Goal: Information Seeking & Learning: Learn about a topic

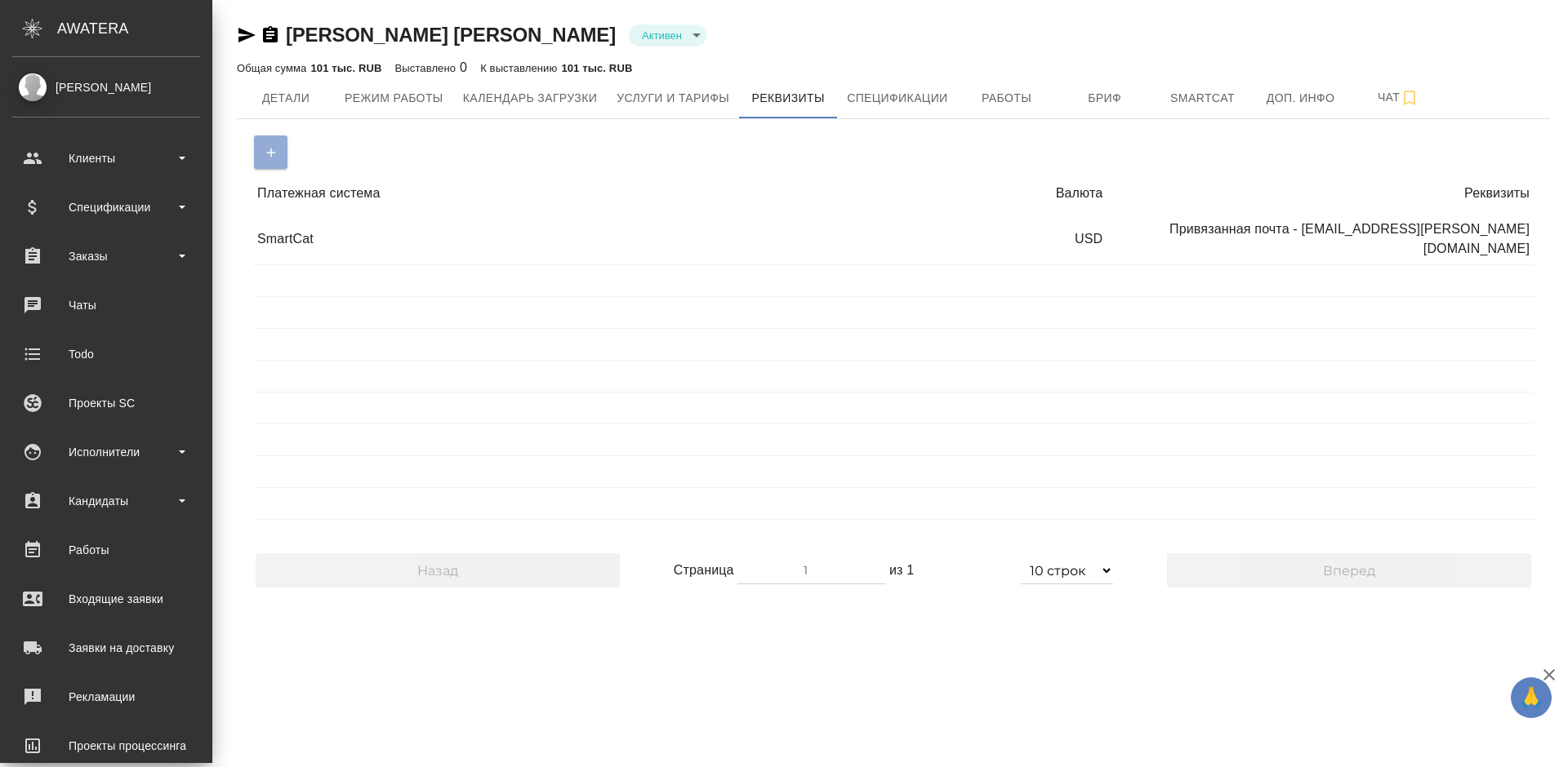
select select "10"
click at [101, 462] on div "Исполнители" at bounding box center [106, 452] width 188 height 25
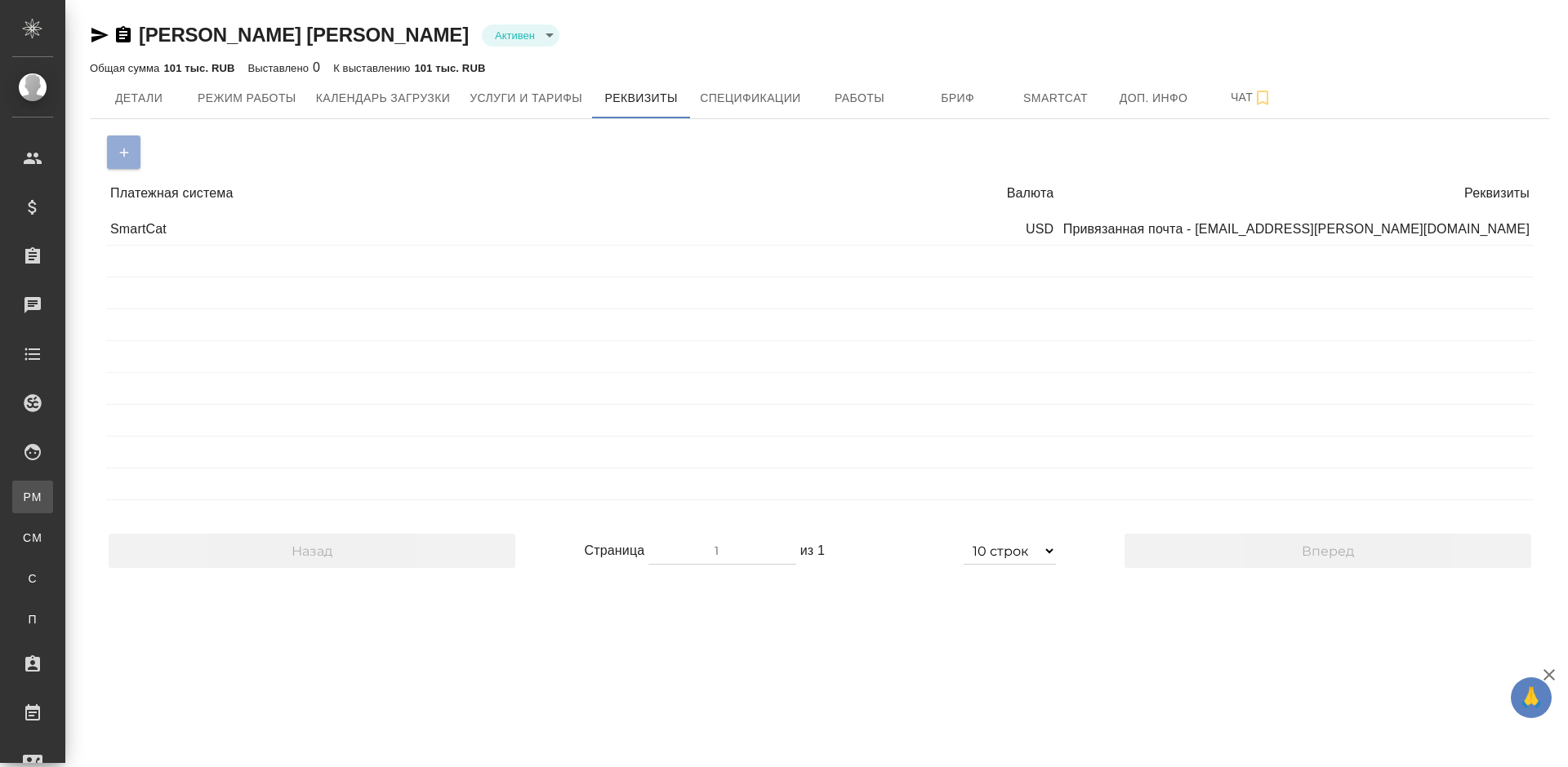
click at [25, 500] on div "Для PM/LQA" at bounding box center [12, 497] width 25 height 16
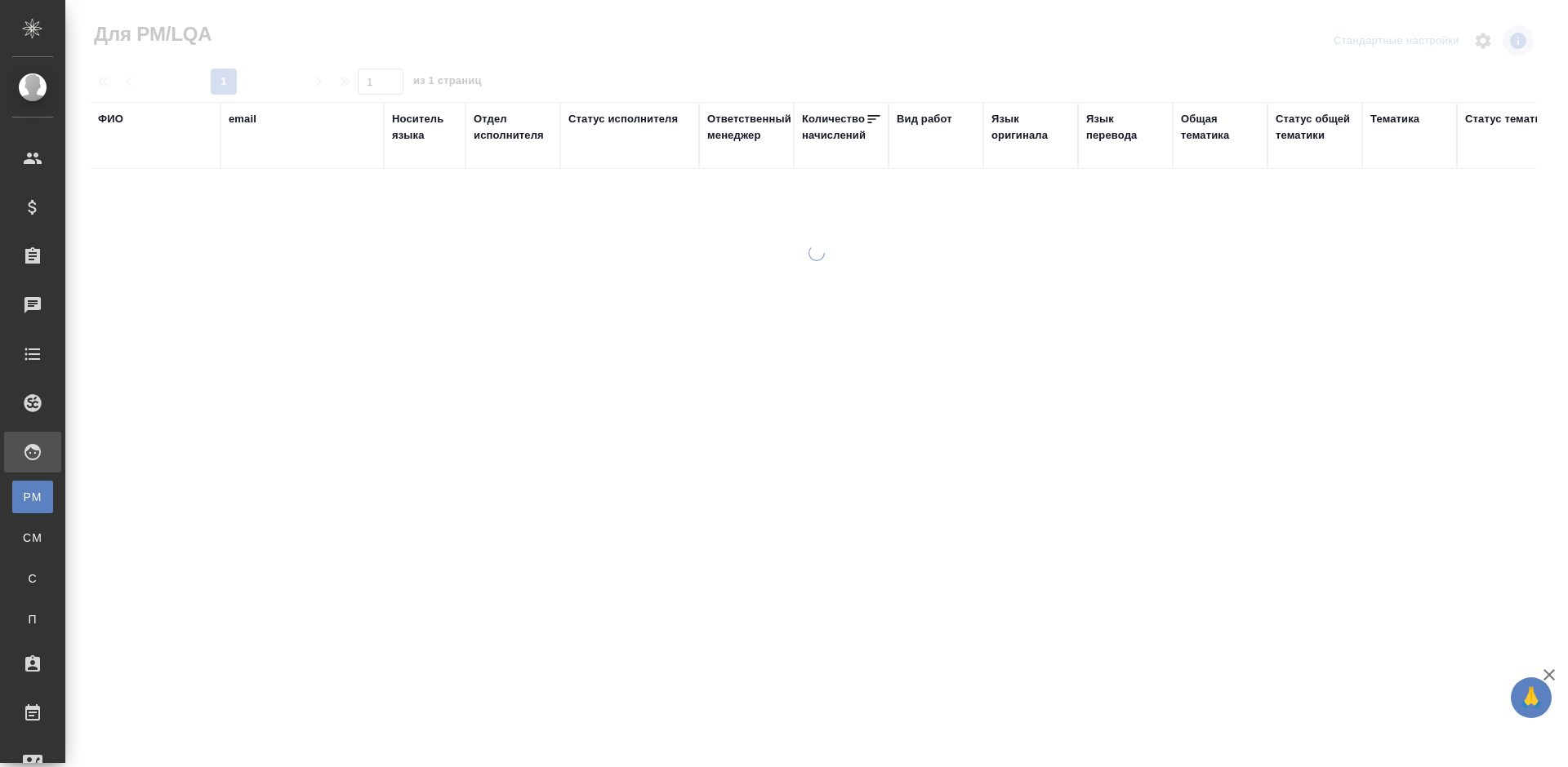
click at [117, 112] on div "ФИО" at bounding box center [110, 119] width 26 height 16
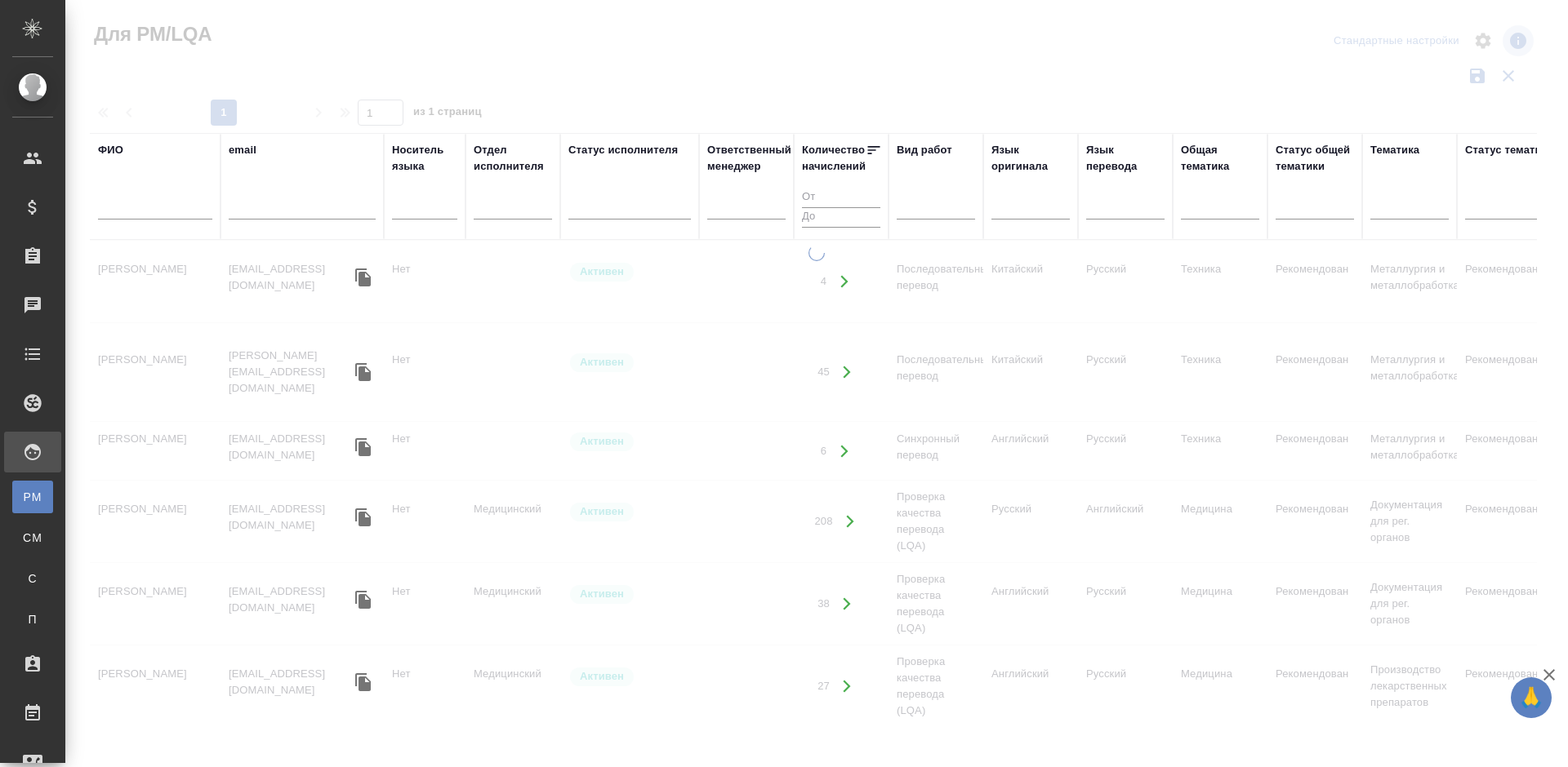
click at [172, 209] on input "text" at bounding box center [155, 208] width 114 height 20
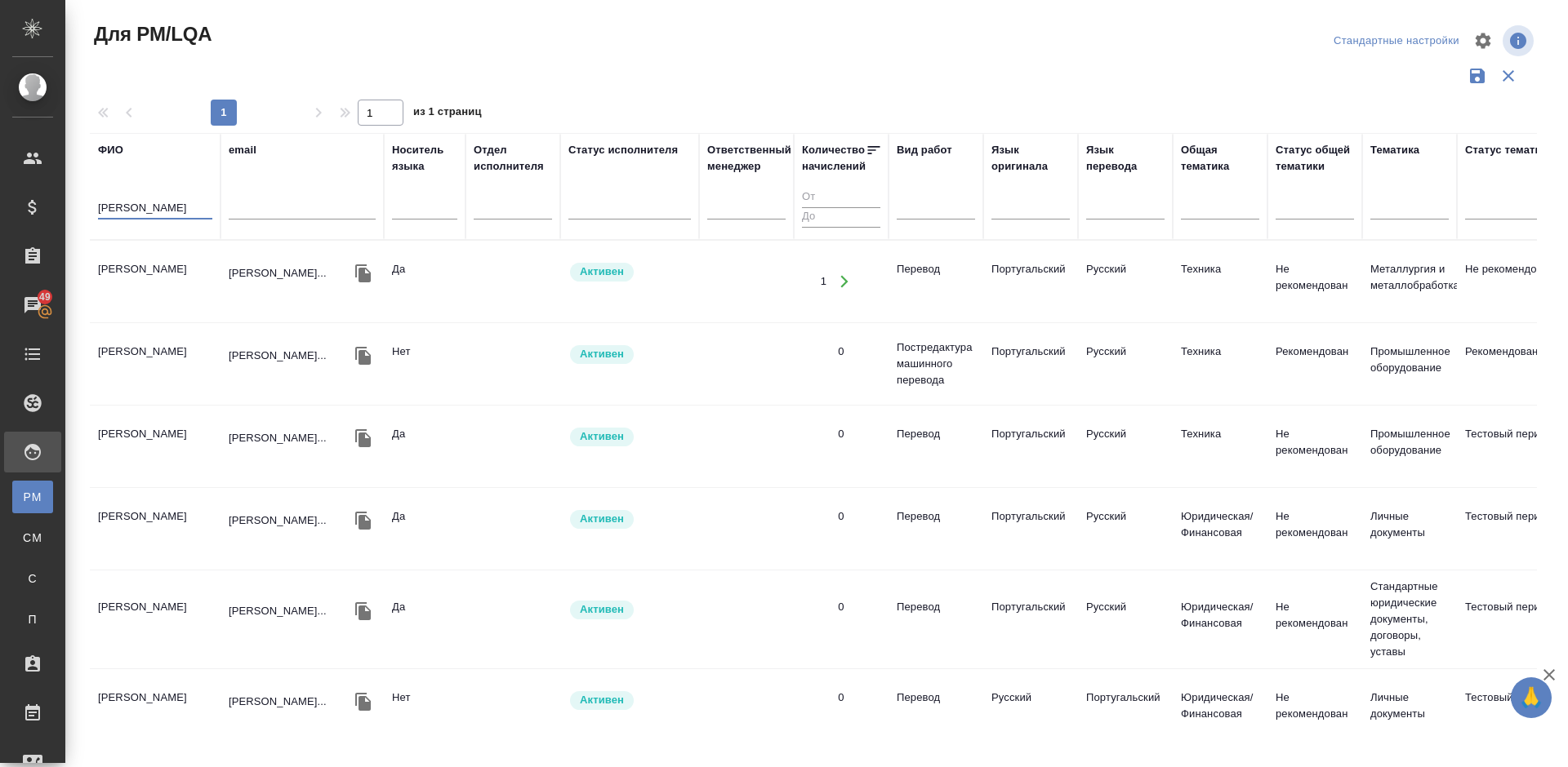
type input "Михейшин"
click at [179, 312] on tr "Михейшин Александр Андреевич alex.mikheyshin@yand... Да Активен 1 Перевод Порту…" at bounding box center [1388, 282] width 2598 height 83
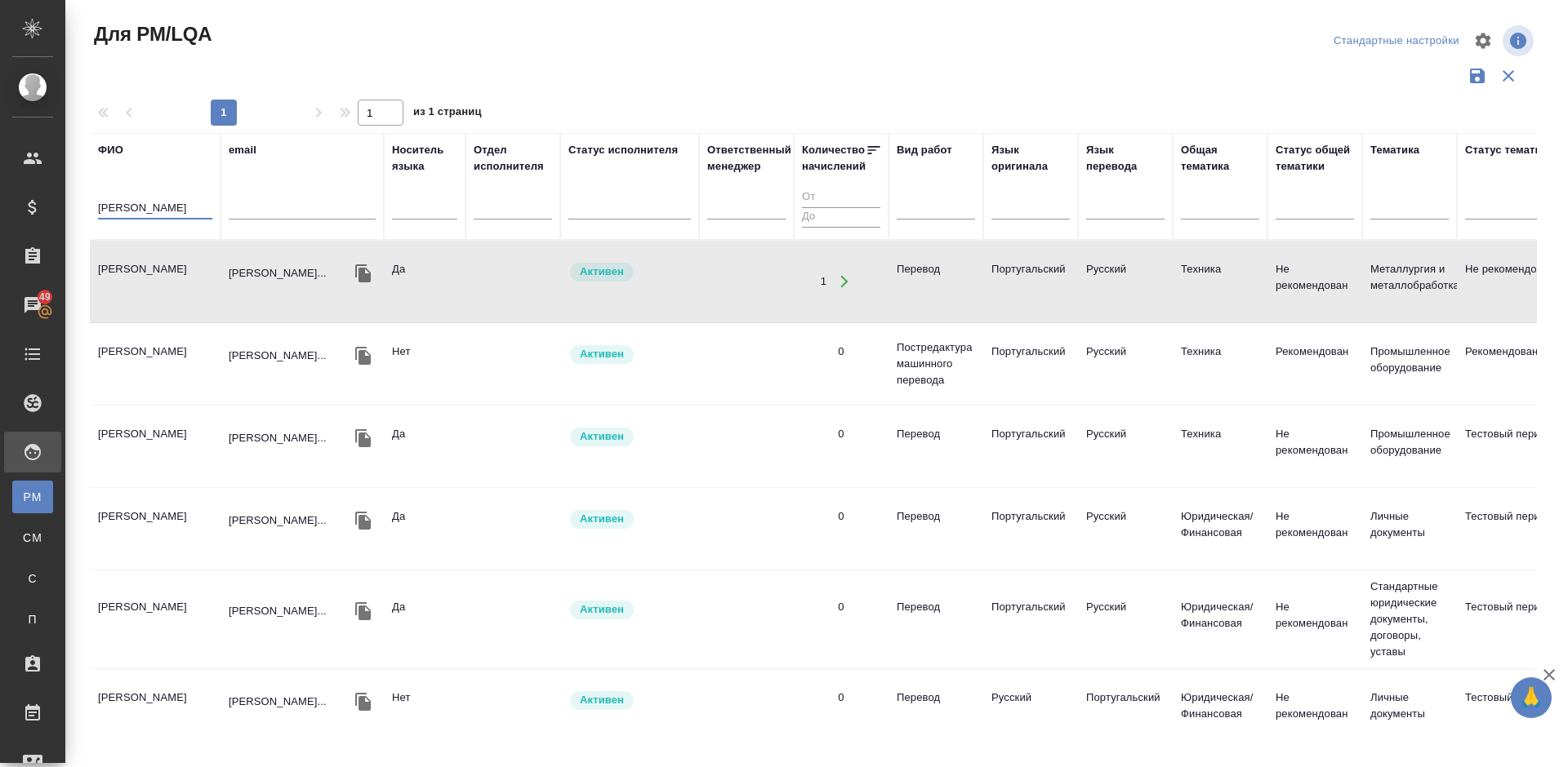
drag, startPoint x: 165, startPoint y: 204, endPoint x: 101, endPoint y: 205, distance: 64.0
click at [101, 205] on input "Михейшин" at bounding box center [155, 208] width 114 height 20
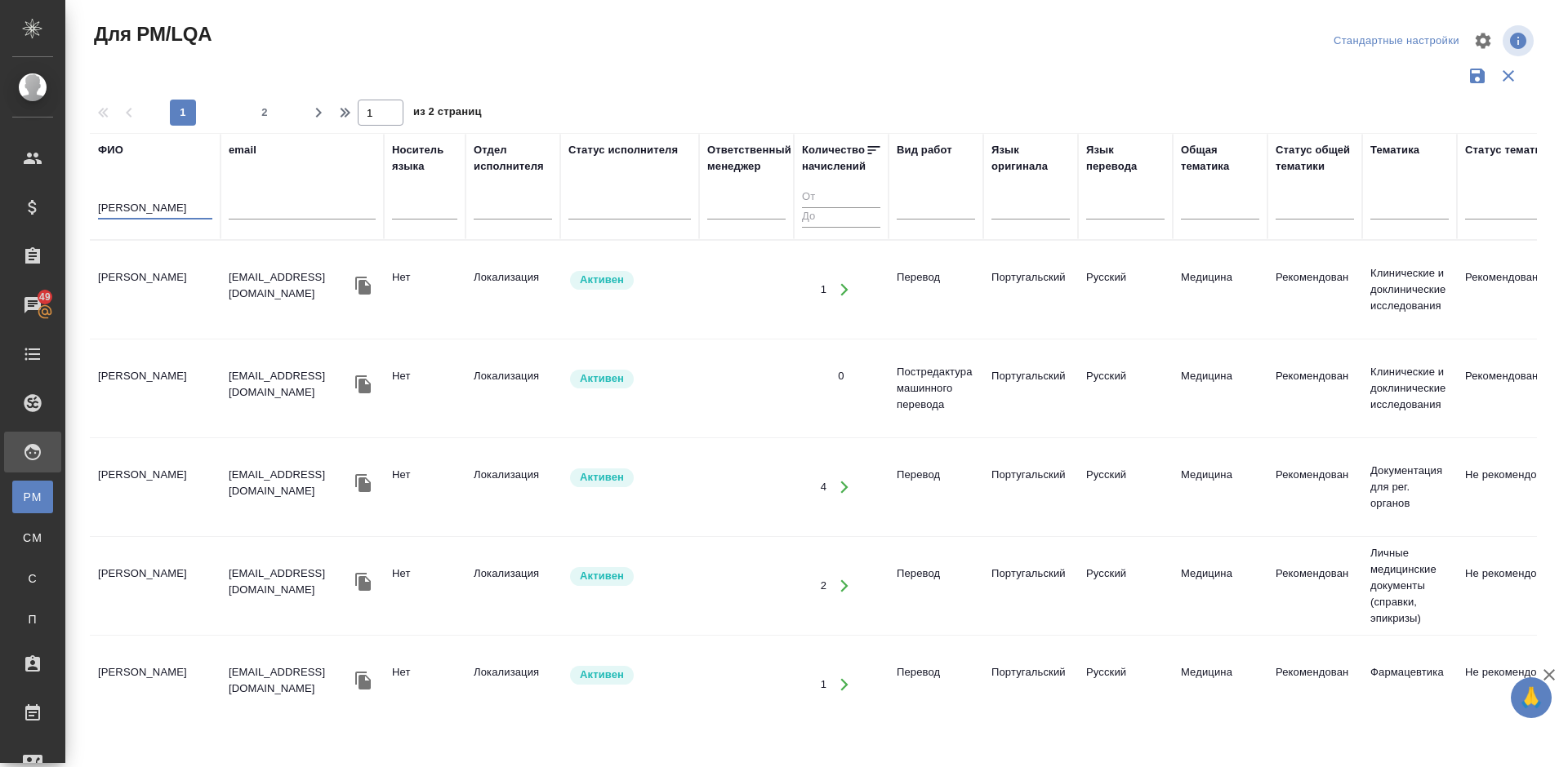
type input "Гусарова"
click at [177, 308] on td "Гусарова Маргарита Сергеевна" at bounding box center [154, 290] width 130 height 57
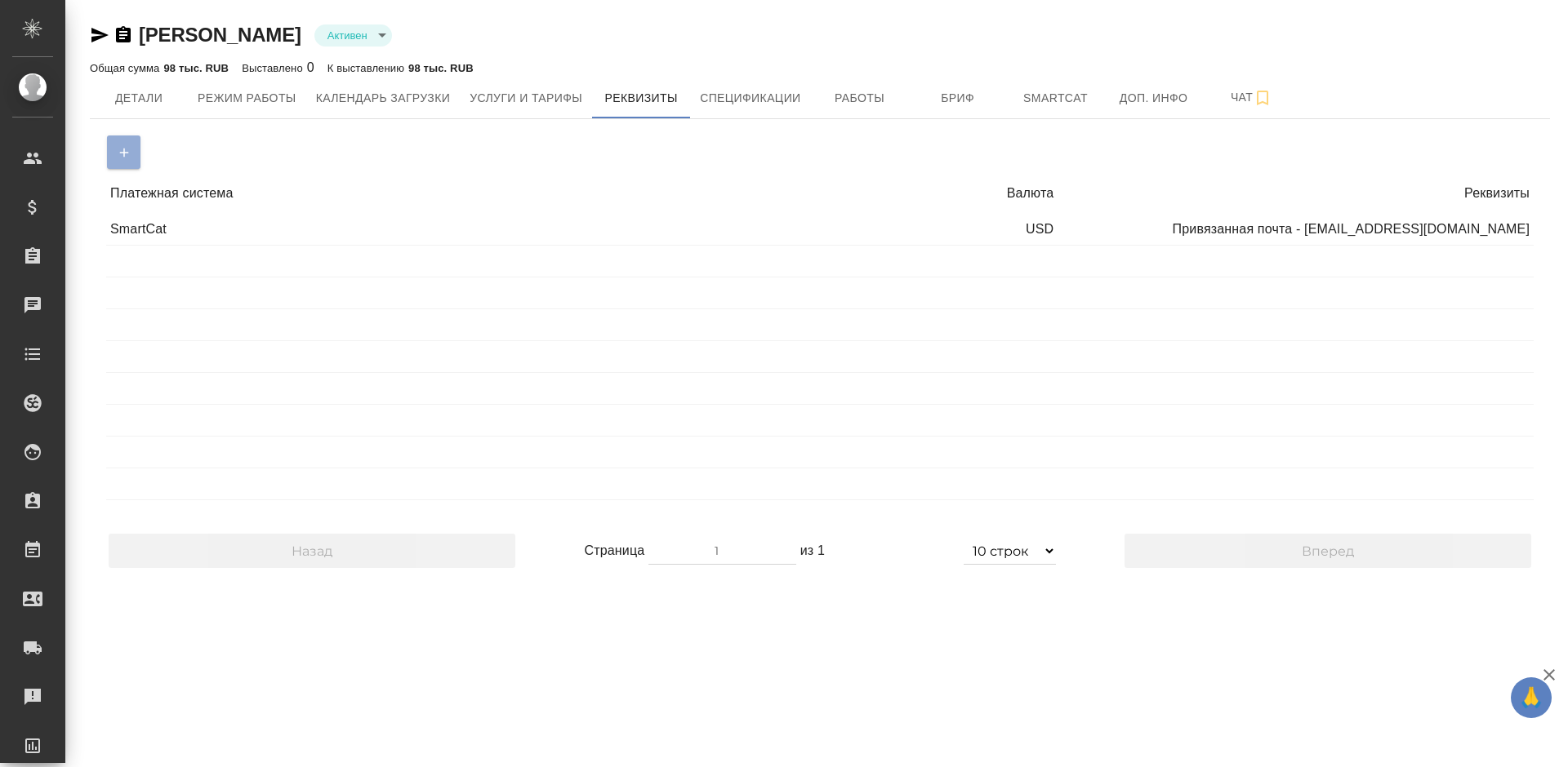
select select "10"
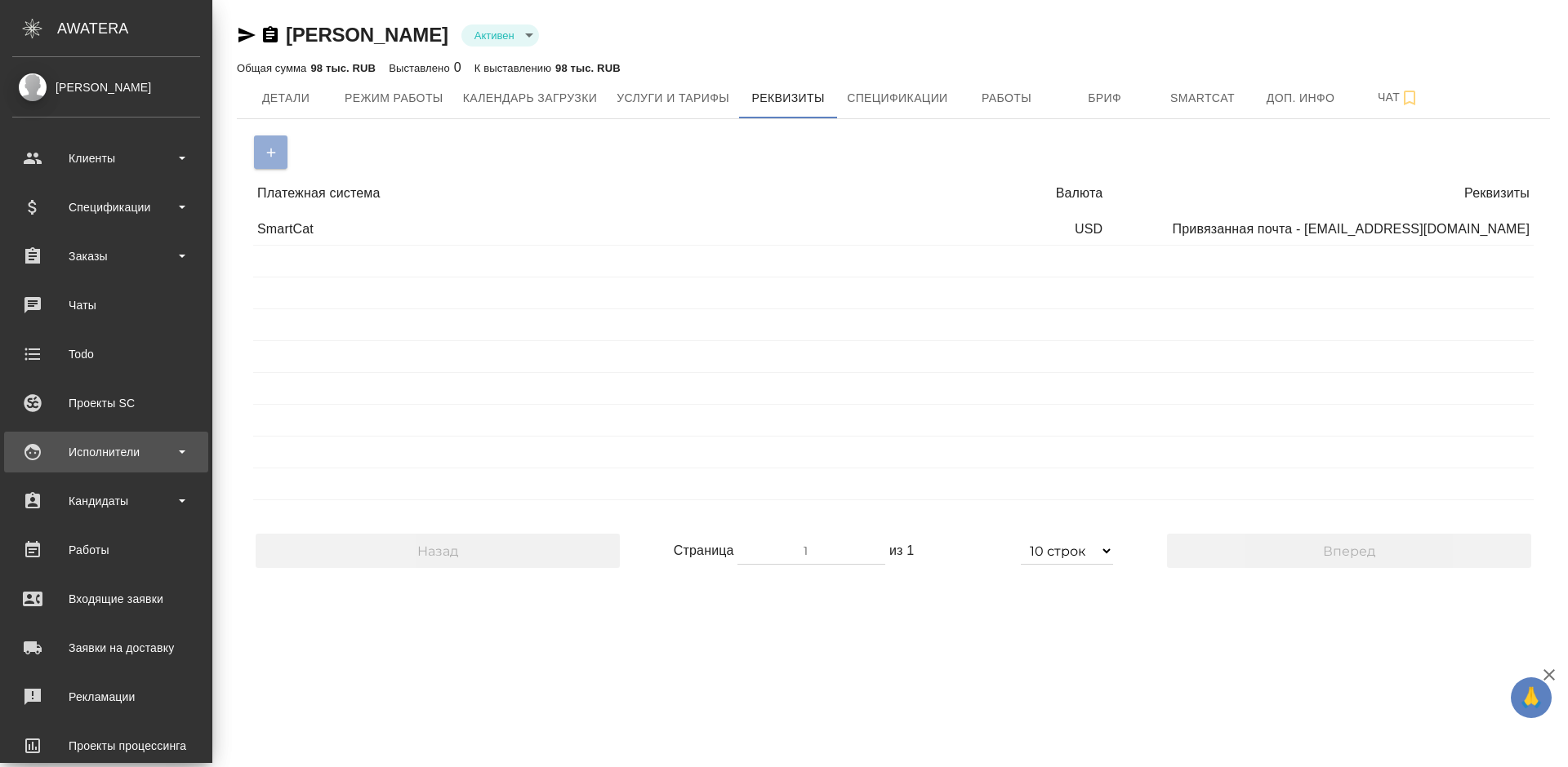
click at [119, 448] on div "Исполнители" at bounding box center [106, 452] width 188 height 25
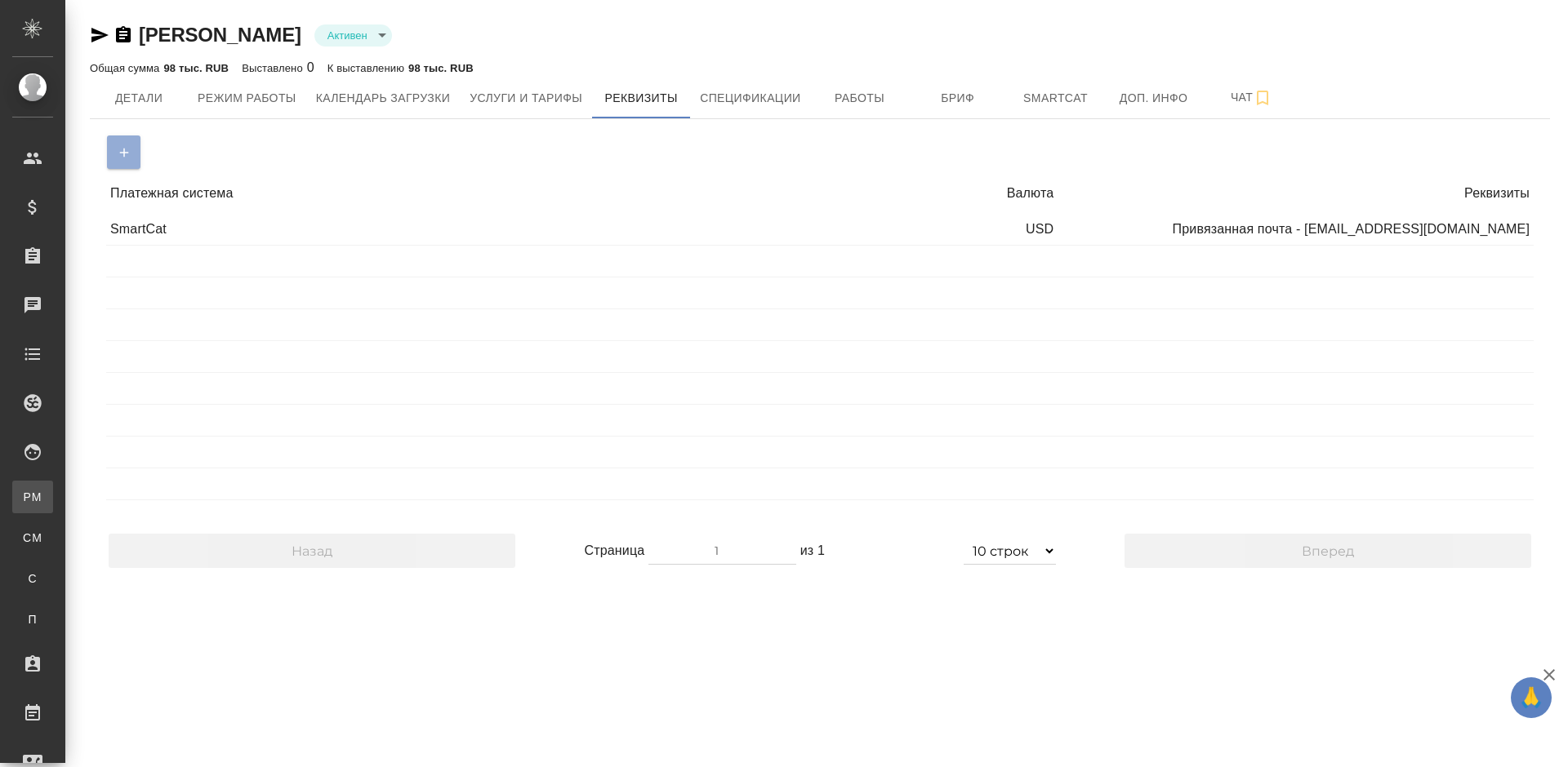
click at [53, 507] on link "PM Для PM/[GEOGRAPHIC_DATA]" at bounding box center [32, 497] width 41 height 32
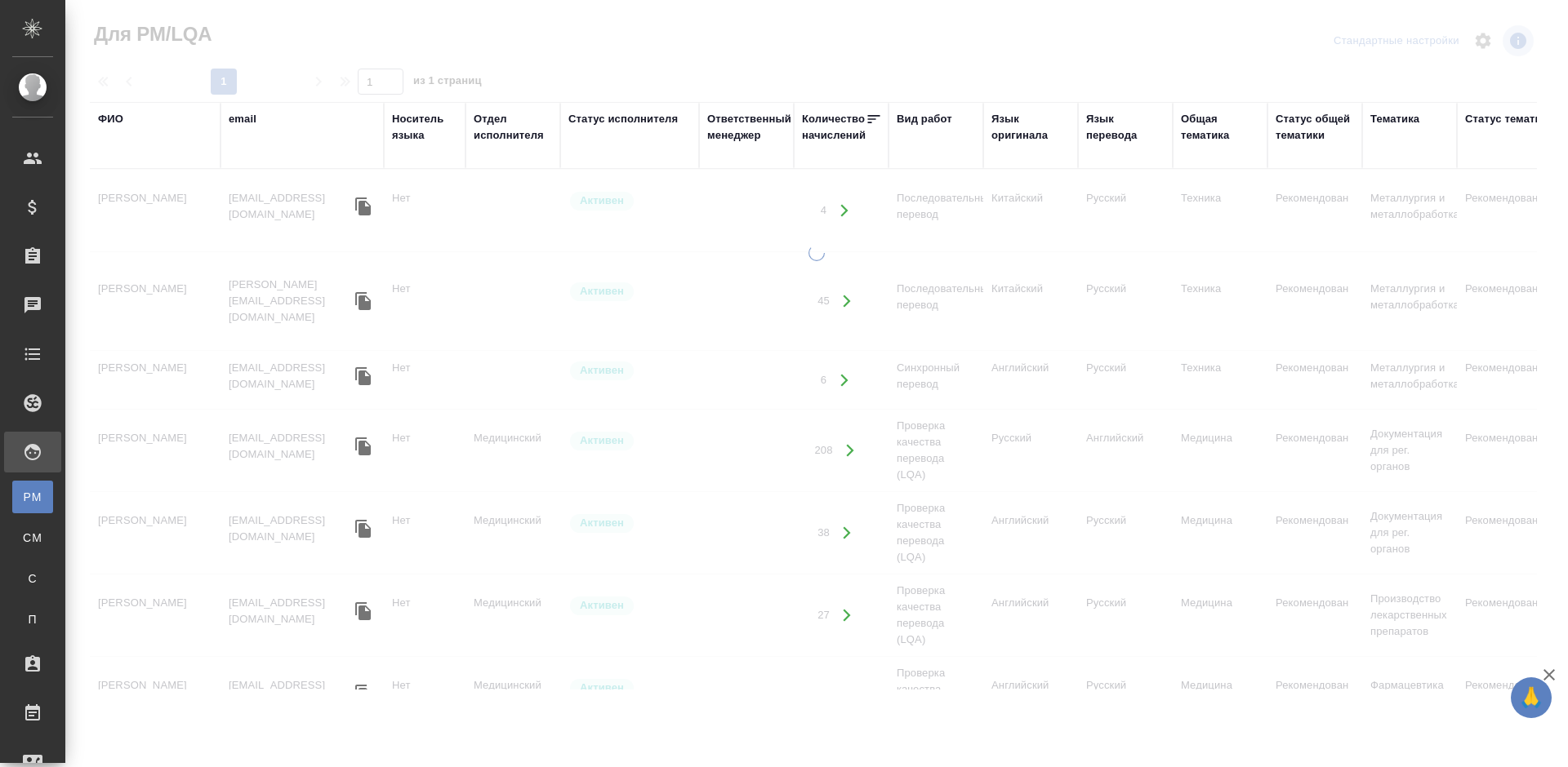
click at [117, 118] on div "ФИО" at bounding box center [110, 119] width 26 height 16
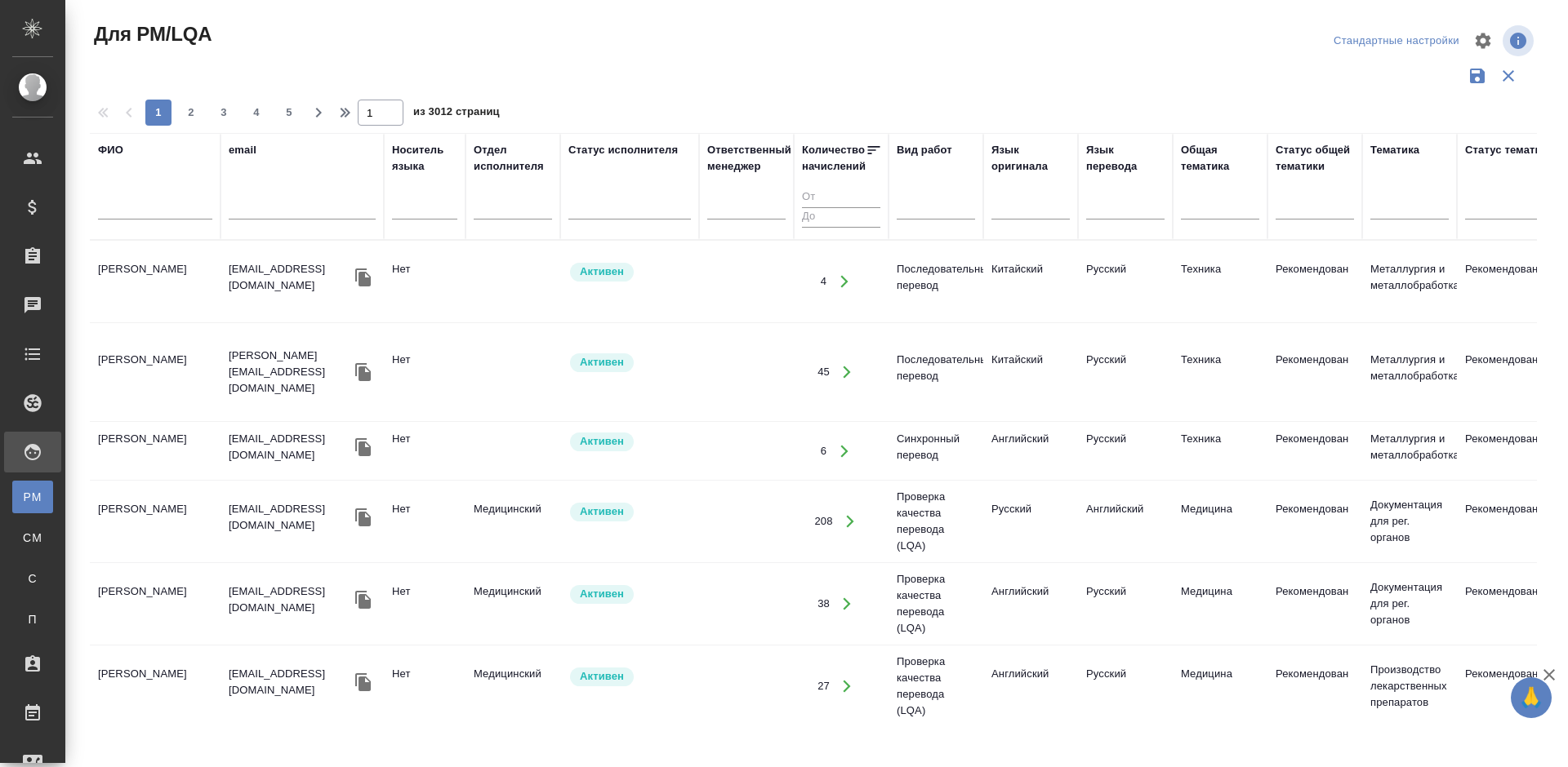
click at [153, 207] on input "text" at bounding box center [155, 208] width 114 height 20
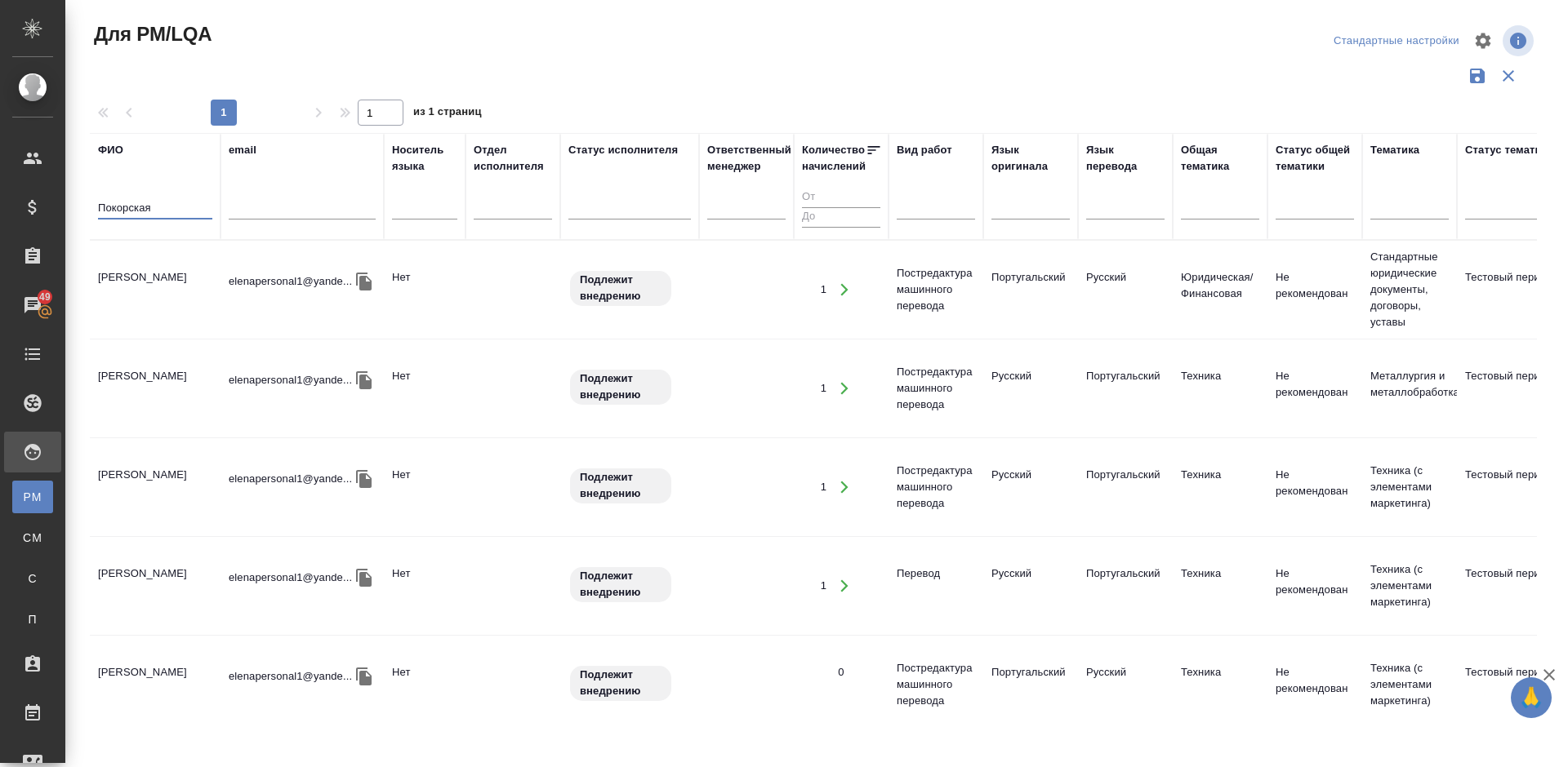
type input "Покорская"
click at [176, 314] on td "Покорская Елена Александровна" at bounding box center [154, 290] width 130 height 57
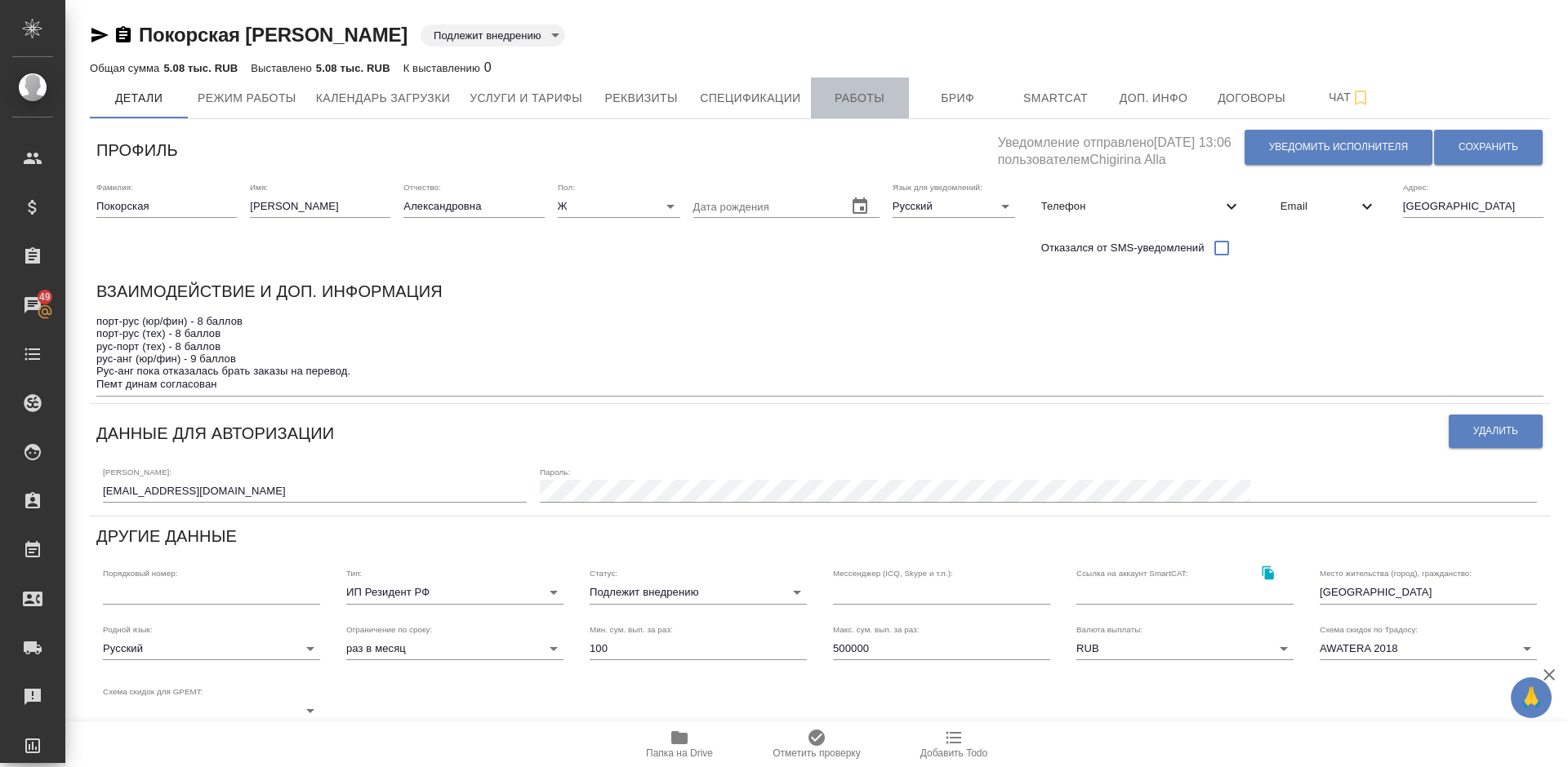
click at [848, 97] on span "Работы" at bounding box center [860, 98] width 78 height 20
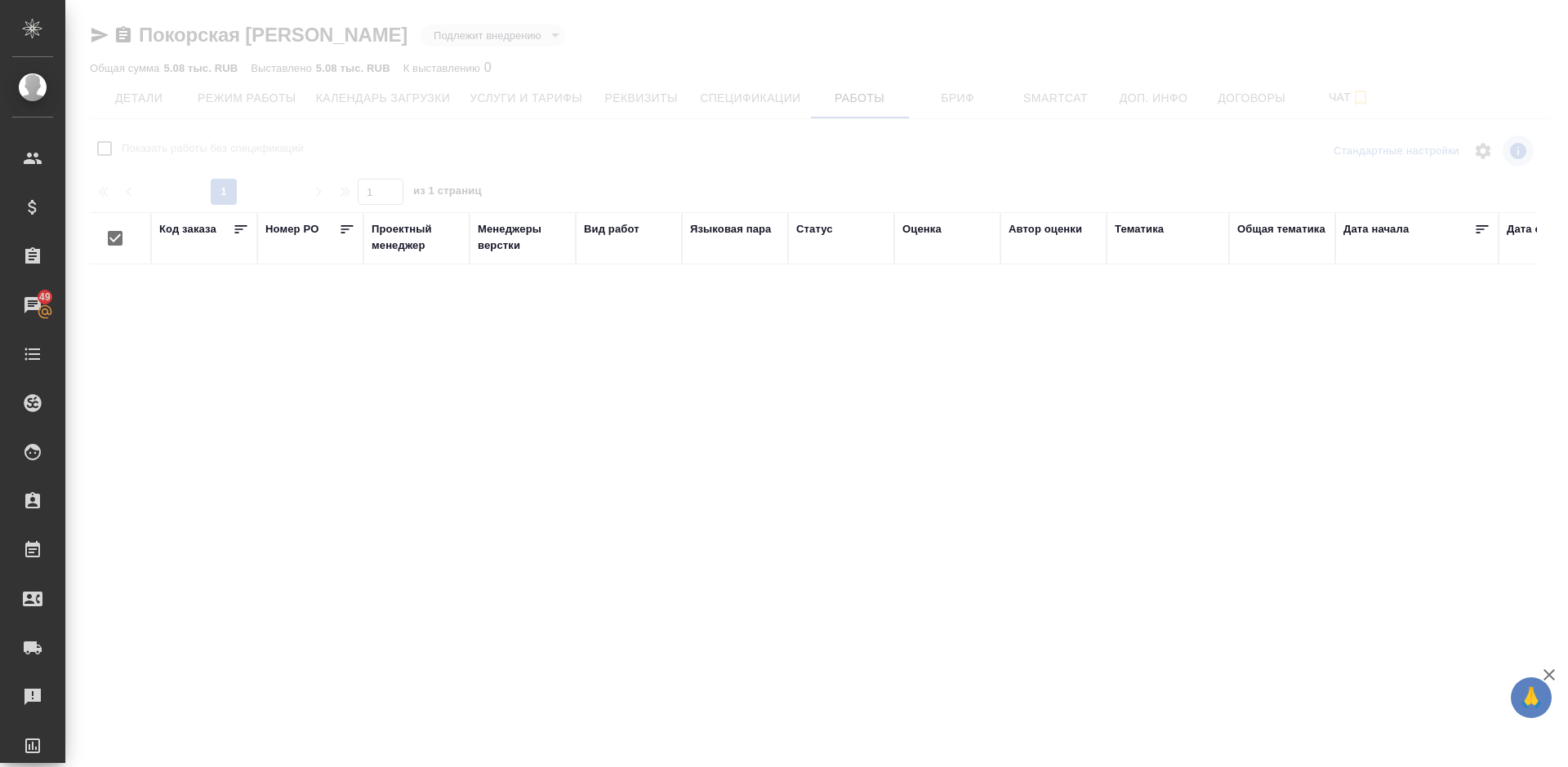
checkbox input "false"
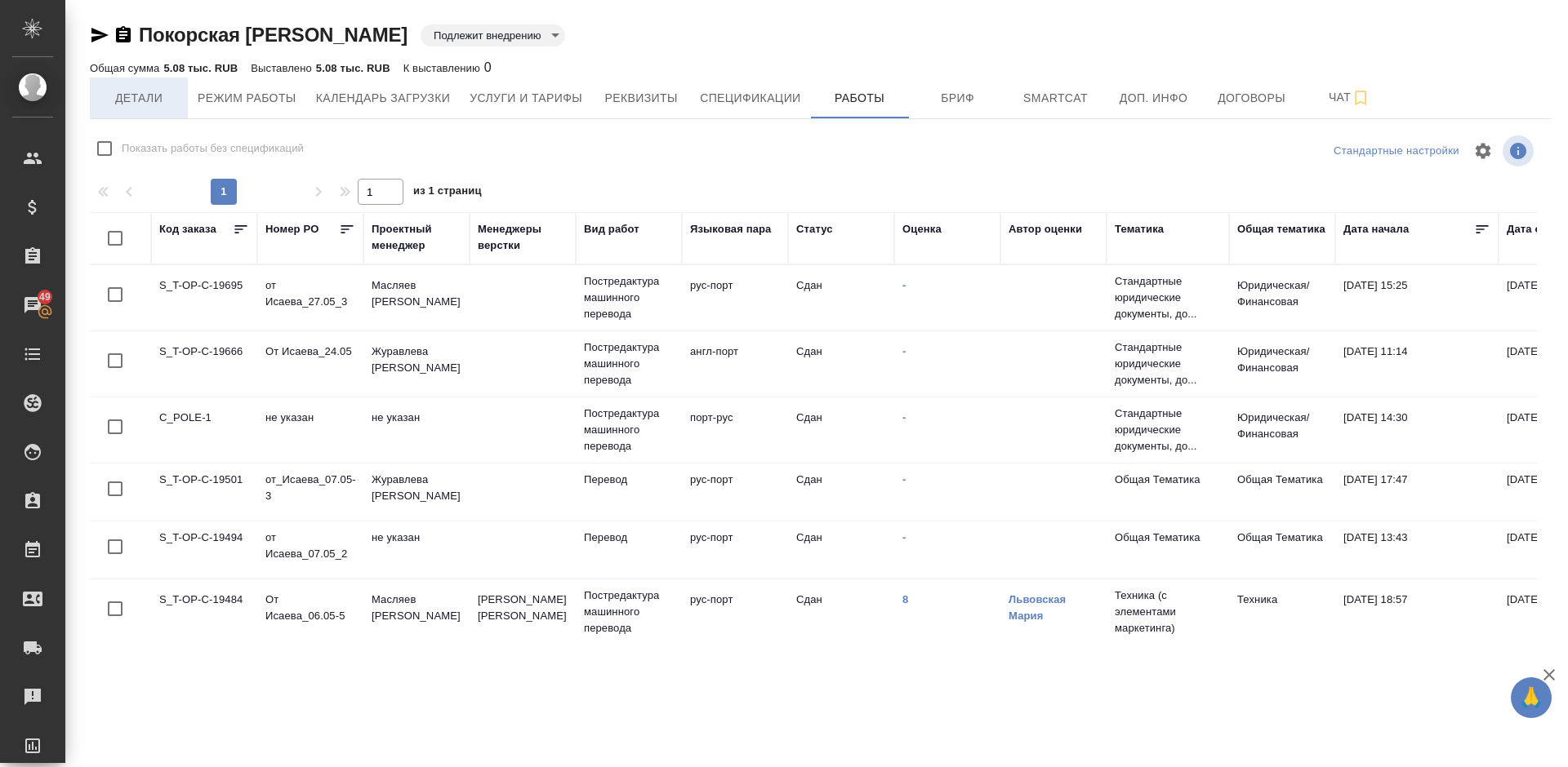
click at [149, 98] on span "Детали" at bounding box center [139, 98] width 78 height 20
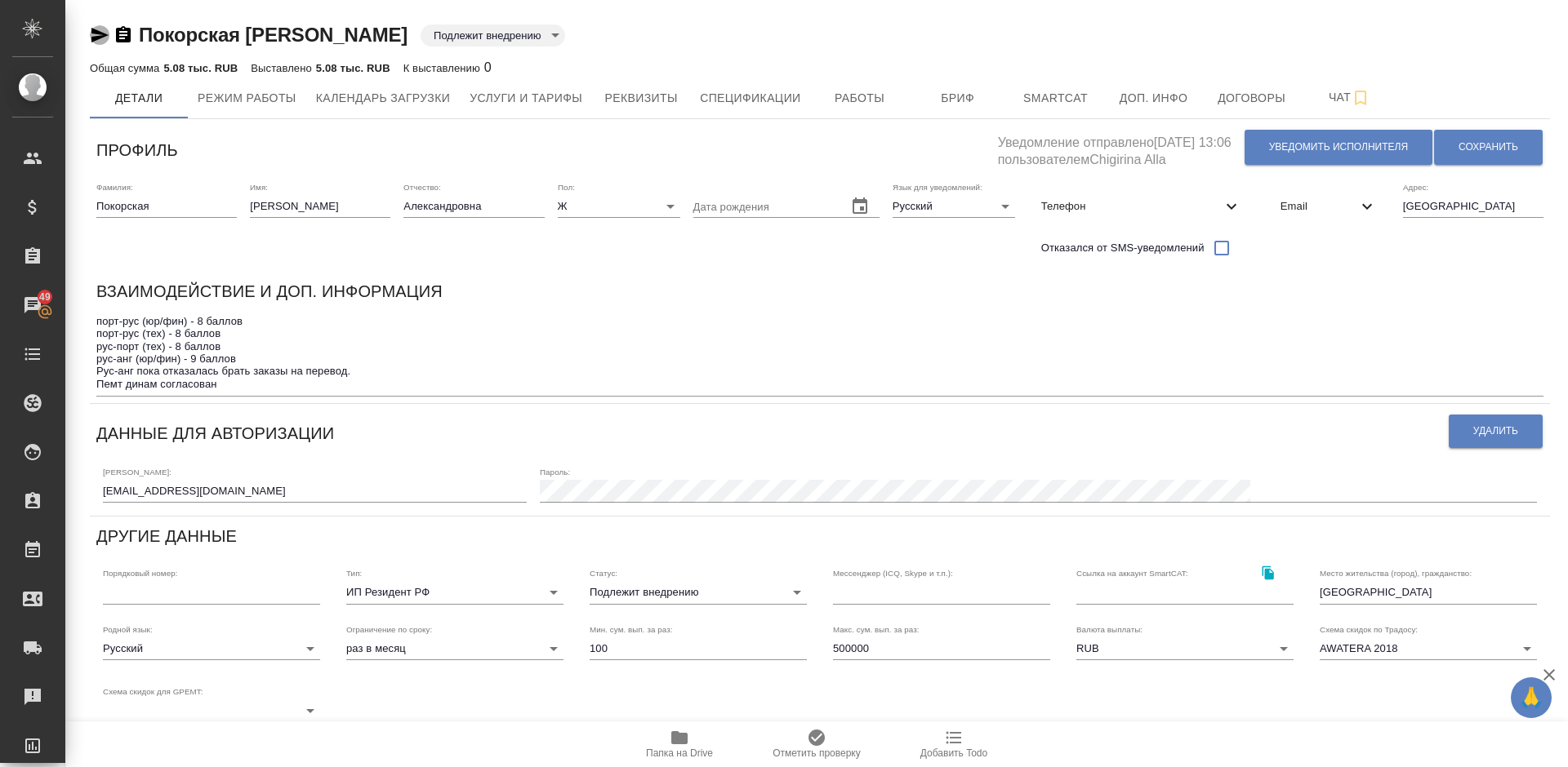
click at [101, 33] on icon "button" at bounding box center [100, 34] width 17 height 14
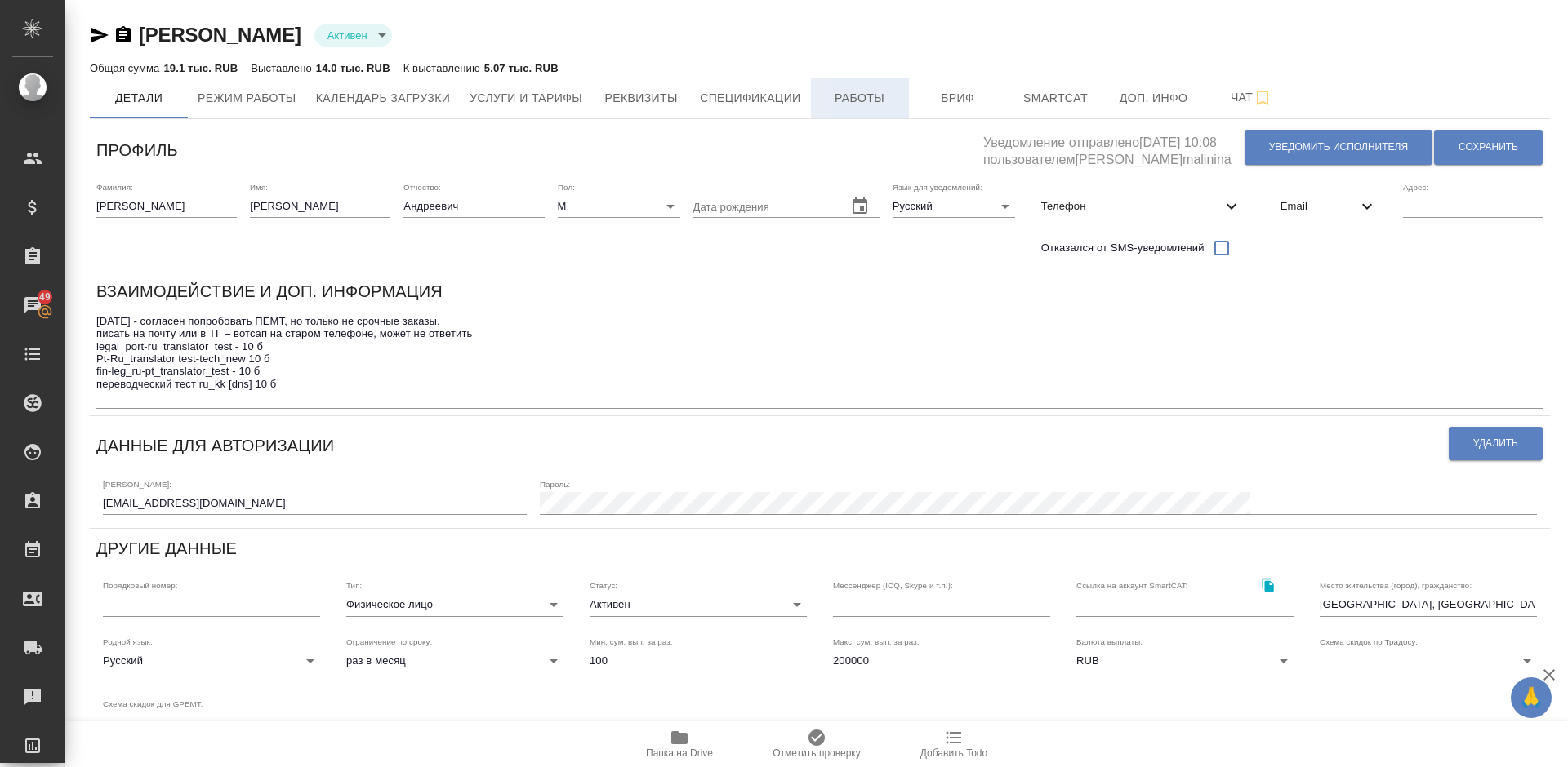
click at [853, 89] on span "Работы" at bounding box center [860, 98] width 78 height 20
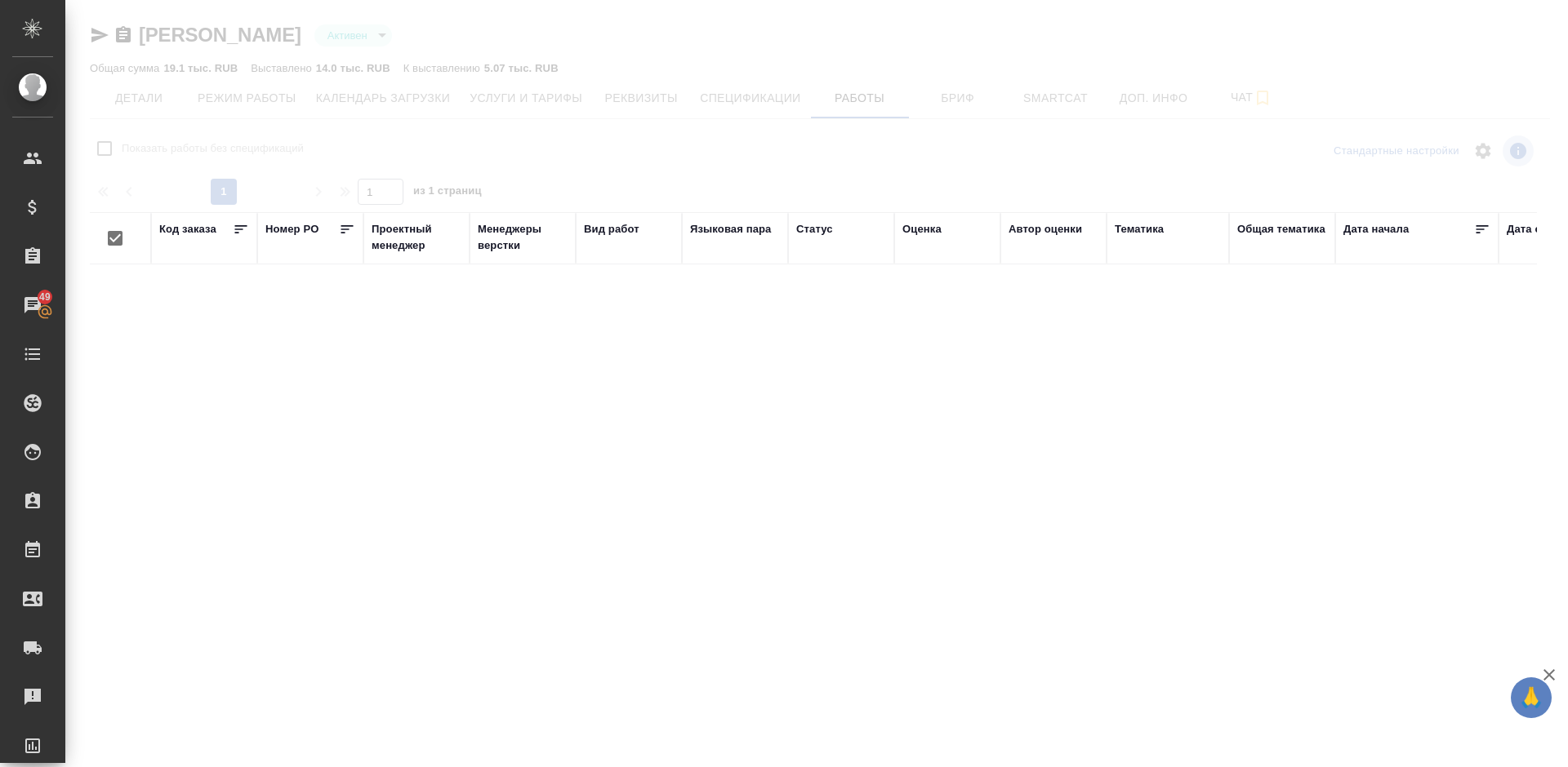
checkbox input "false"
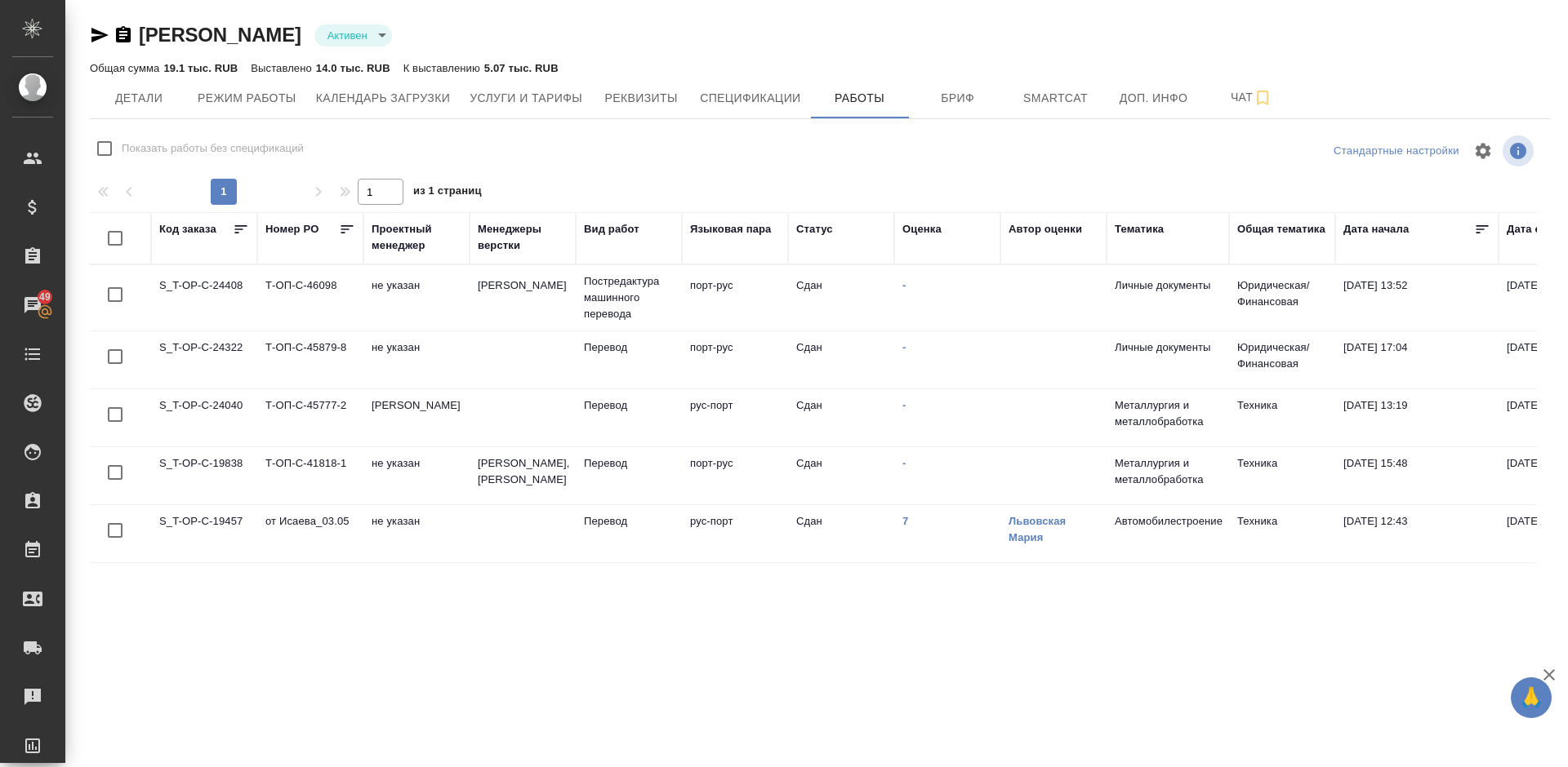
click at [1152, 148] on div "Стандартные настройки" at bounding box center [1300, 150] width 474 height 39
click at [1022, 543] on link "Львовская Мария" at bounding box center [1038, 529] width 57 height 29
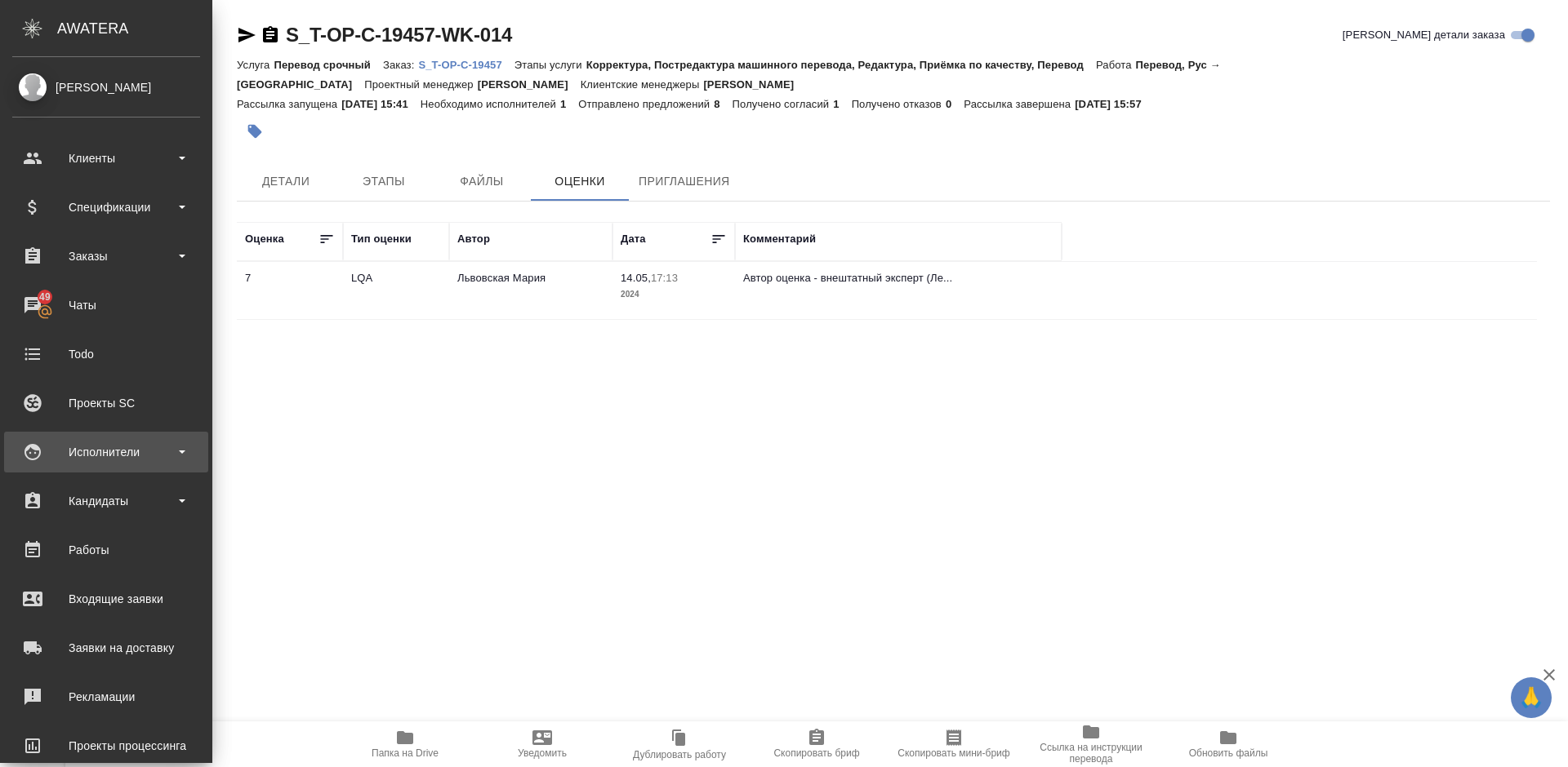
click at [130, 451] on div "Исполнители" at bounding box center [106, 452] width 188 height 25
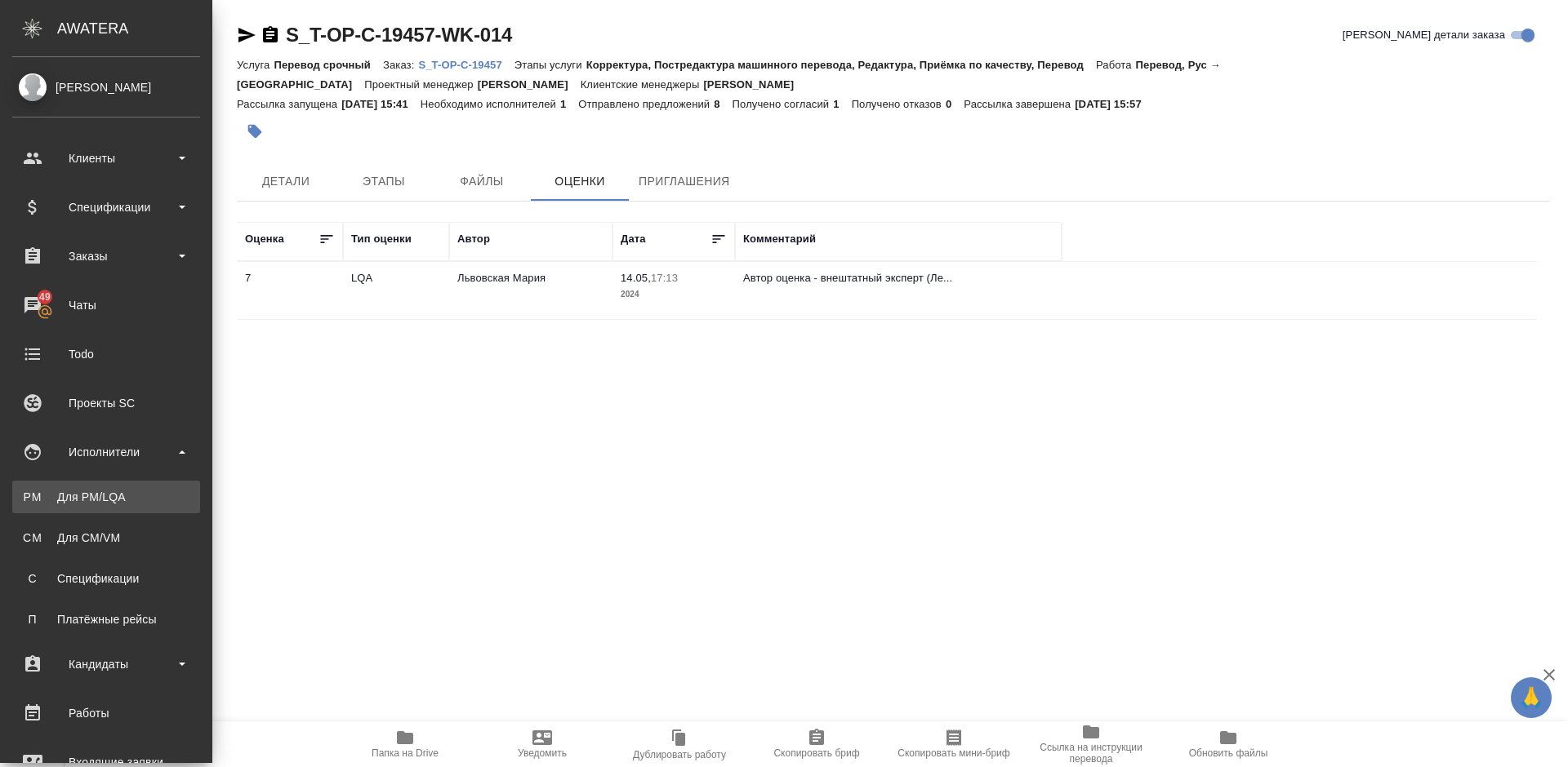
click at [158, 510] on link "PM Для PM/[GEOGRAPHIC_DATA]" at bounding box center [106, 497] width 188 height 32
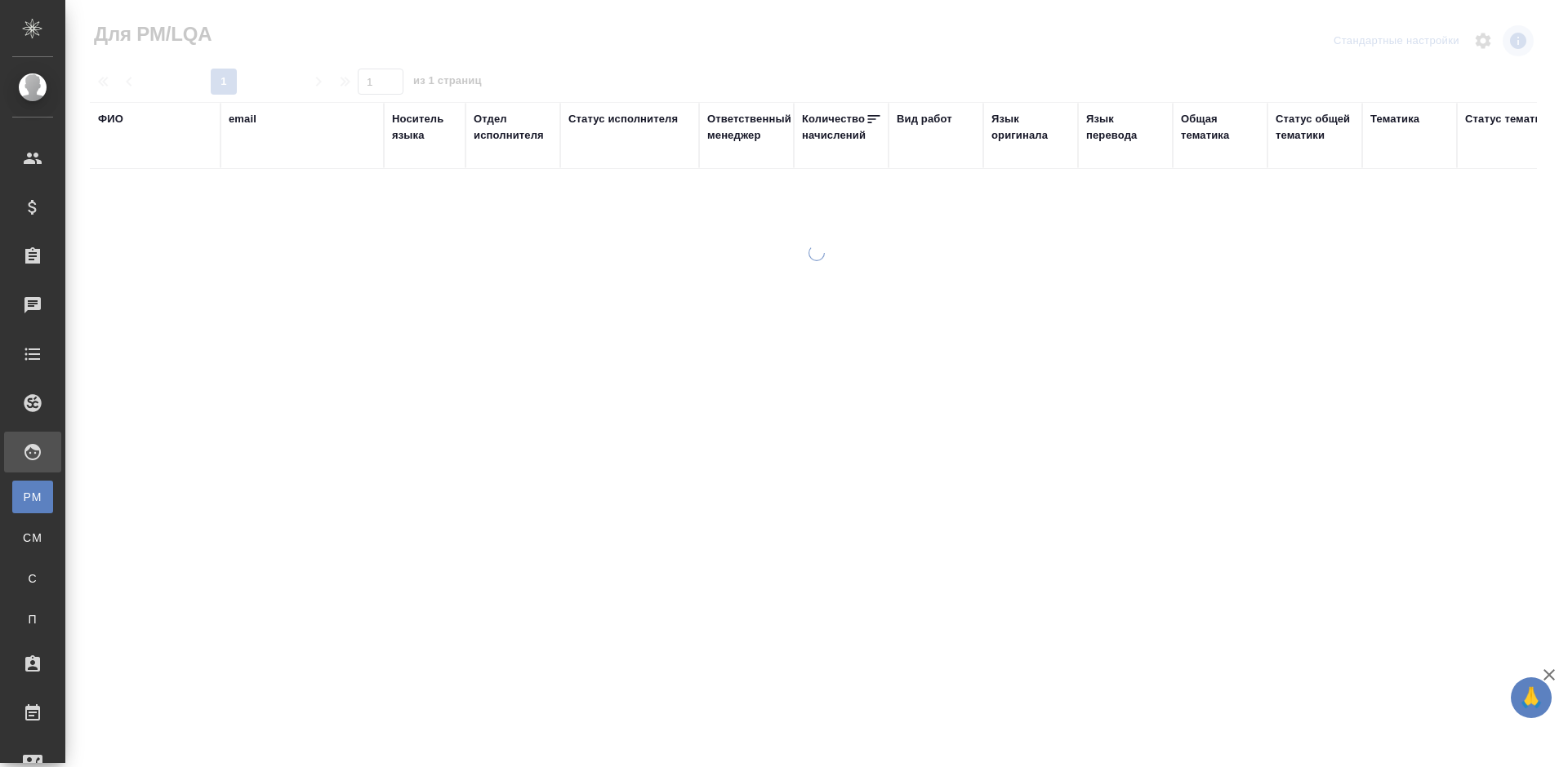
click at [118, 122] on div "ФИО" at bounding box center [110, 119] width 26 height 16
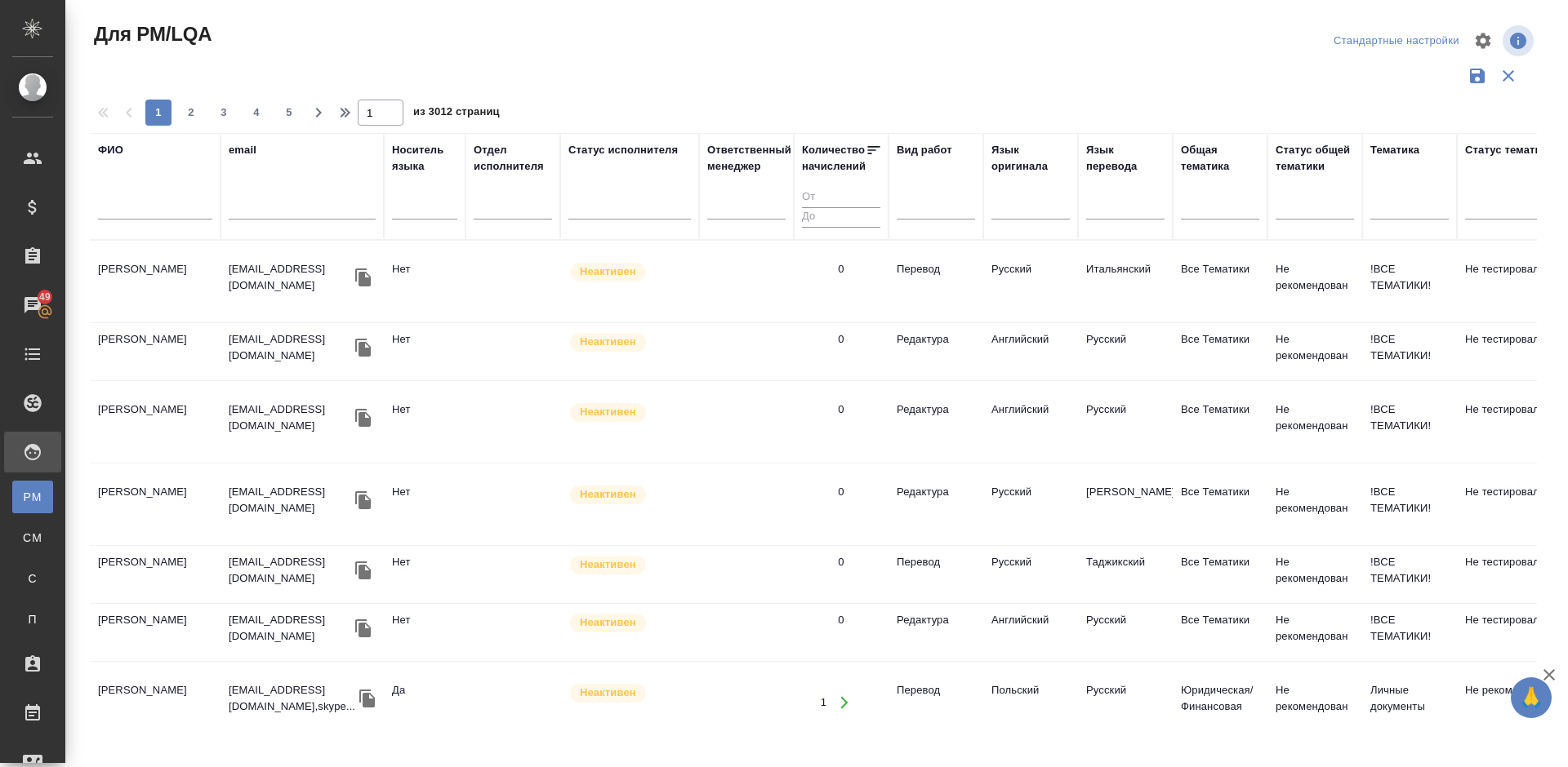
click at [153, 209] on input "text" at bounding box center [155, 208] width 114 height 20
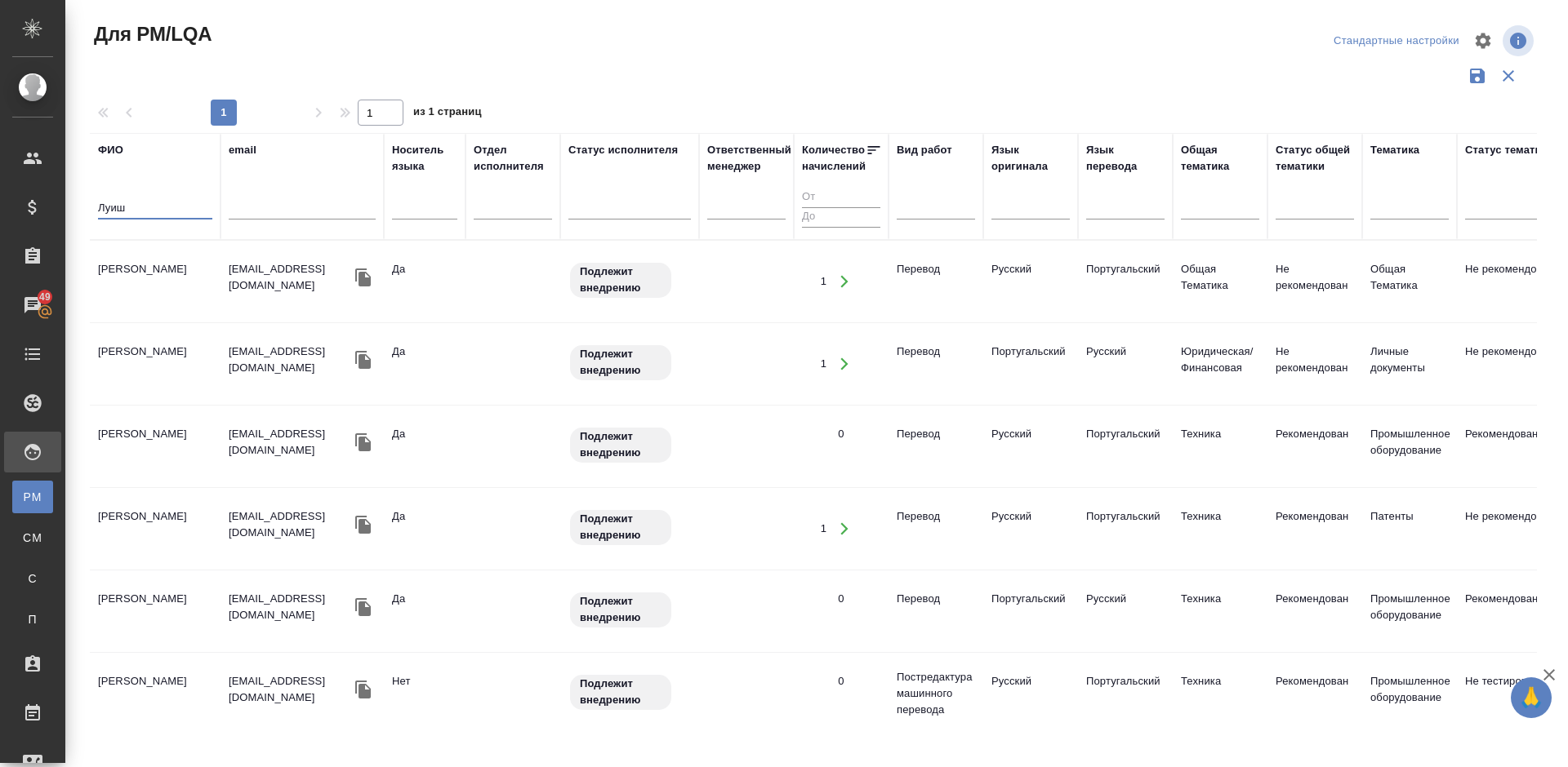
type input "Луиш"
click at [169, 302] on td "Луиш Лотинилда" at bounding box center [154, 282] width 130 height 57
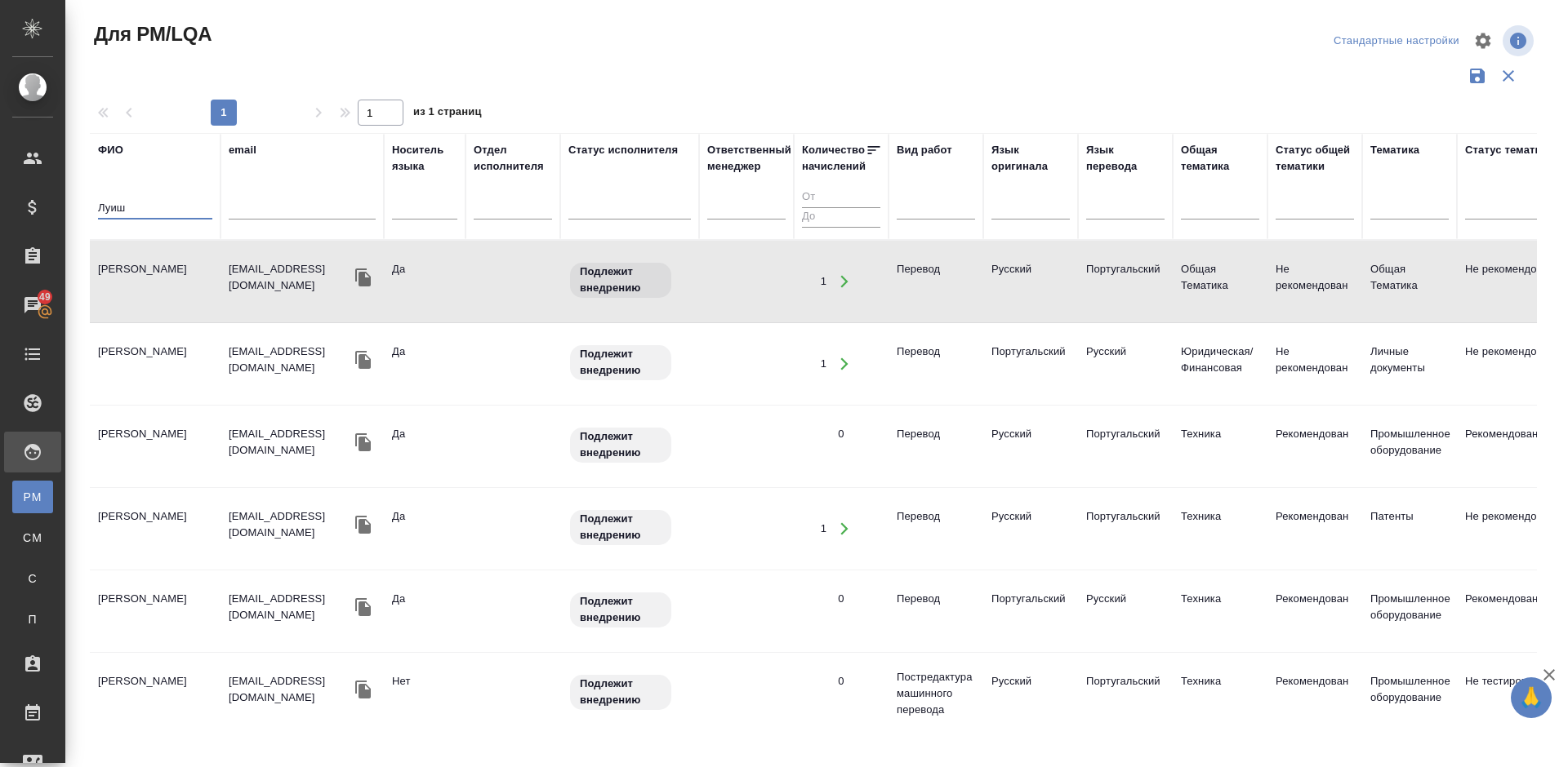
drag, startPoint x: 133, startPoint y: 209, endPoint x: 79, endPoint y: 212, distance: 54.1
click at [79, 212] on div "Для PM/LQA Стандартные настройки 1 1 из 1 страниц ФИО Луиш email Носитель языка…" at bounding box center [820, 364] width 1483 height 730
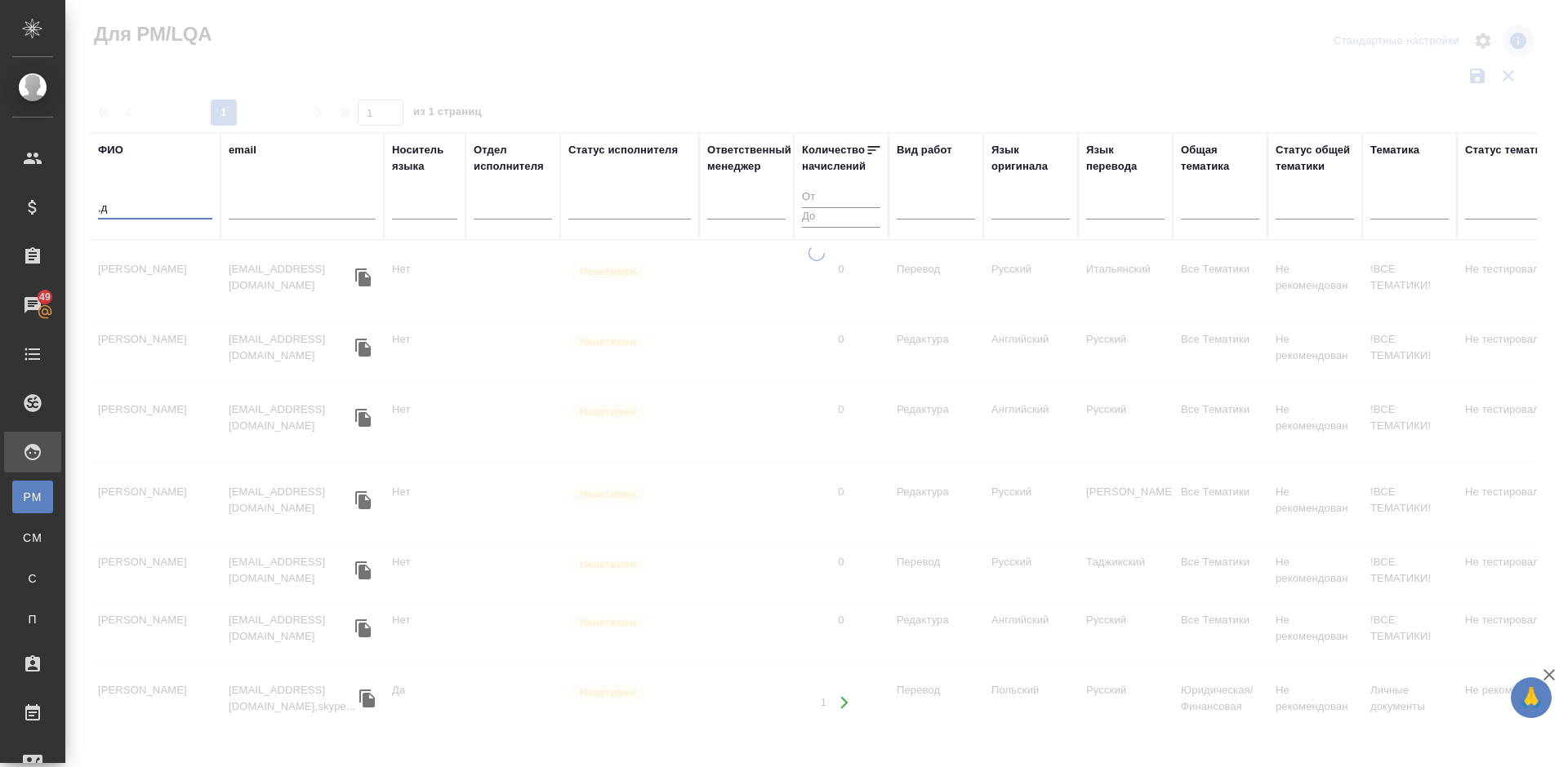
type input ","
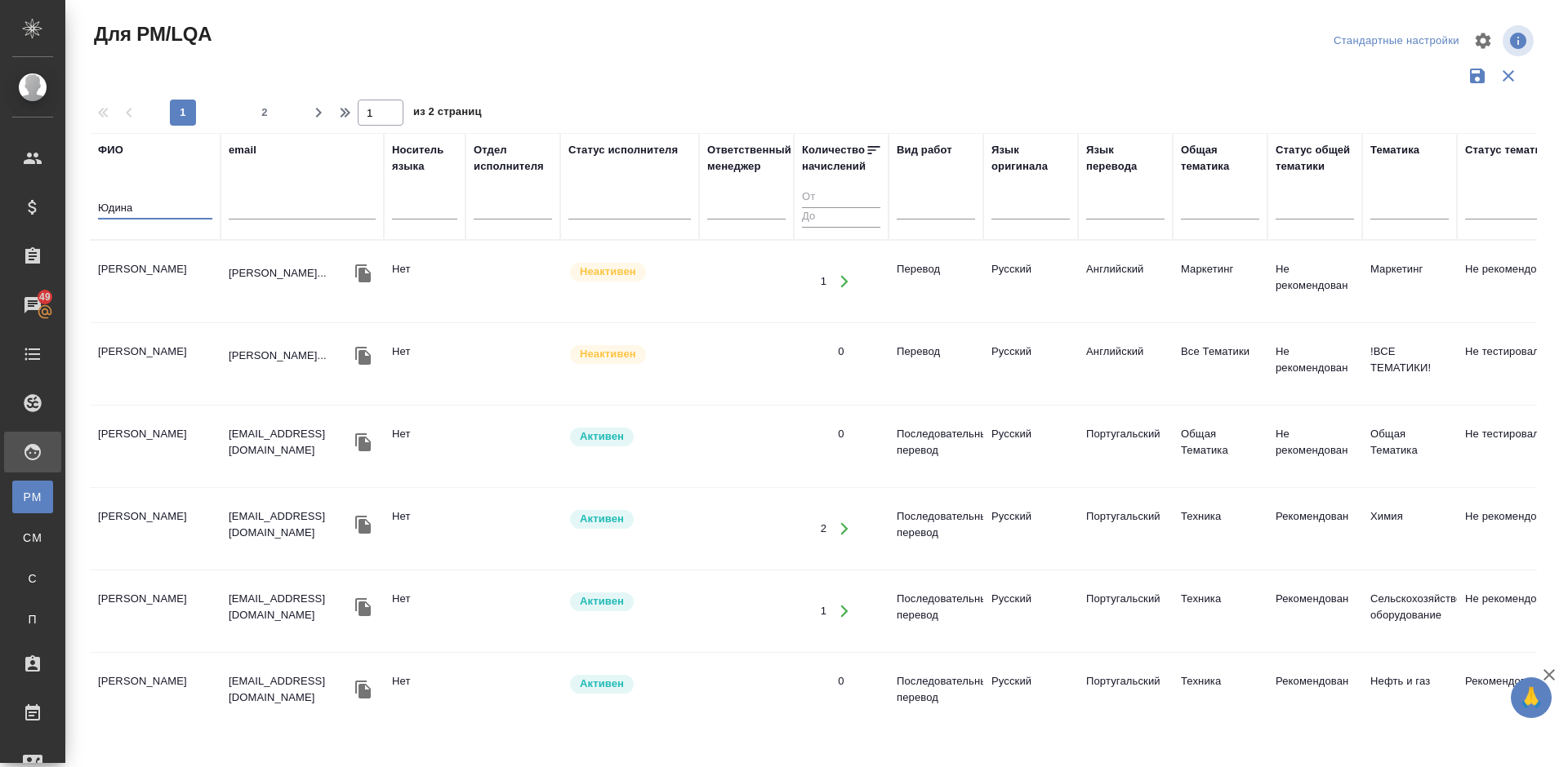
type input "Юдина"
click at [198, 310] on td "[PERSON_NAME]" at bounding box center [154, 282] width 130 height 57
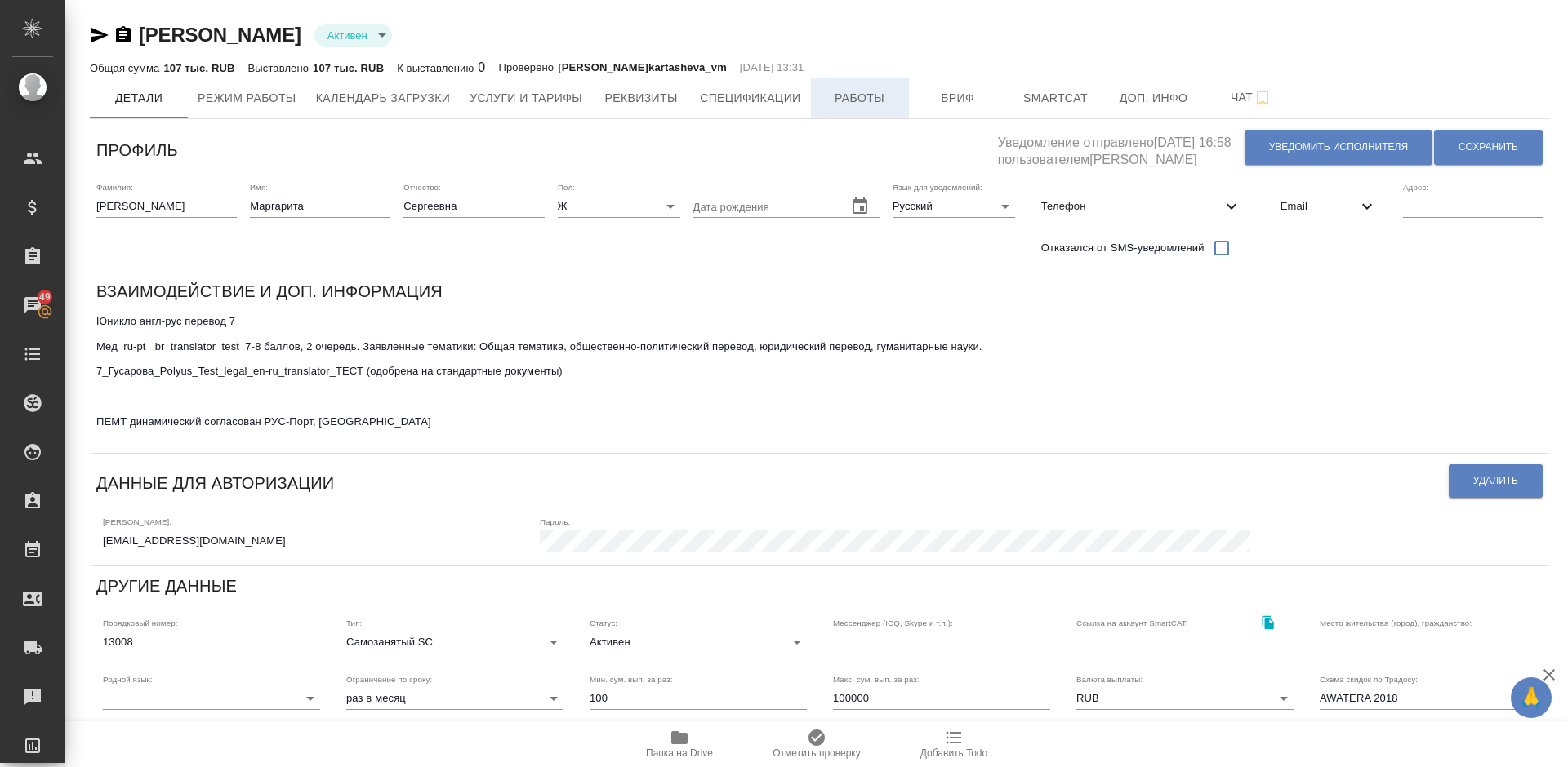
click at [861, 99] on span "Работы" at bounding box center [860, 98] width 78 height 20
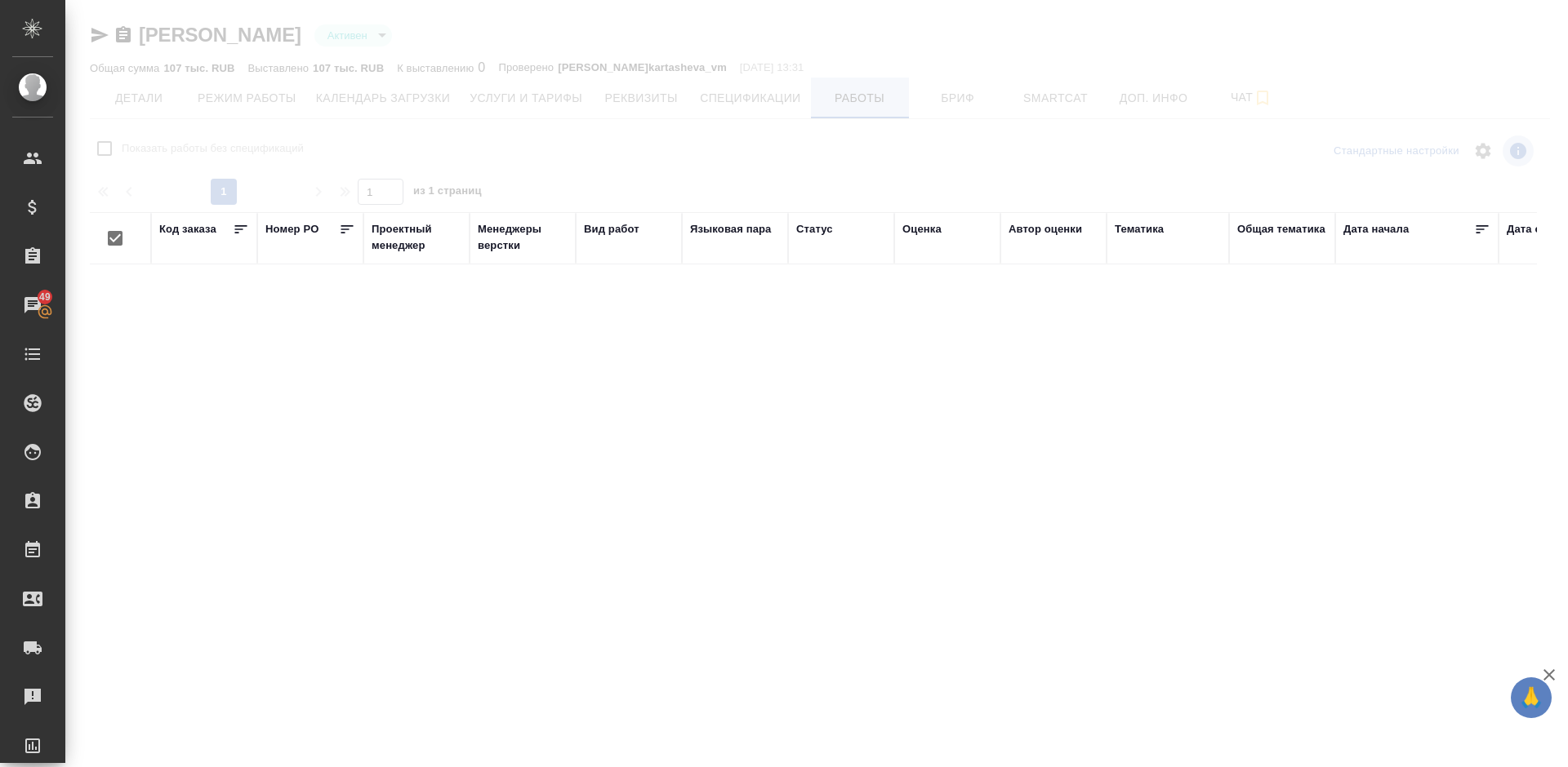
checkbox input "false"
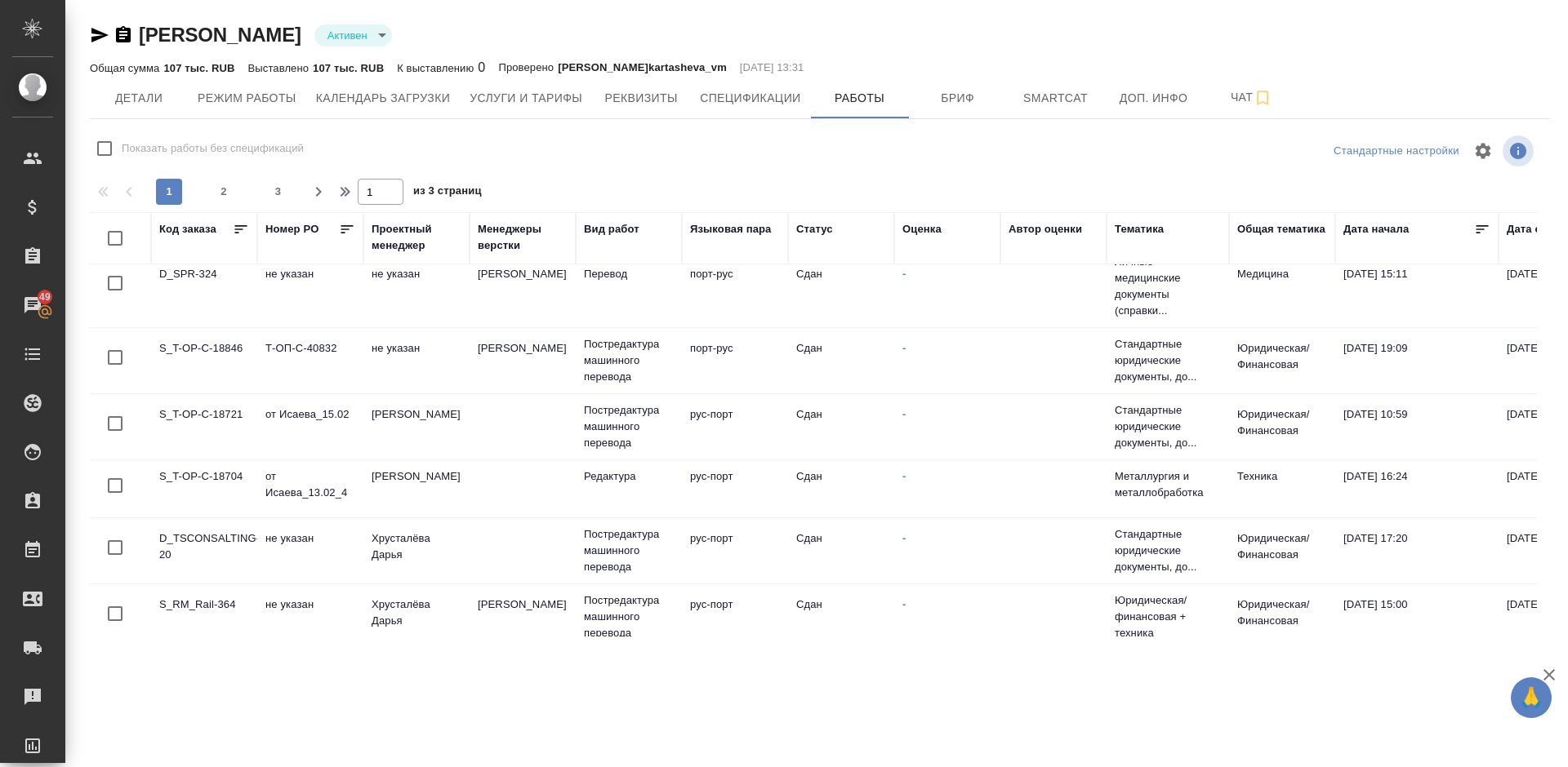
scroll to position [351, 0]
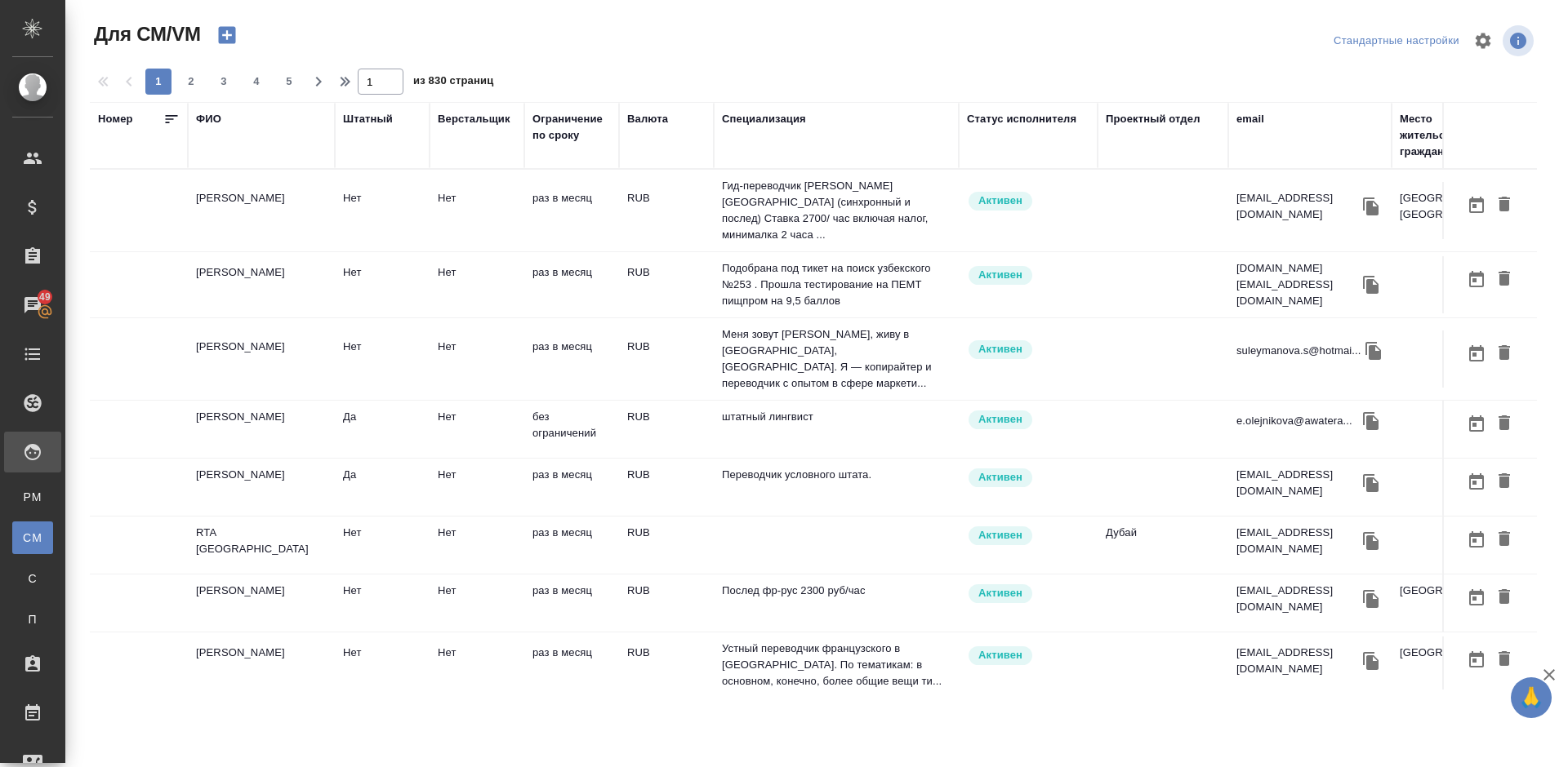
click at [212, 112] on div "ФИО" at bounding box center [208, 119] width 26 height 16
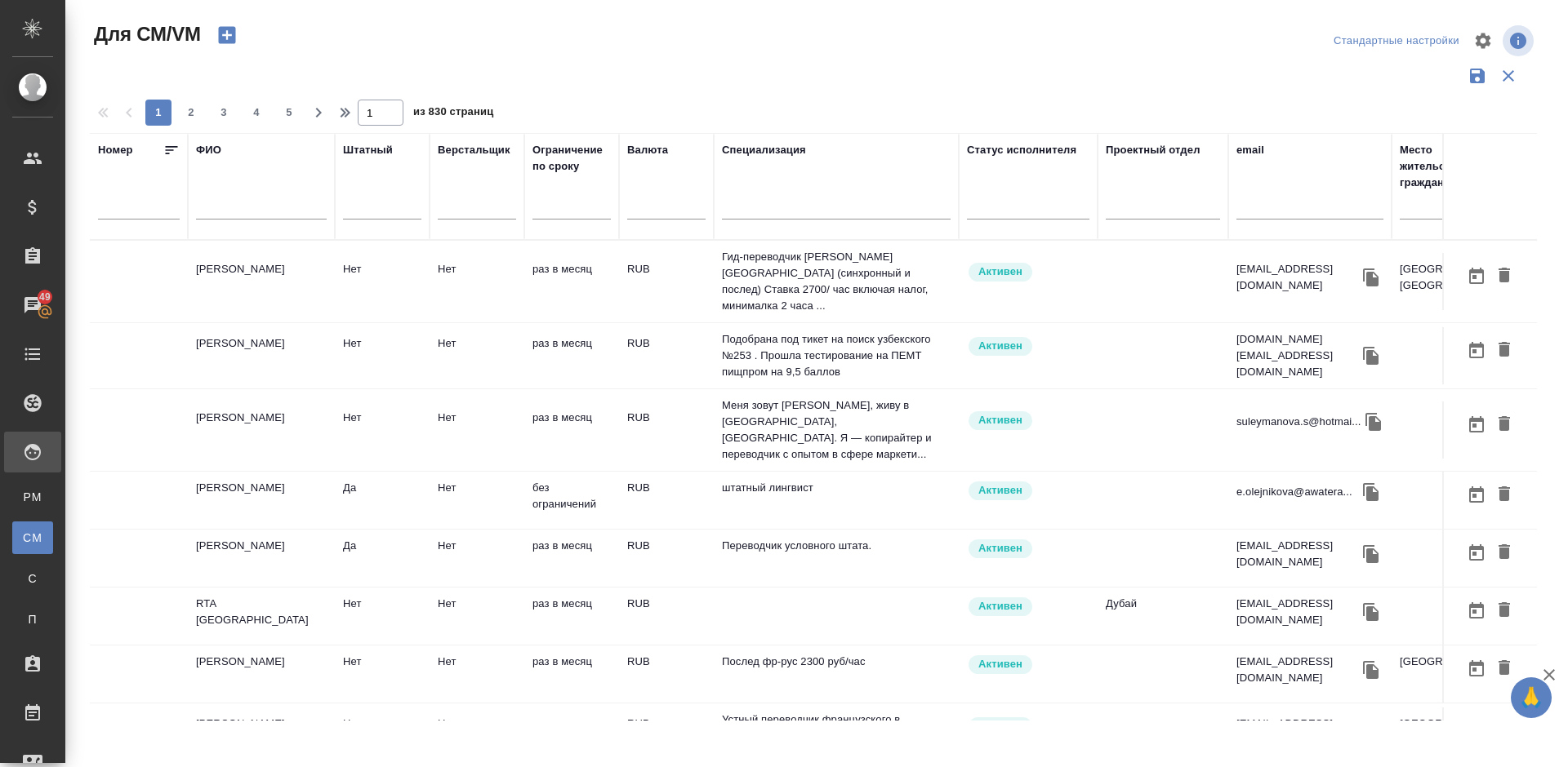
click at [262, 208] on input "text" at bounding box center [261, 208] width 130 height 20
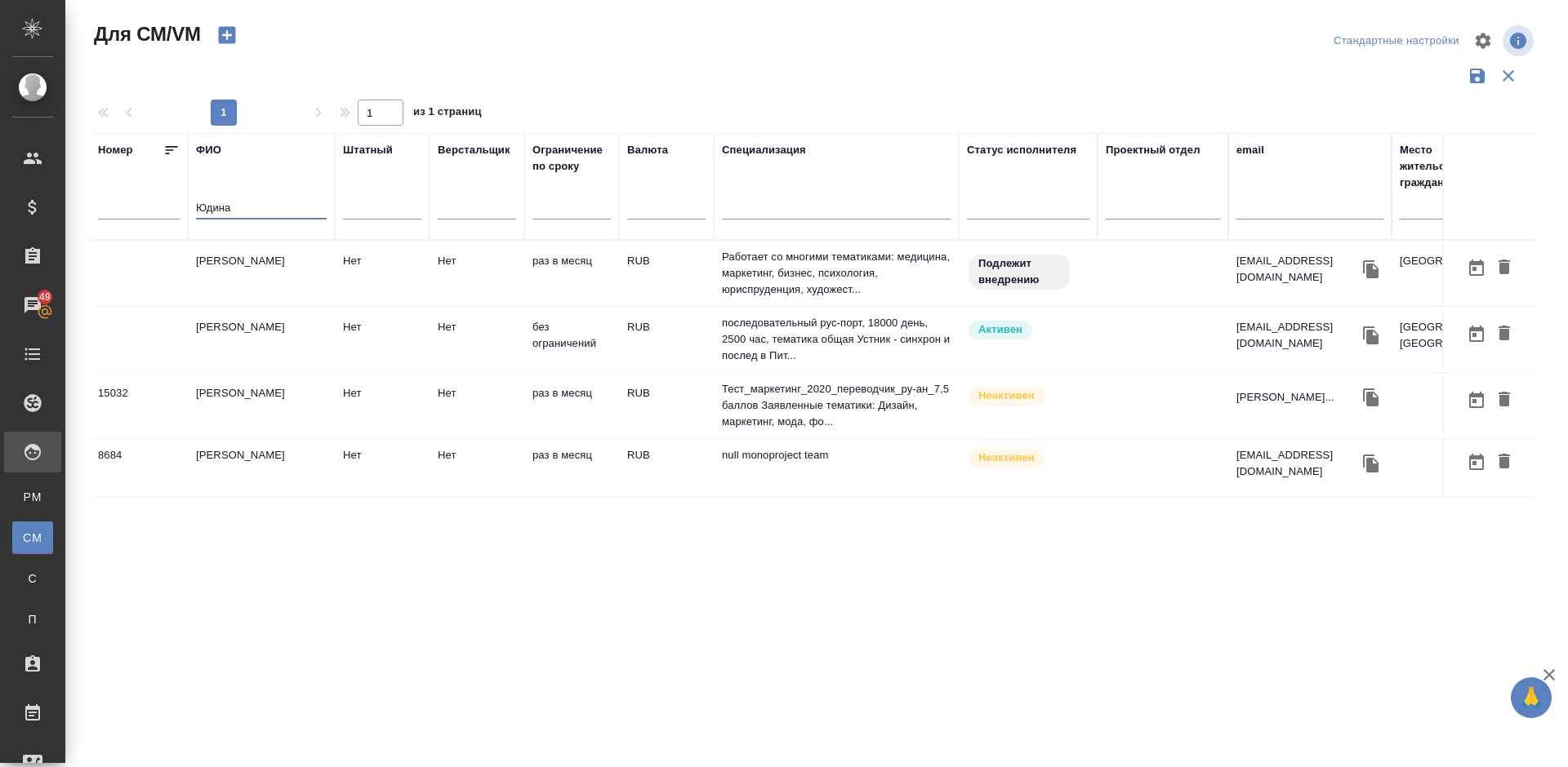
type input "Юдина"
click at [294, 302] on td "[PERSON_NAME]" at bounding box center [261, 273] width 147 height 57
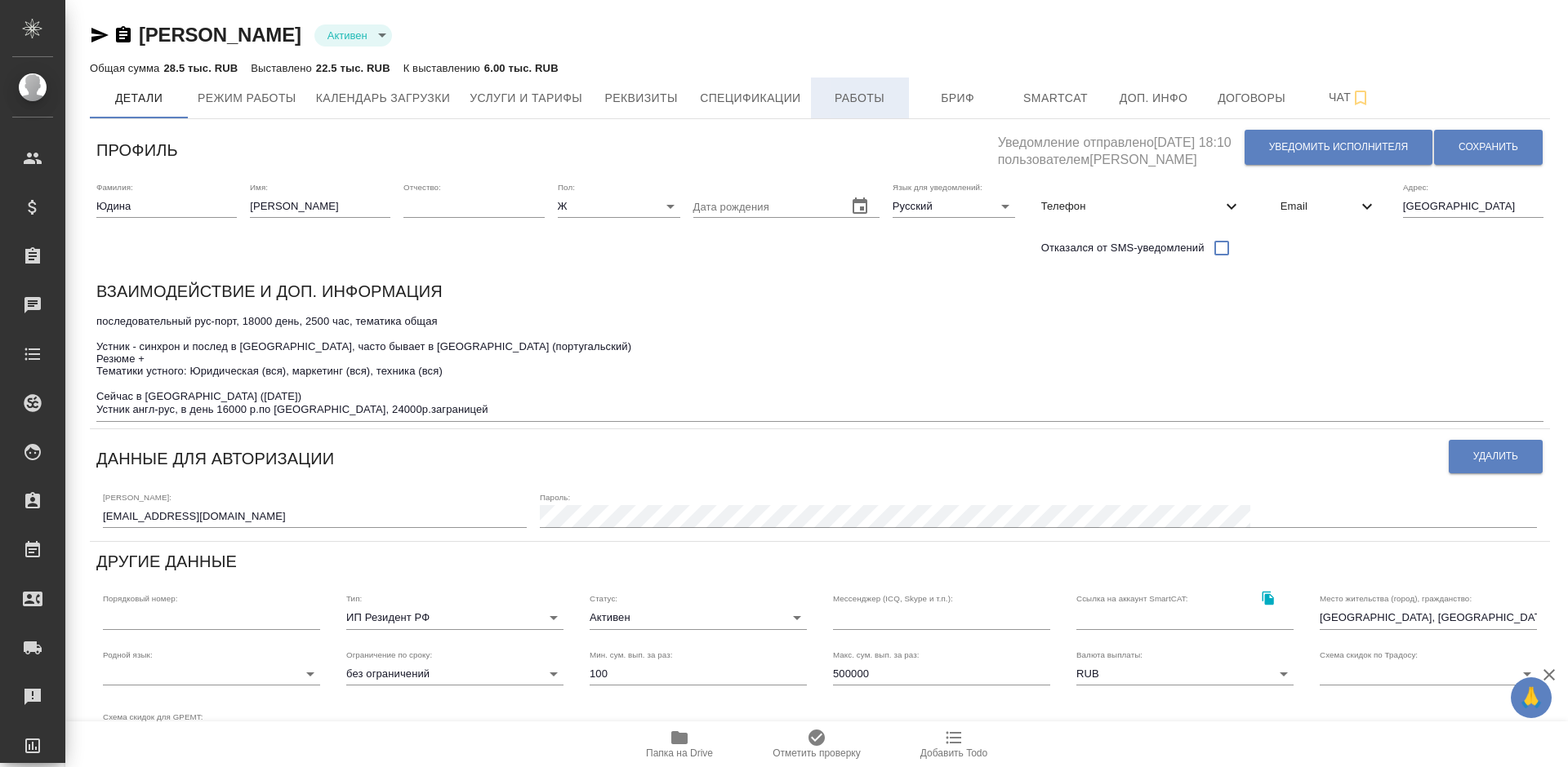
click at [851, 106] on span "Работы" at bounding box center [860, 98] width 78 height 20
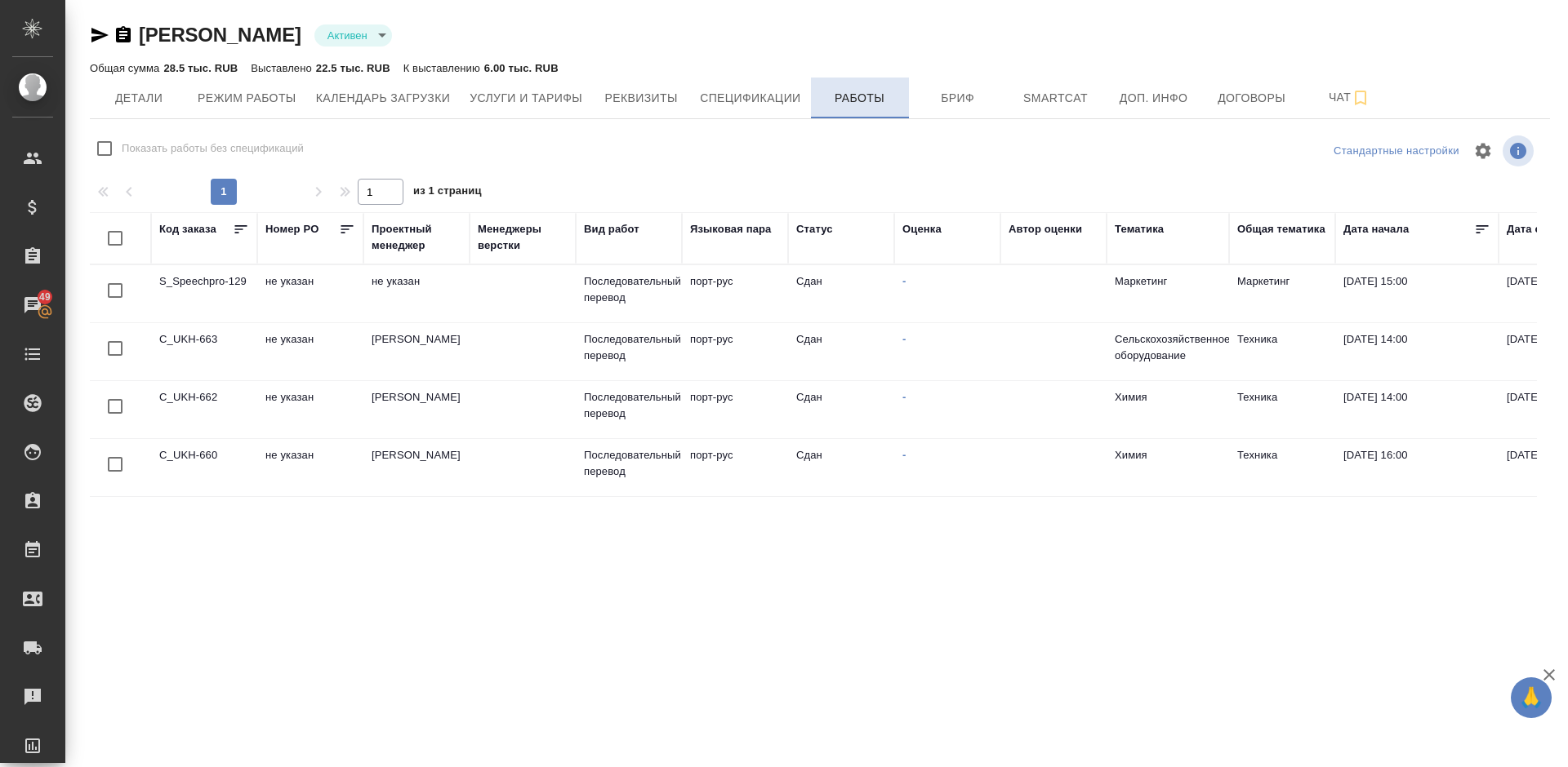
checkbox input "false"
click at [549, 104] on span "Услуги и тарифы" at bounding box center [526, 98] width 112 height 20
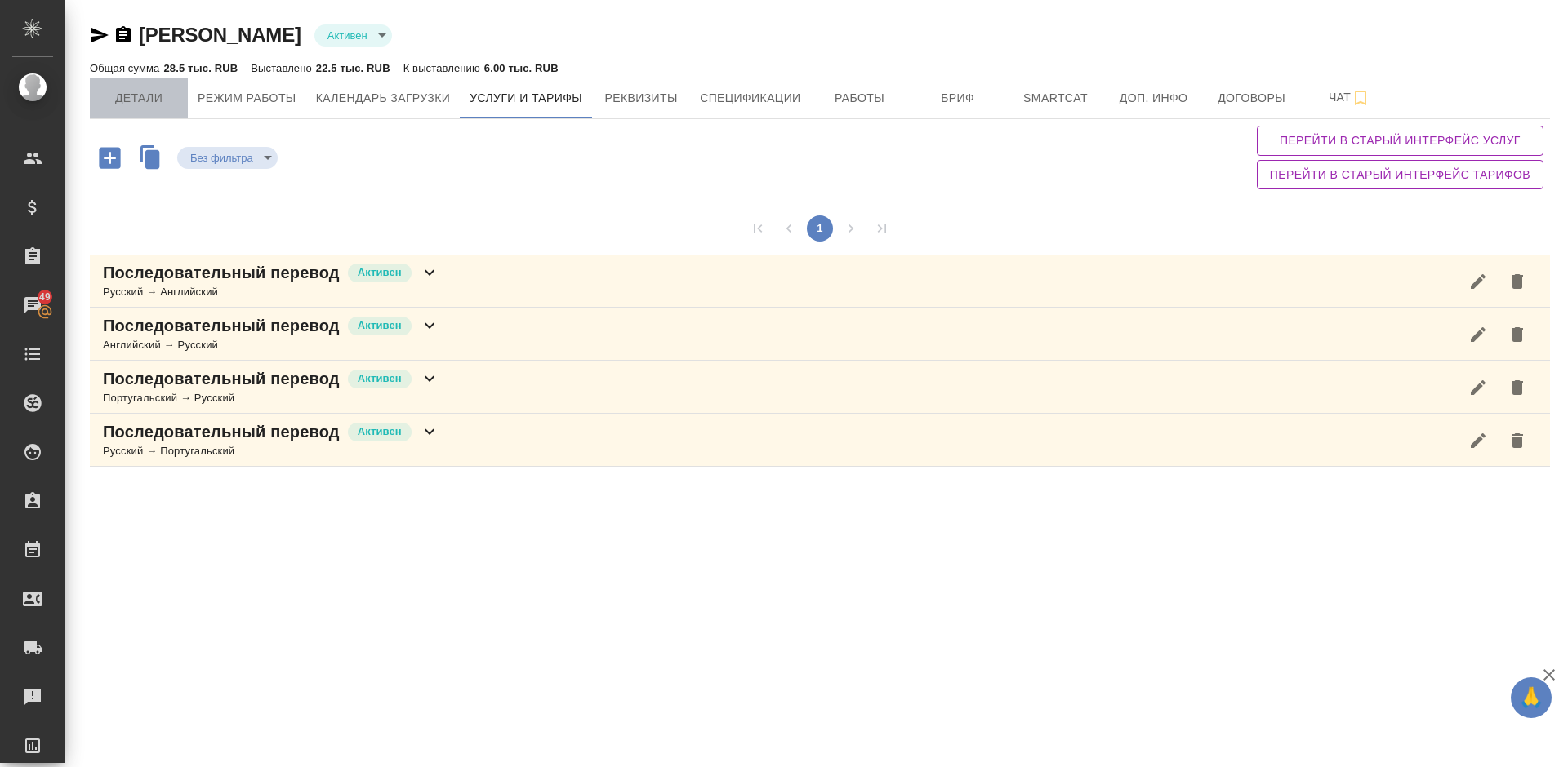
click at [155, 89] on span "Детали" at bounding box center [139, 98] width 78 height 20
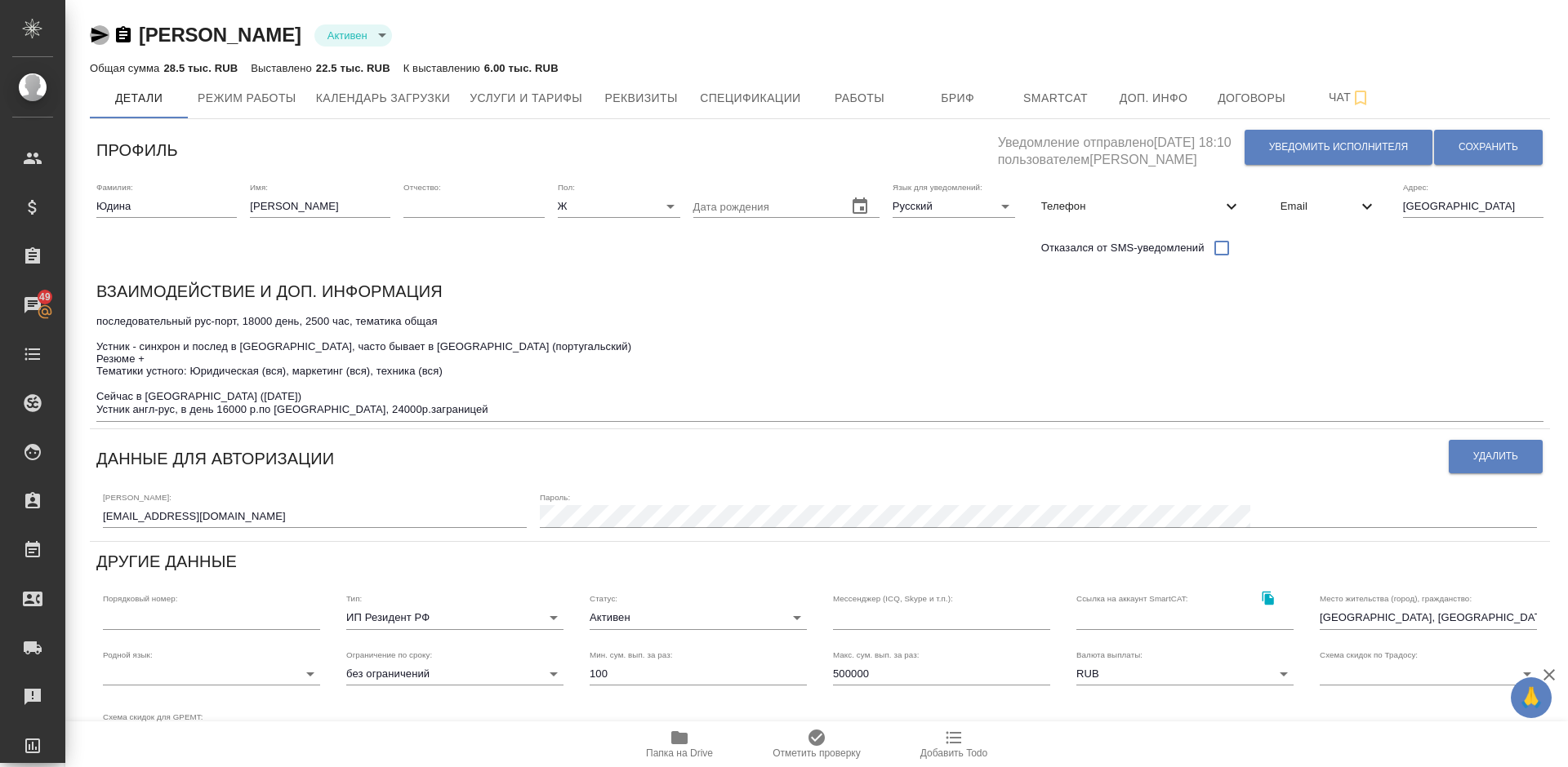
click at [99, 35] on icon "button" at bounding box center [99, 35] width 20 height 20
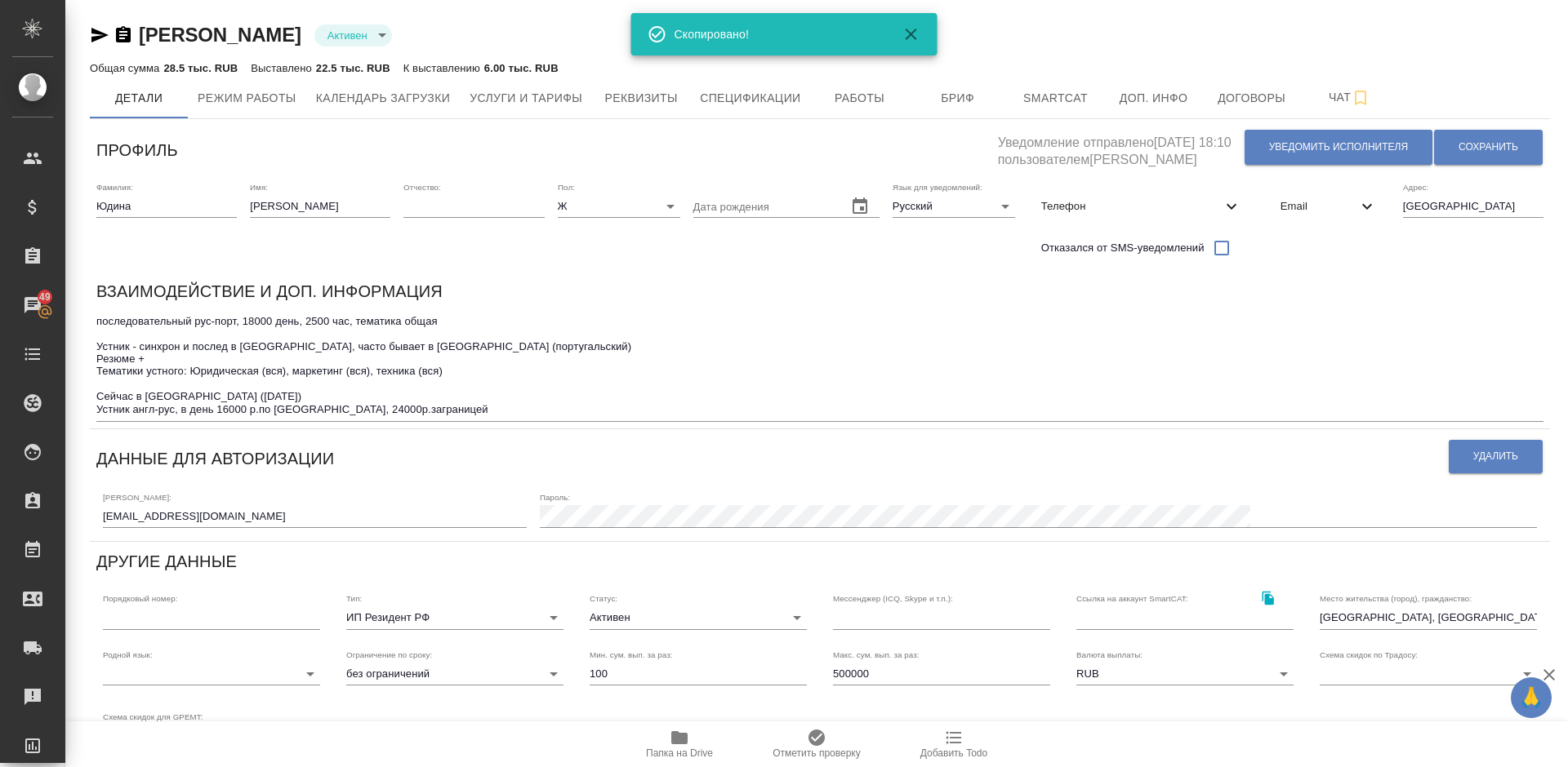
click at [1160, 203] on span "Телефон" at bounding box center [1132, 206] width 181 height 16
select select "RU"
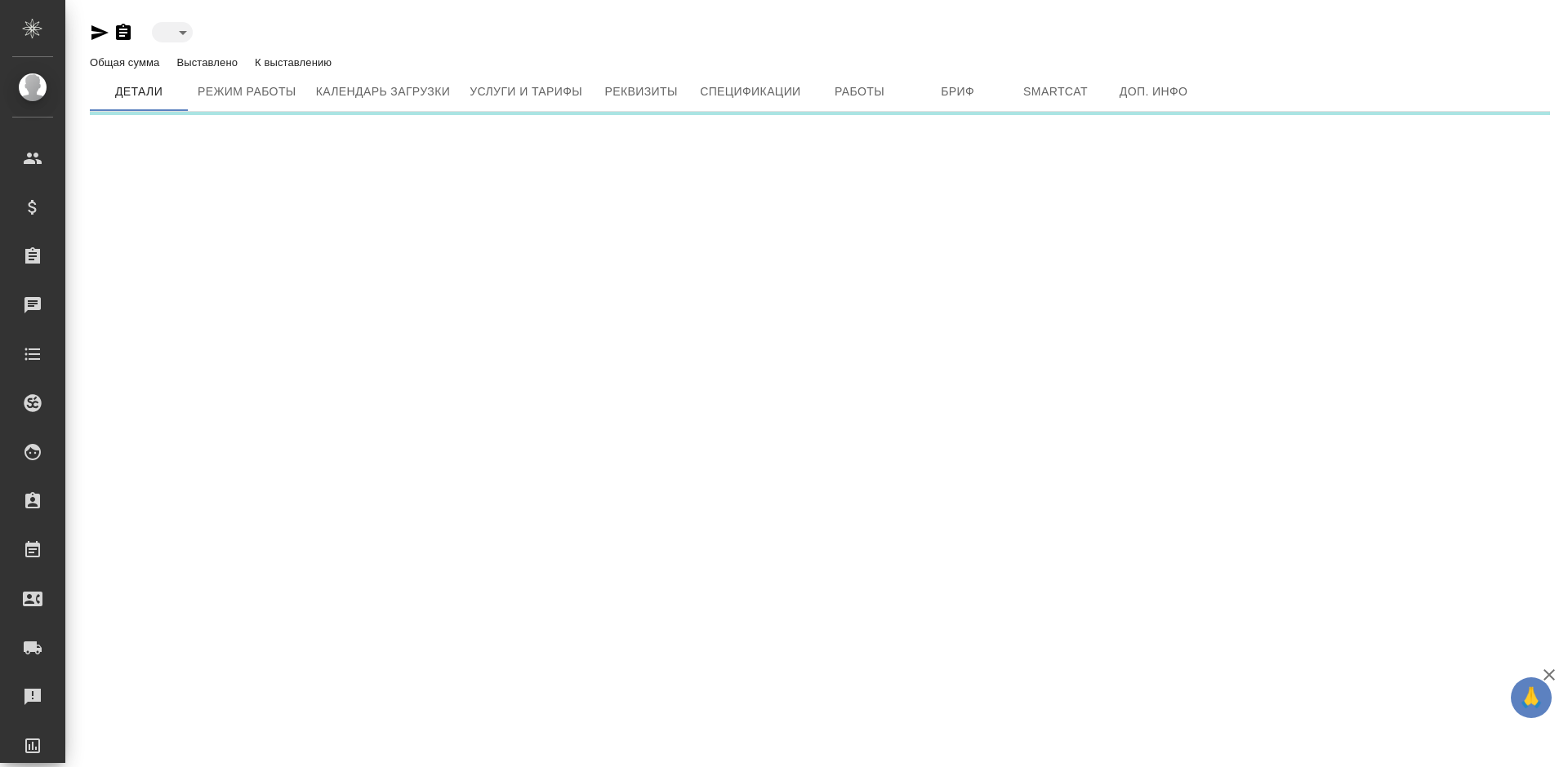
type input "toBeImplemented"
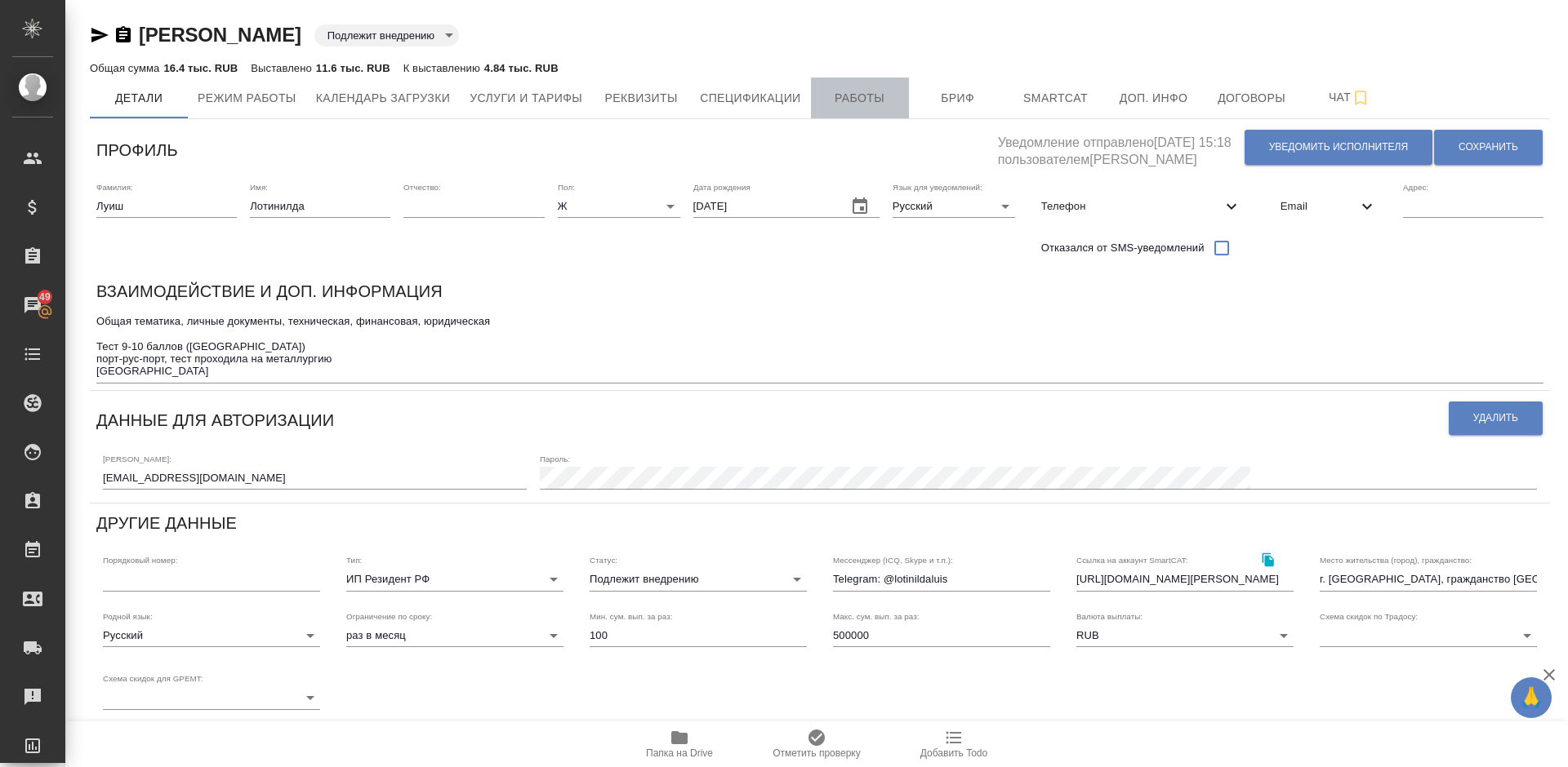
click at [860, 97] on span "Работы" at bounding box center [860, 98] width 78 height 20
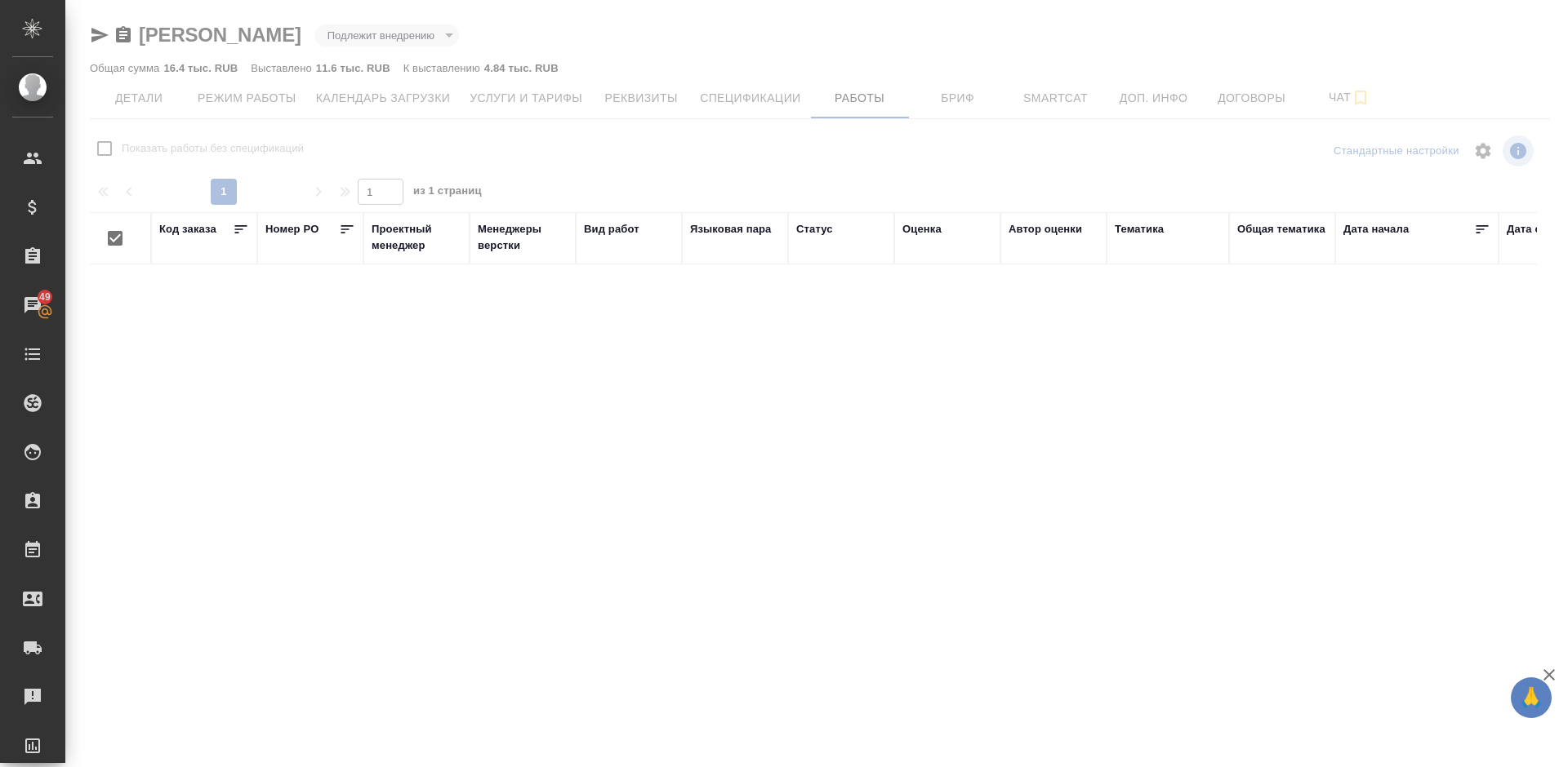
checkbox input "false"
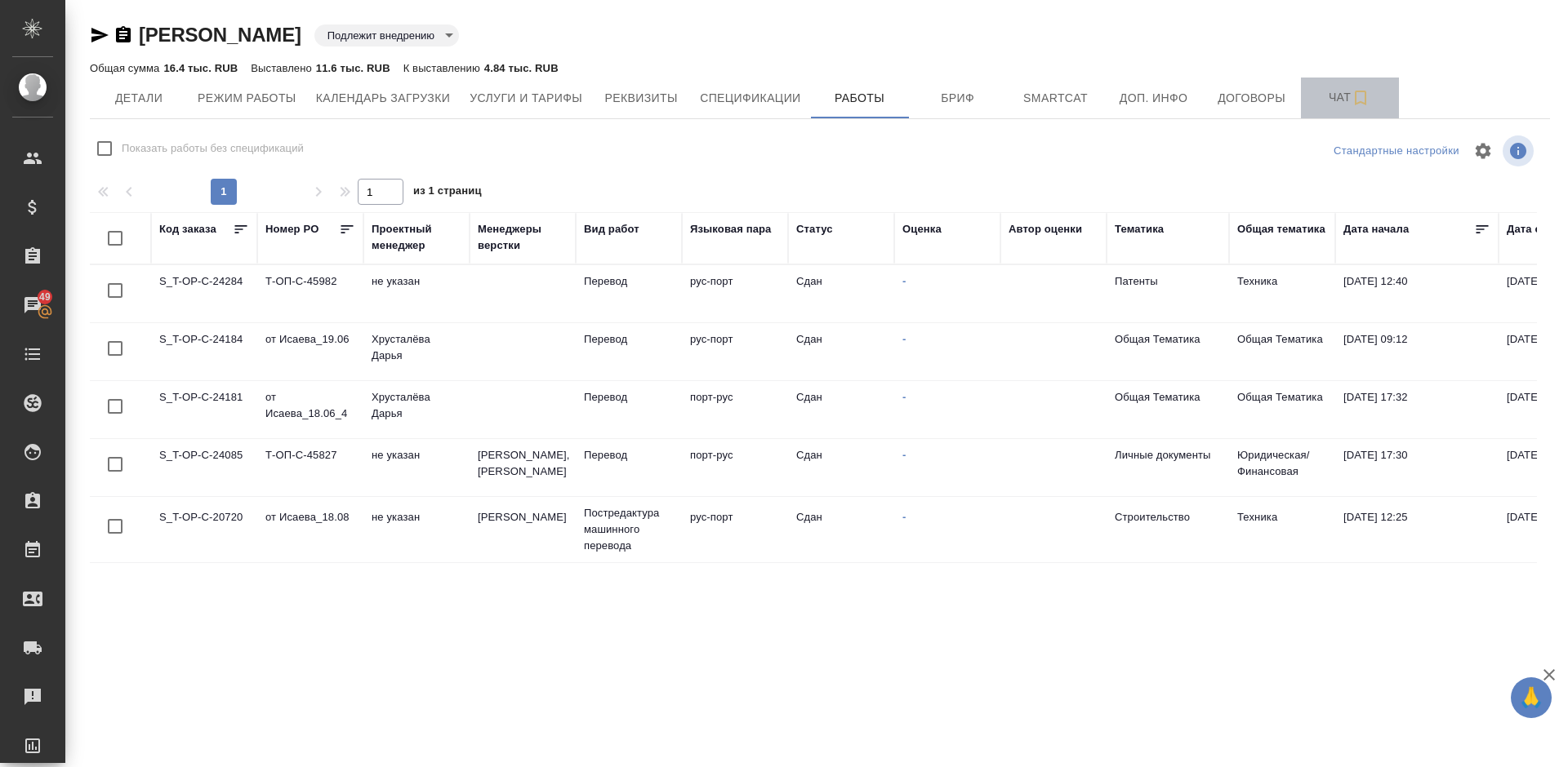
click at [1333, 97] on span "Чат" at bounding box center [1350, 97] width 78 height 20
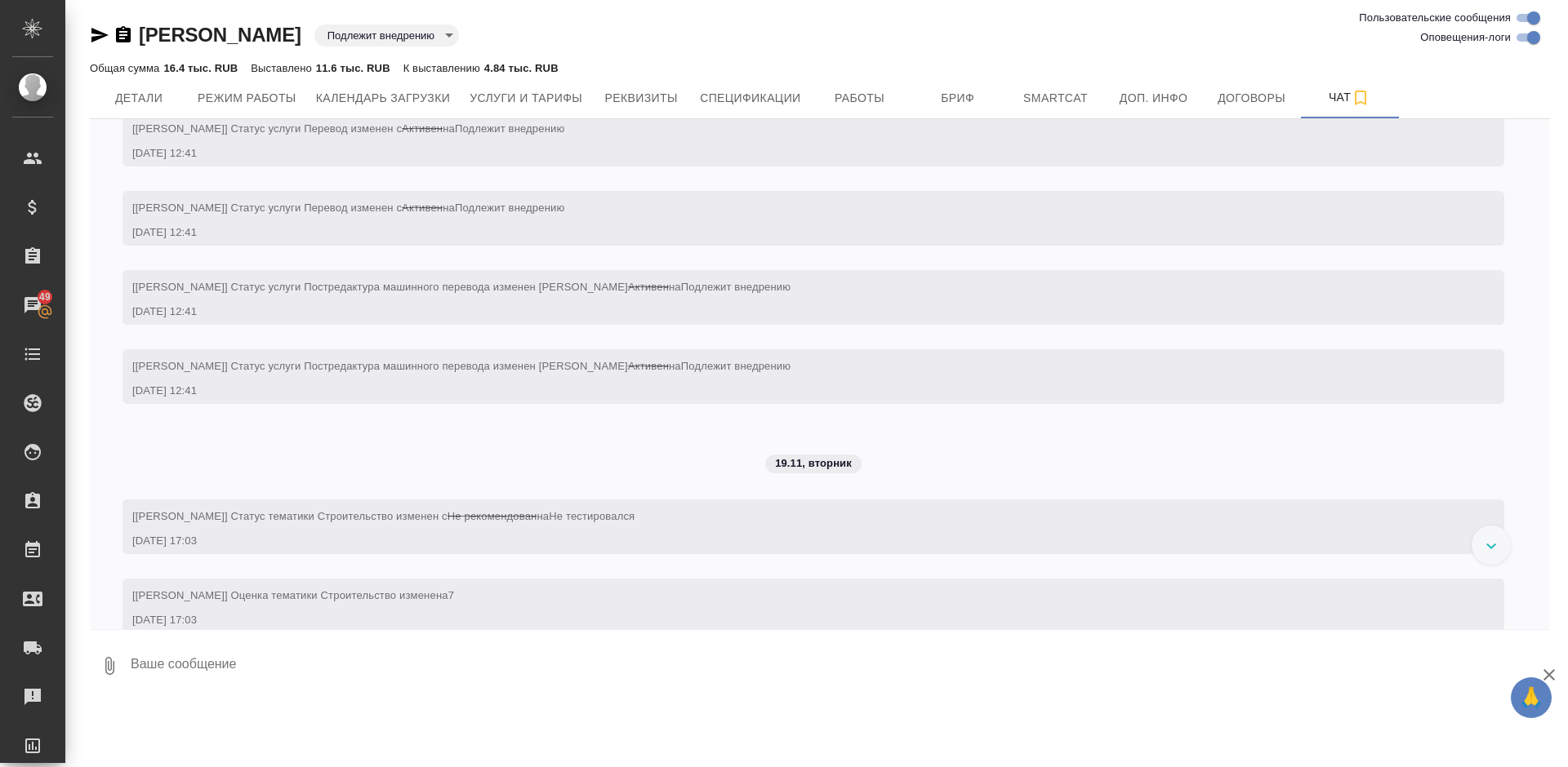
scroll to position [1603, 0]
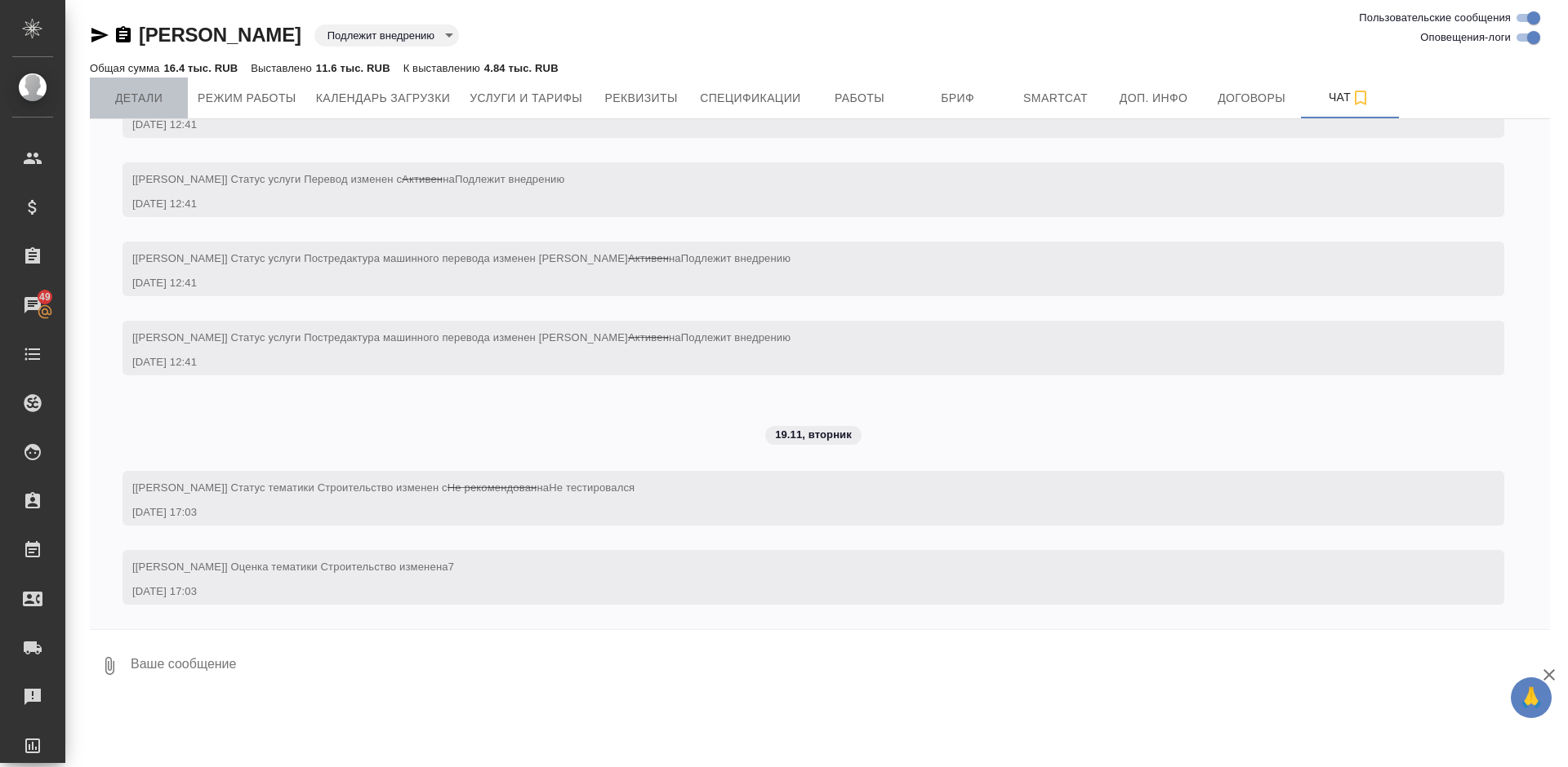
click at [169, 100] on span "Детали" at bounding box center [139, 98] width 78 height 20
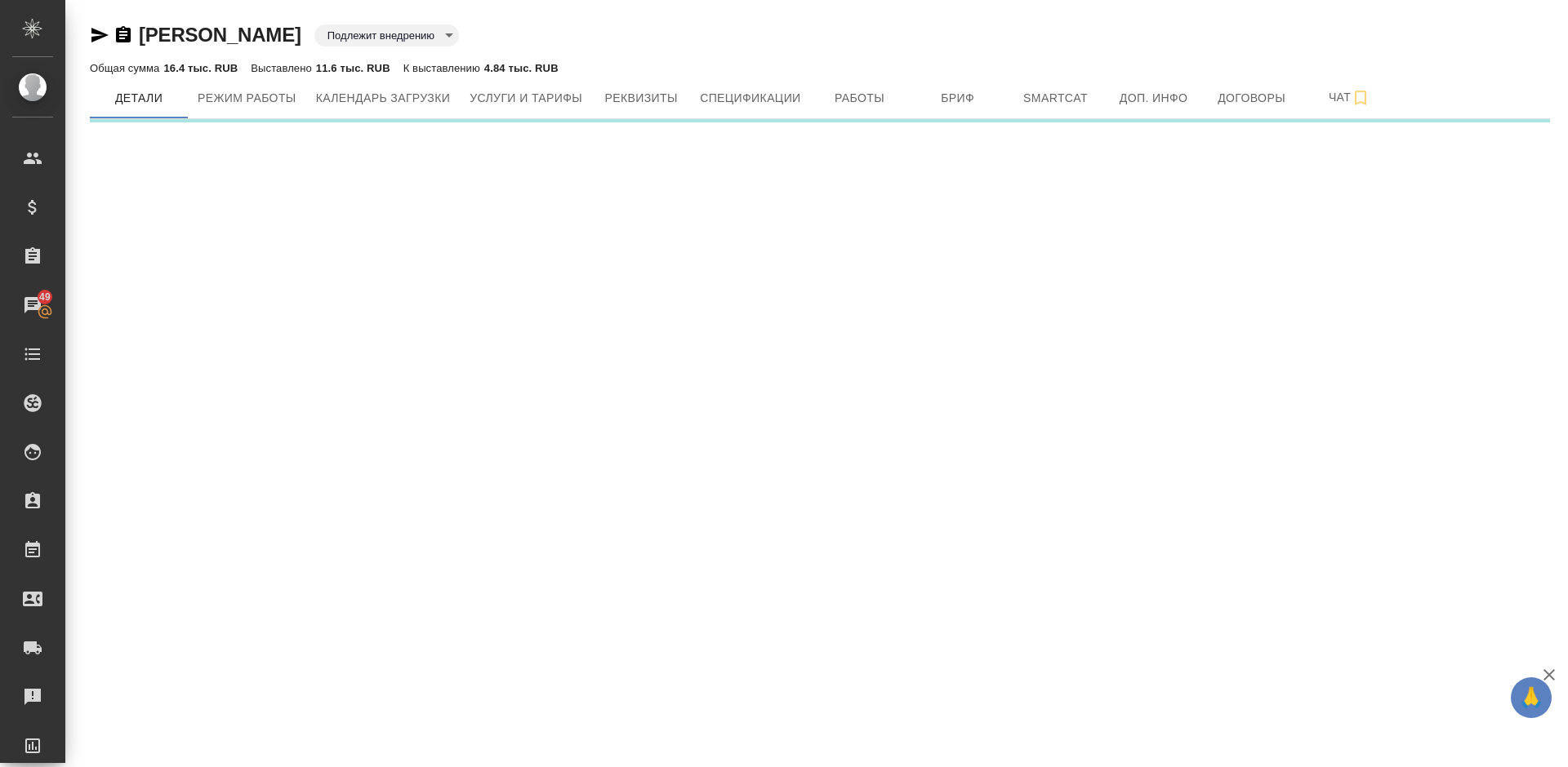
click at [100, 37] on icon "button" at bounding box center [100, 34] width 17 height 14
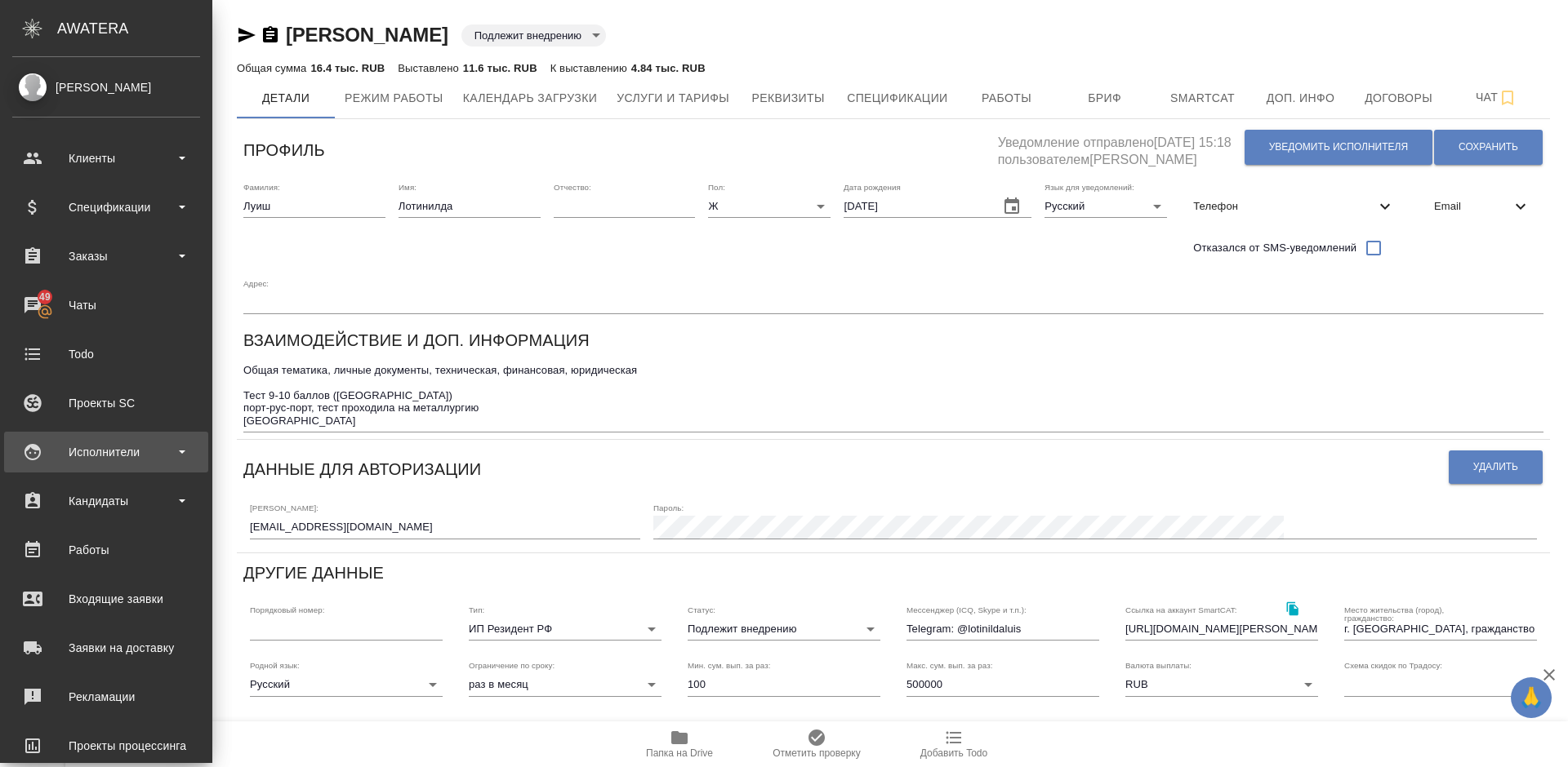
click at [120, 445] on div "Исполнители" at bounding box center [106, 452] width 188 height 25
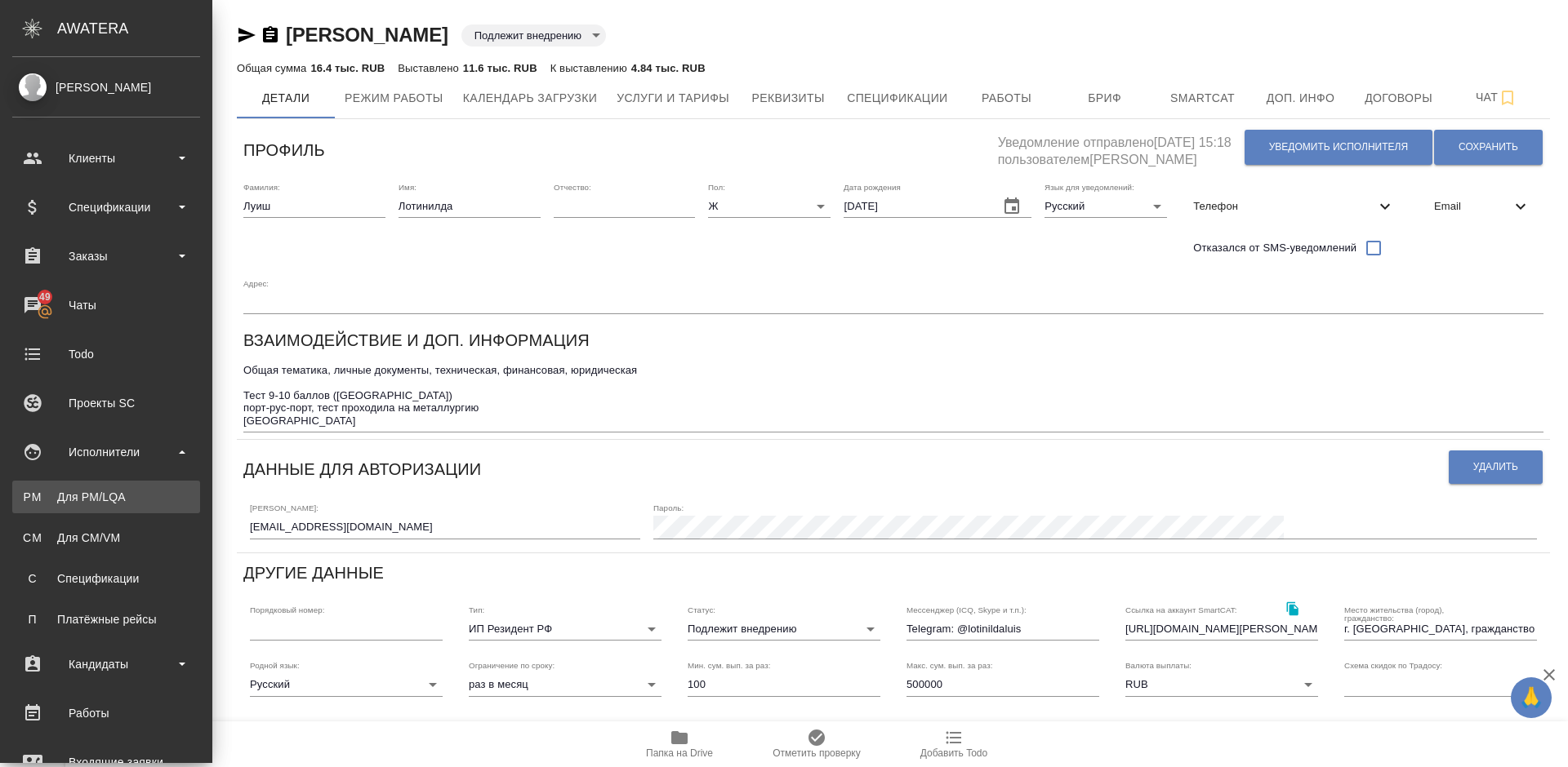
click at [164, 499] on div "Для PM/LQA" at bounding box center [106, 497] width 171 height 16
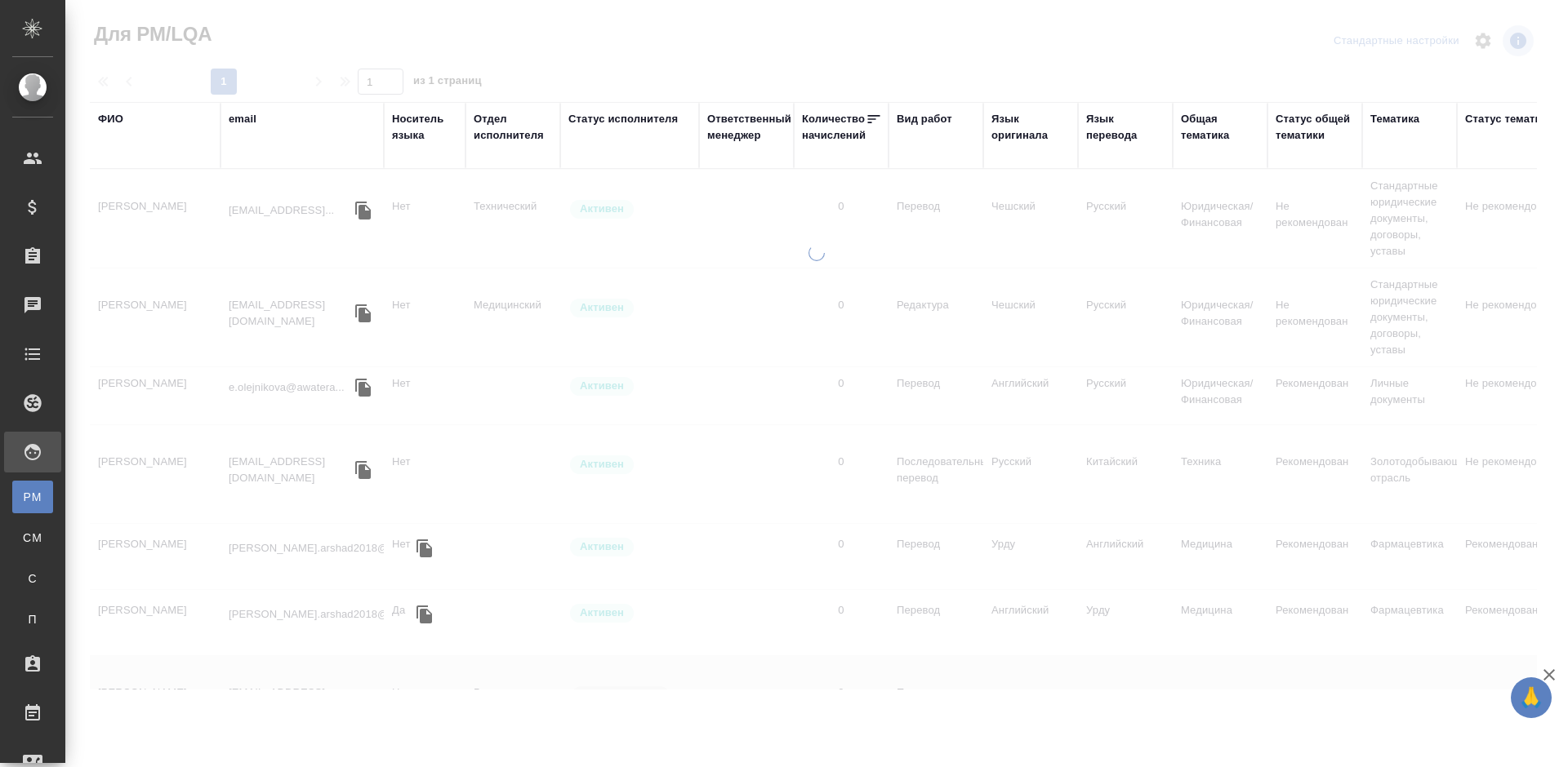
click at [118, 118] on div "ФИО" at bounding box center [110, 119] width 26 height 16
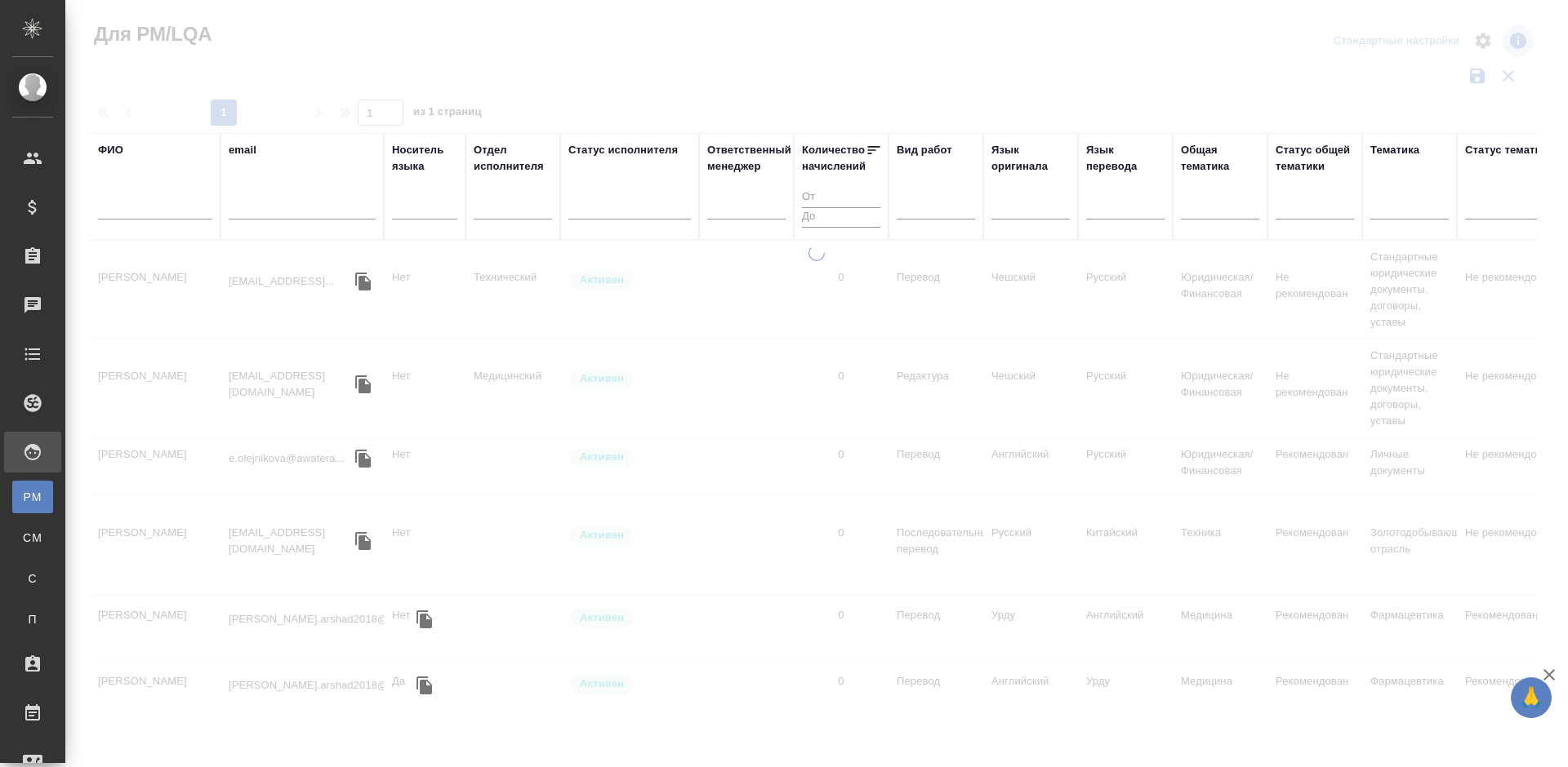
click at [165, 208] on input "text" at bounding box center [155, 208] width 114 height 20
type input "В"
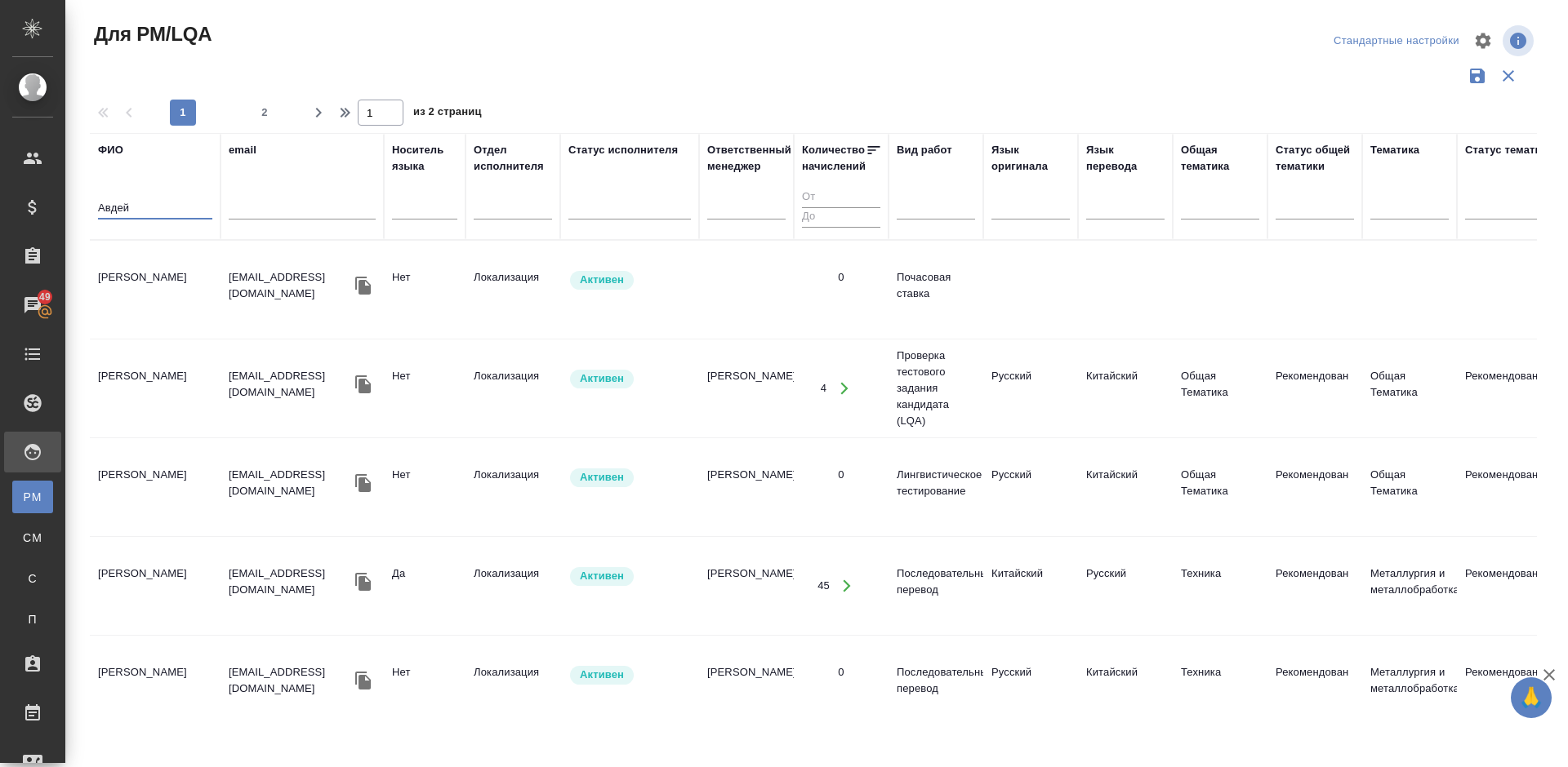
type input "Авдей"
click at [170, 309] on tr "Авдей Ирина Ромуальдовна ofmiceandmen@mail.ru Нет Локализация Активен 0 Почасов…" at bounding box center [1388, 290] width 2598 height 99
click at [170, 309] on td "Авдей Ирина Ромуальдовна" at bounding box center [154, 290] width 130 height 57
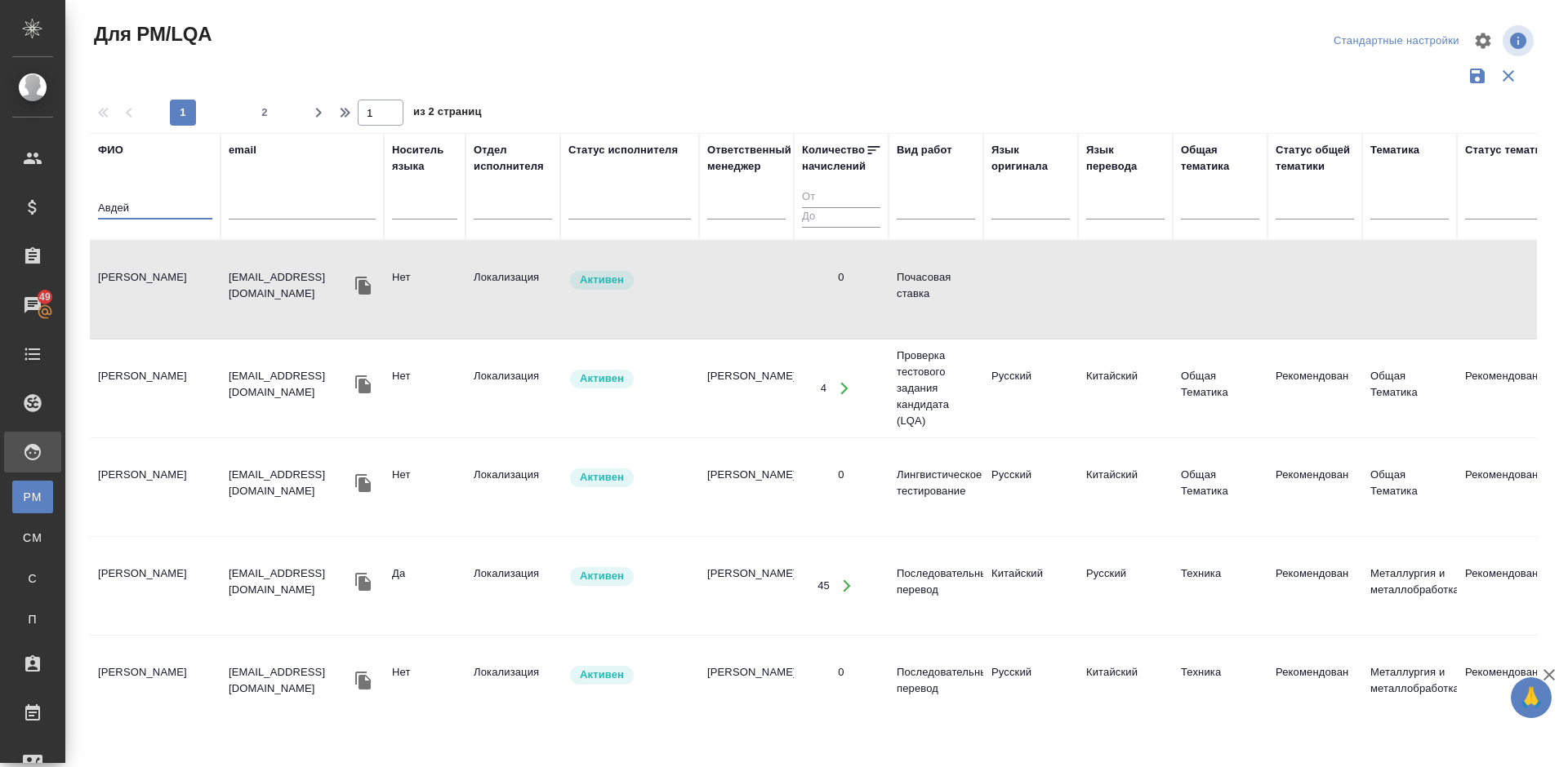
drag, startPoint x: 149, startPoint y: 209, endPoint x: 84, endPoint y: 204, distance: 65.2
click at [84, 204] on div "Для PM/LQA Стандартные настройки 1 2 1 из 2 страниц ФИО Авдей email Носитель яз…" at bounding box center [820, 364] width 1479 height 730
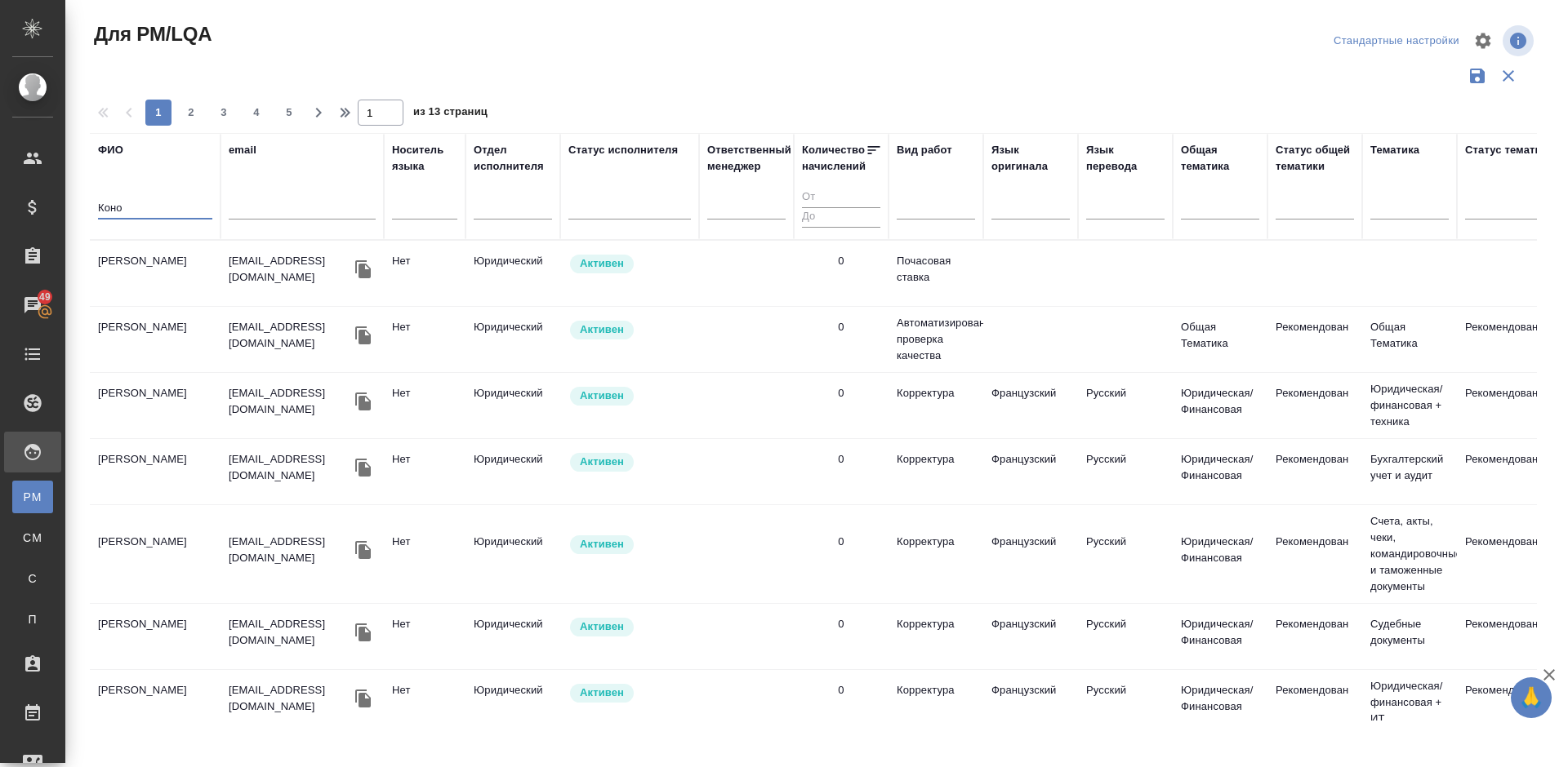
type input "Коно"
click at [188, 301] on td "[PERSON_NAME]" at bounding box center [154, 273] width 130 height 57
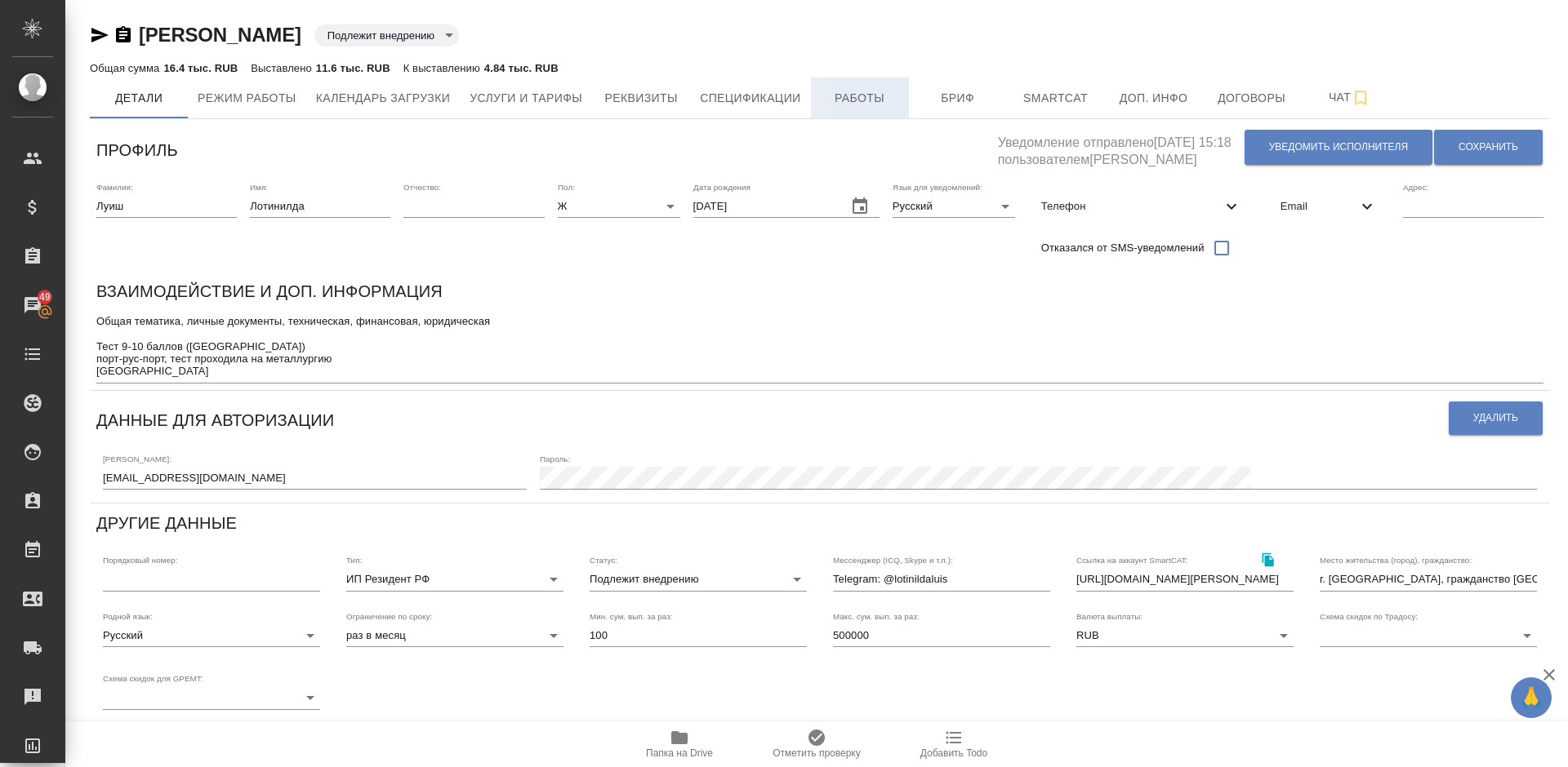
click at [848, 89] on span "Работы" at bounding box center [860, 98] width 78 height 20
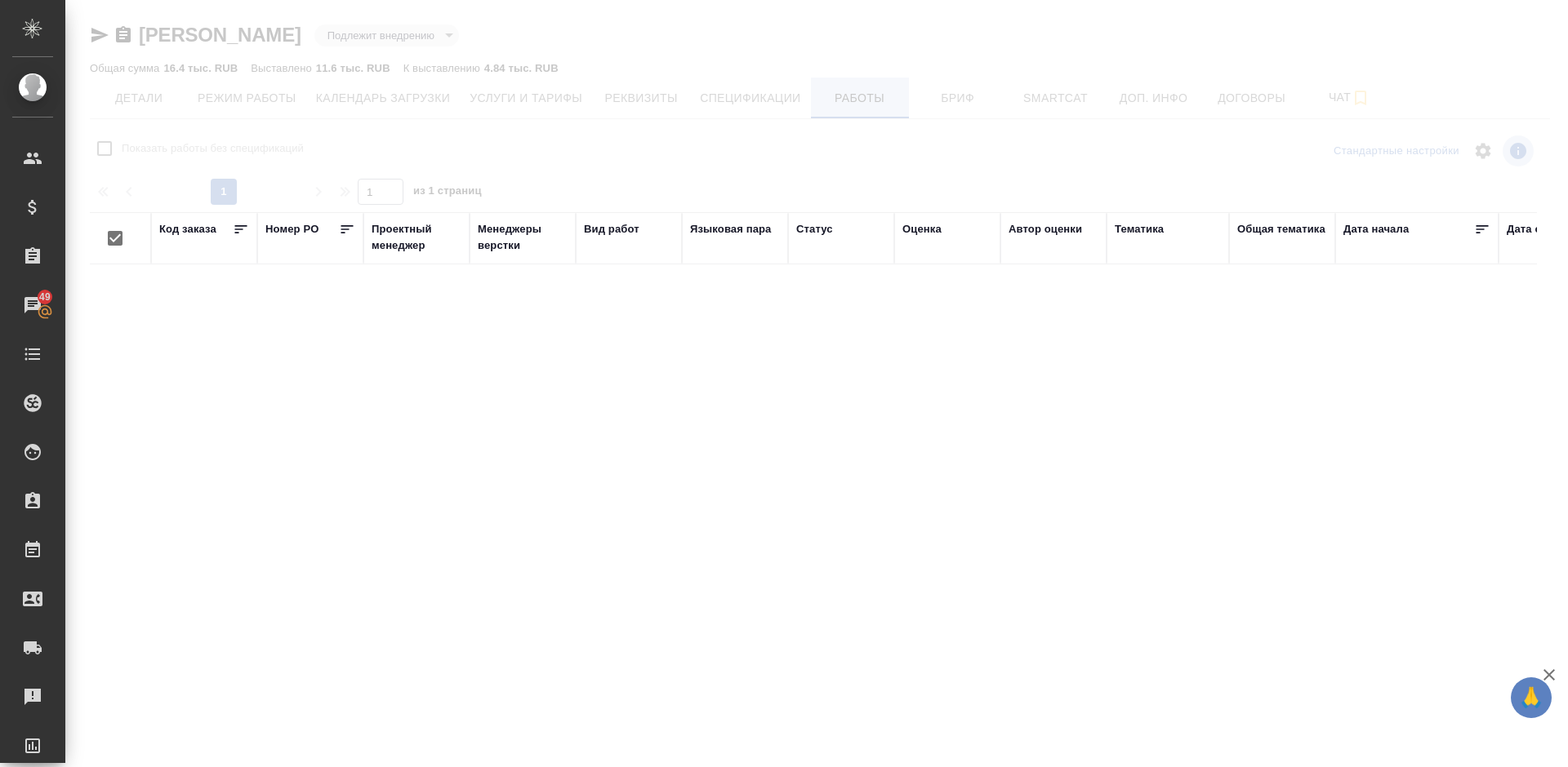
checkbox input "false"
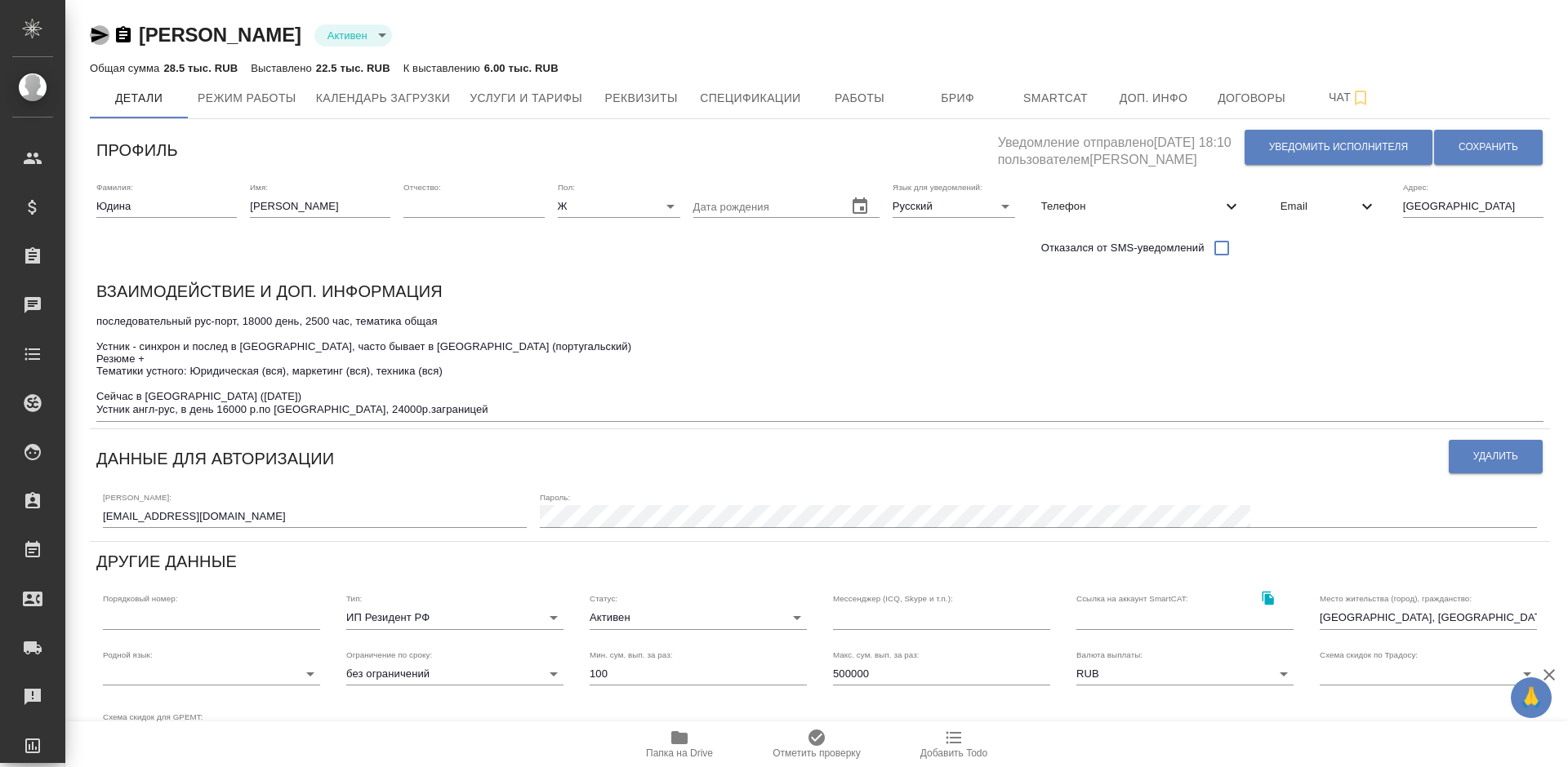
click at [97, 32] on icon "button" at bounding box center [100, 34] width 17 height 14
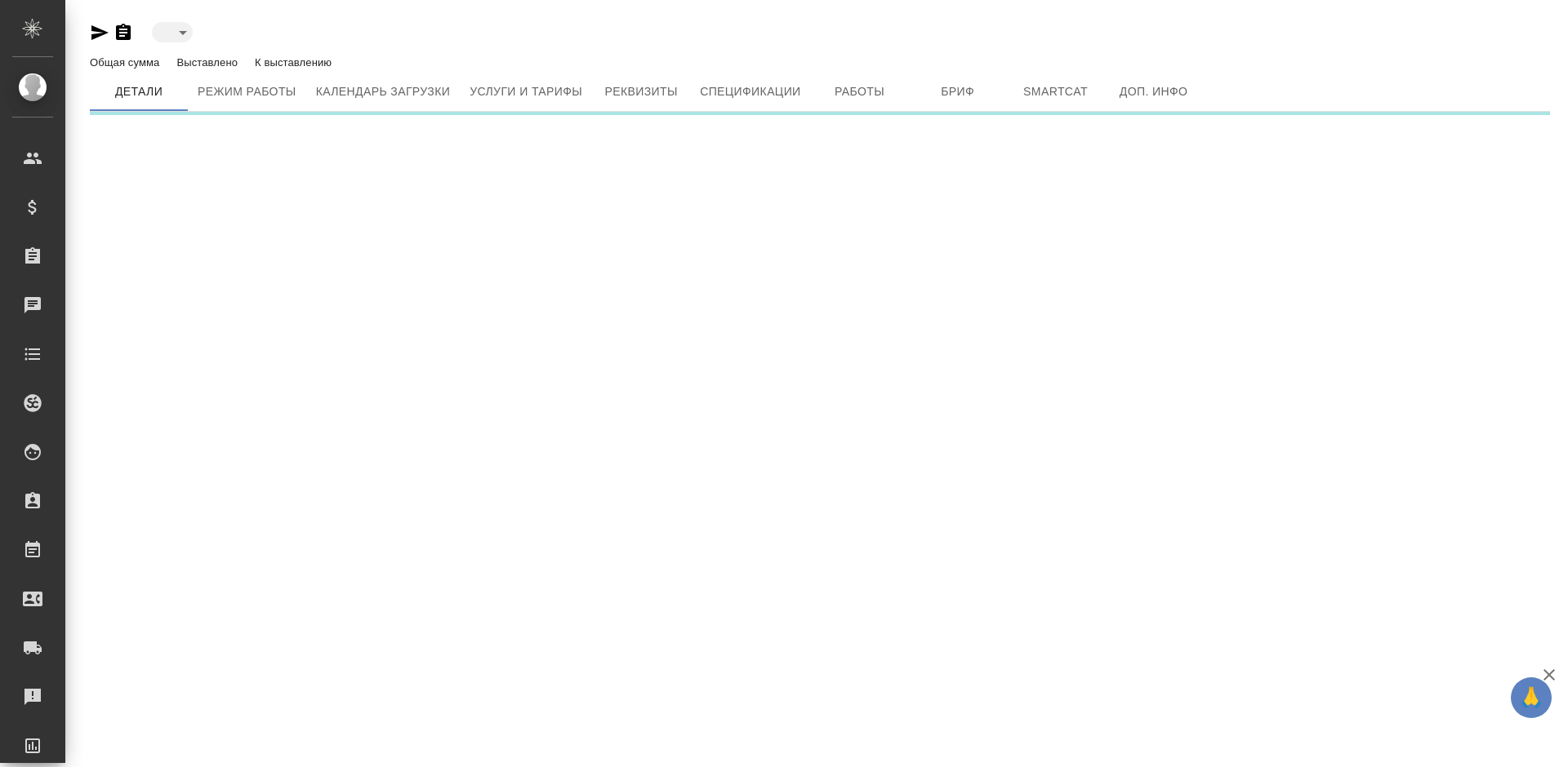
type input "toBeImplemented"
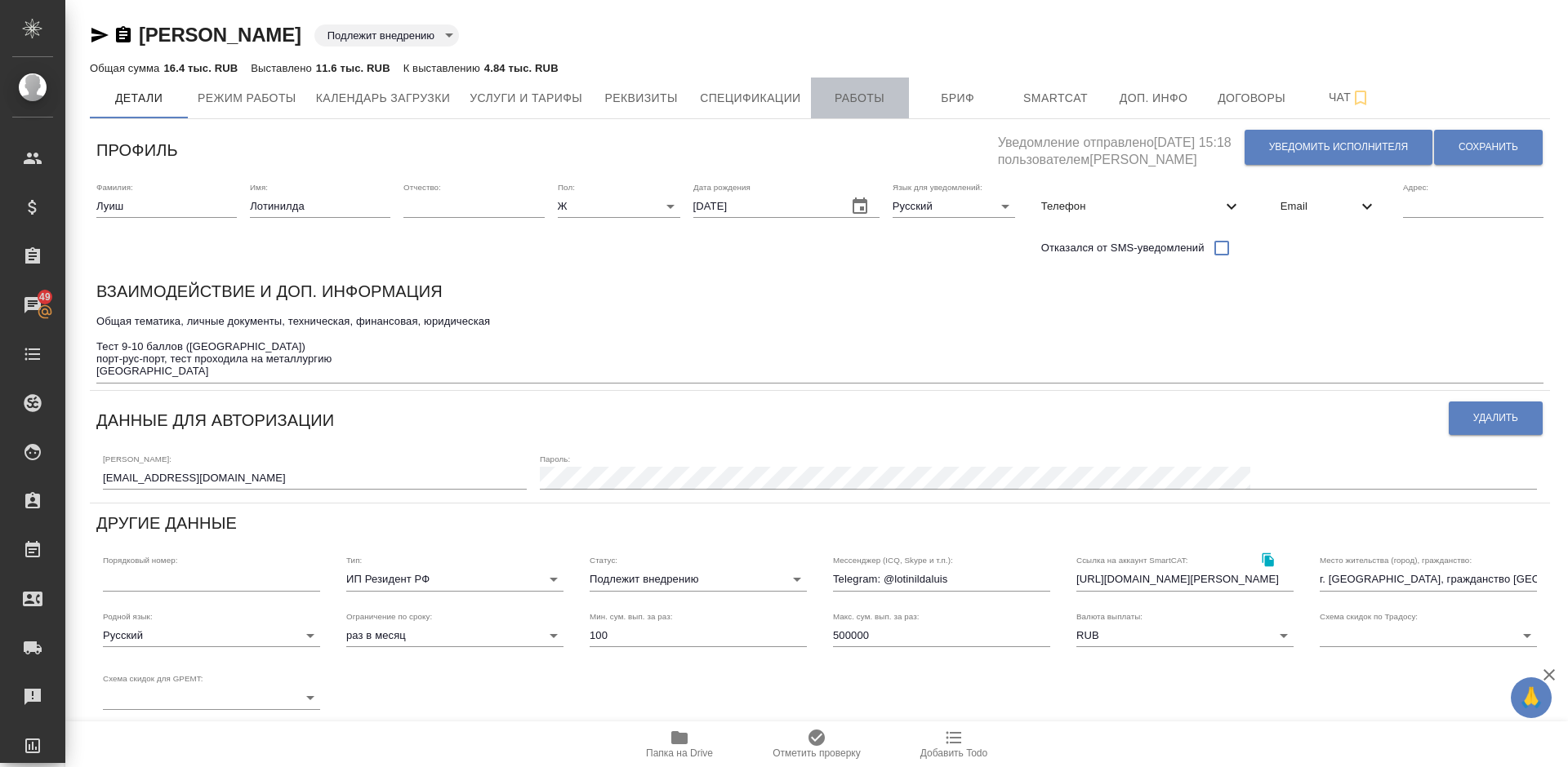
click at [866, 105] on span "Работы" at bounding box center [860, 98] width 78 height 20
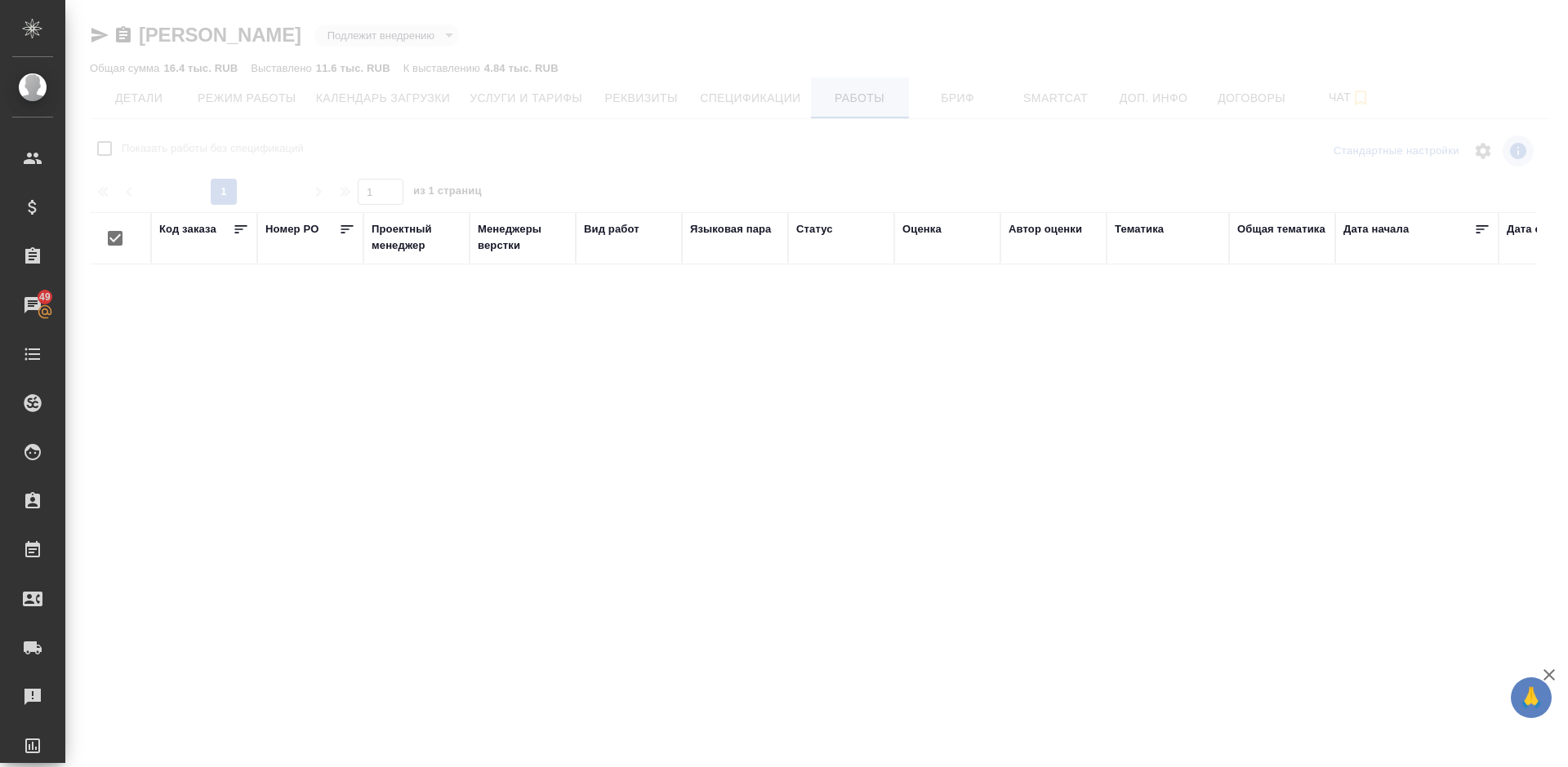
checkbox input "false"
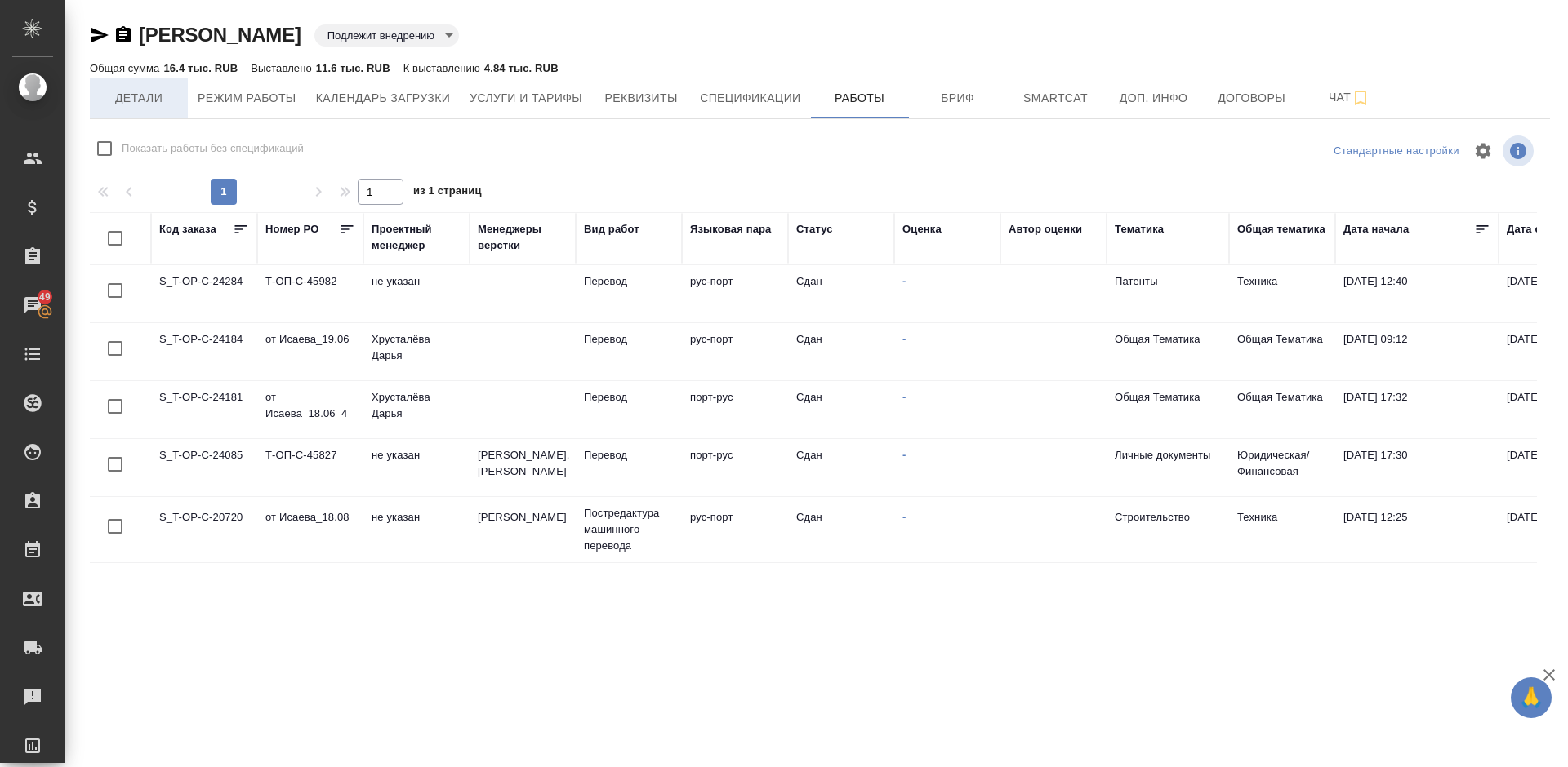
click at [137, 87] on button "Детали" at bounding box center [138, 98] width 98 height 41
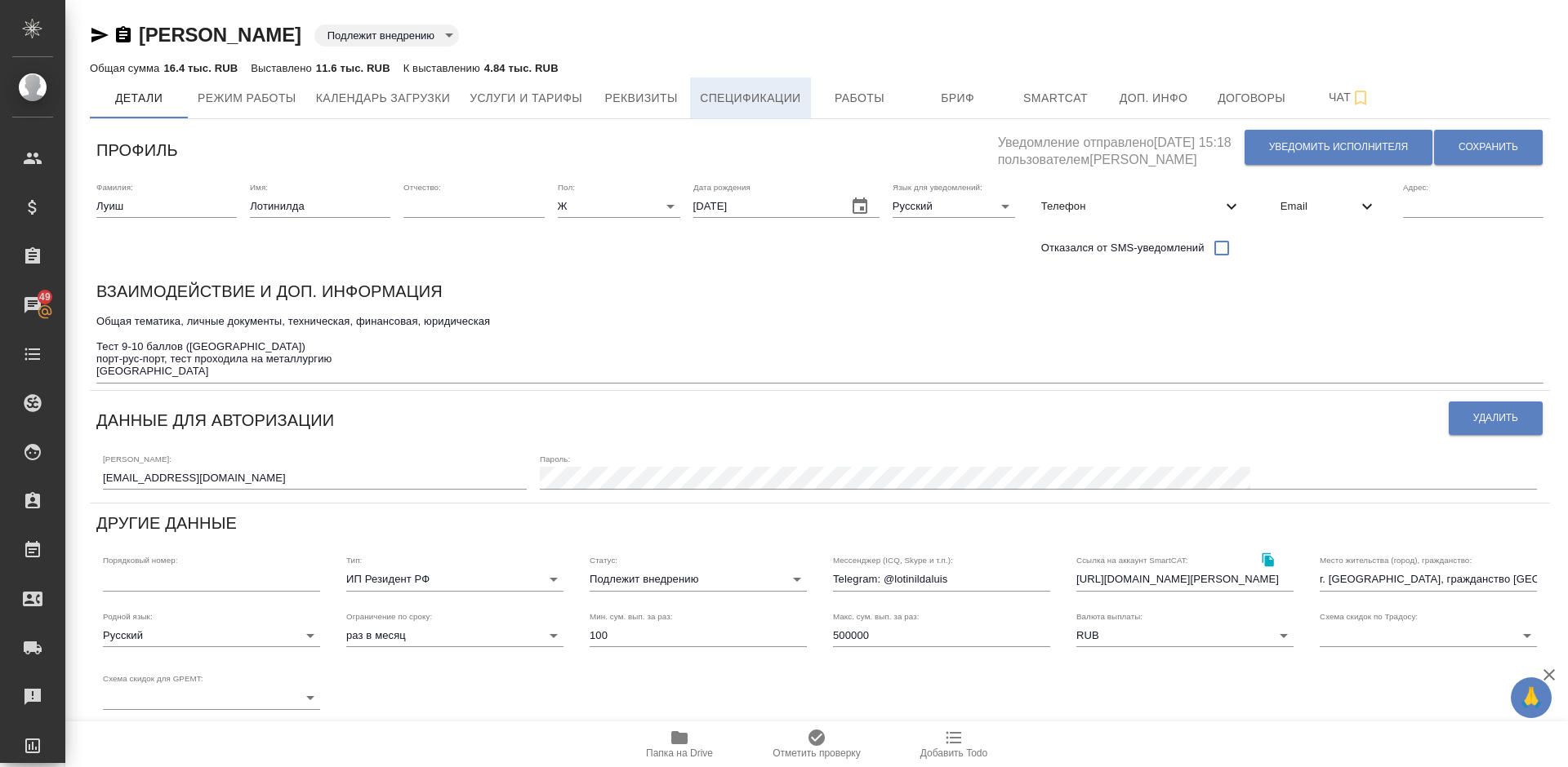
click at [762, 89] on span "Спецификации" at bounding box center [750, 98] width 101 height 20
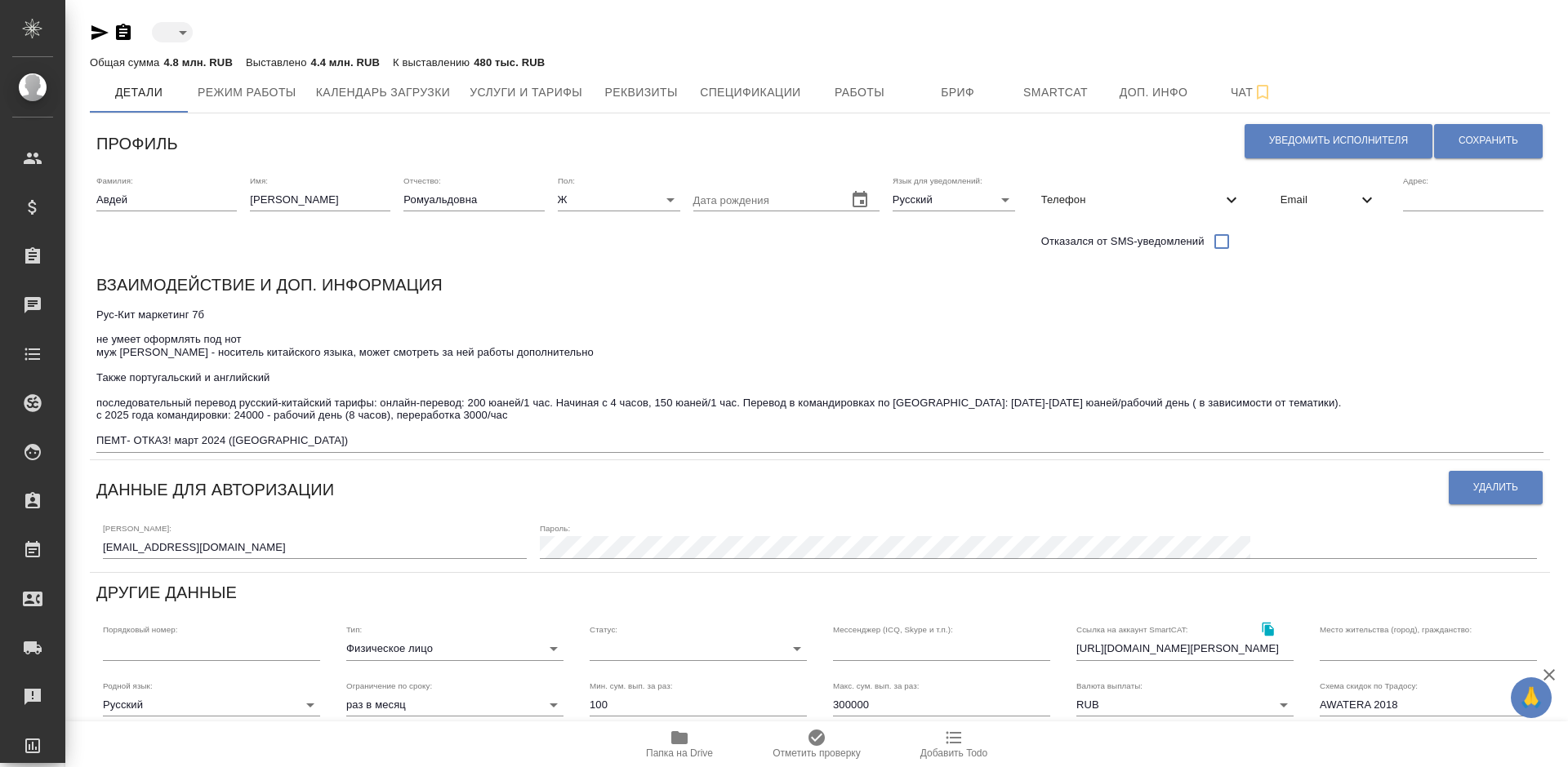
type input "active"
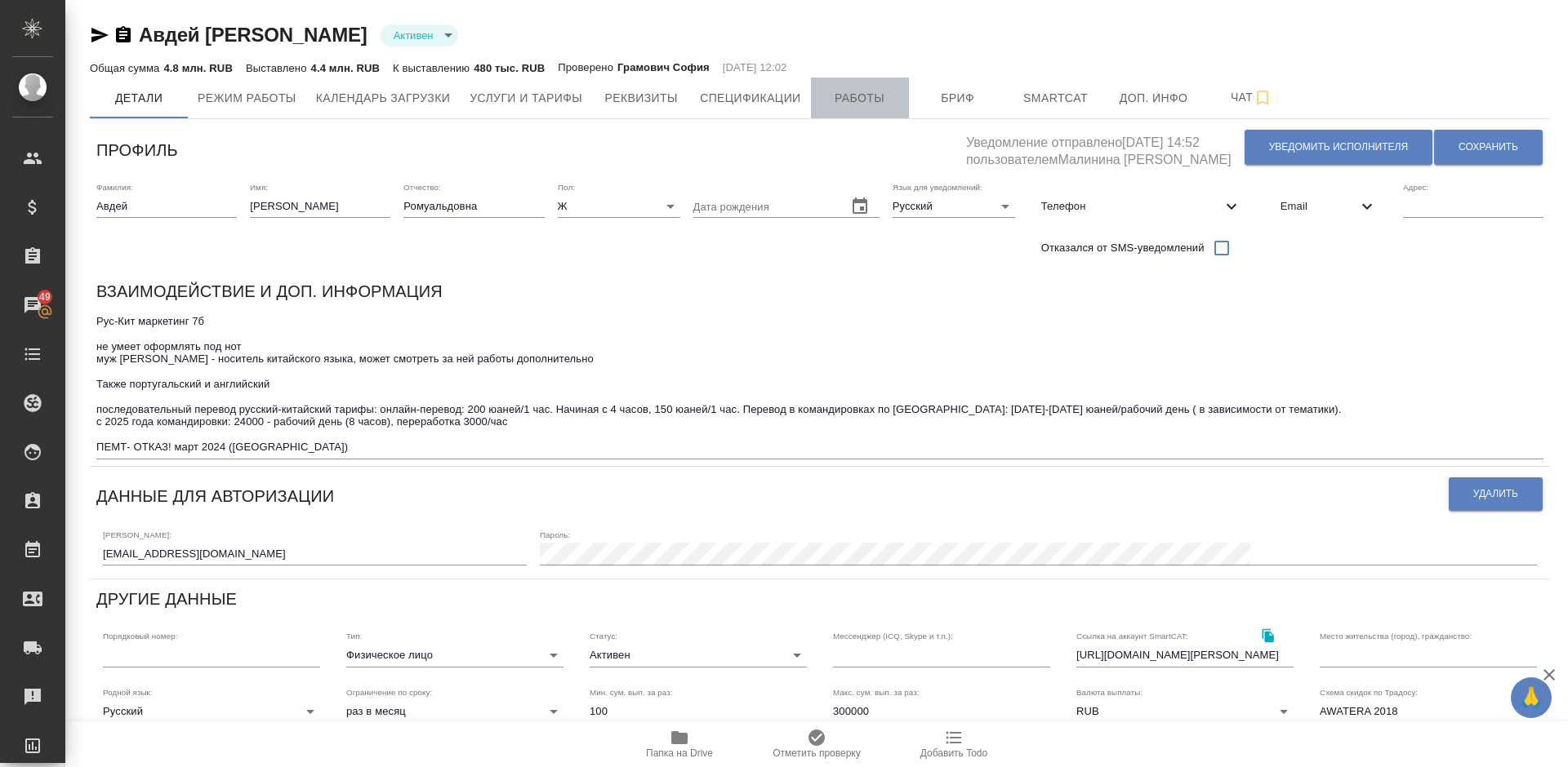
click at [874, 102] on span "Работы" at bounding box center [860, 98] width 78 height 20
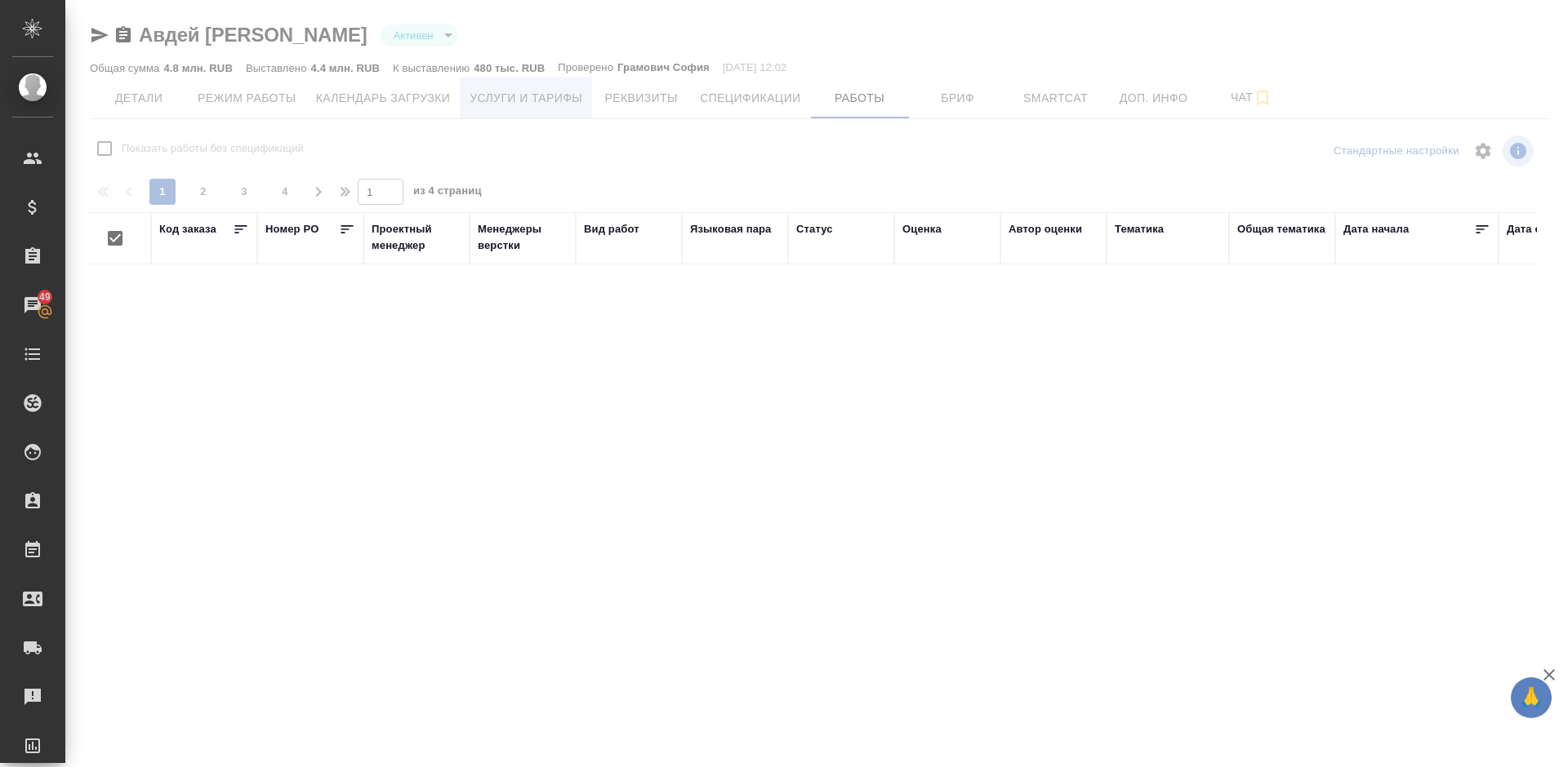
checkbox input "false"
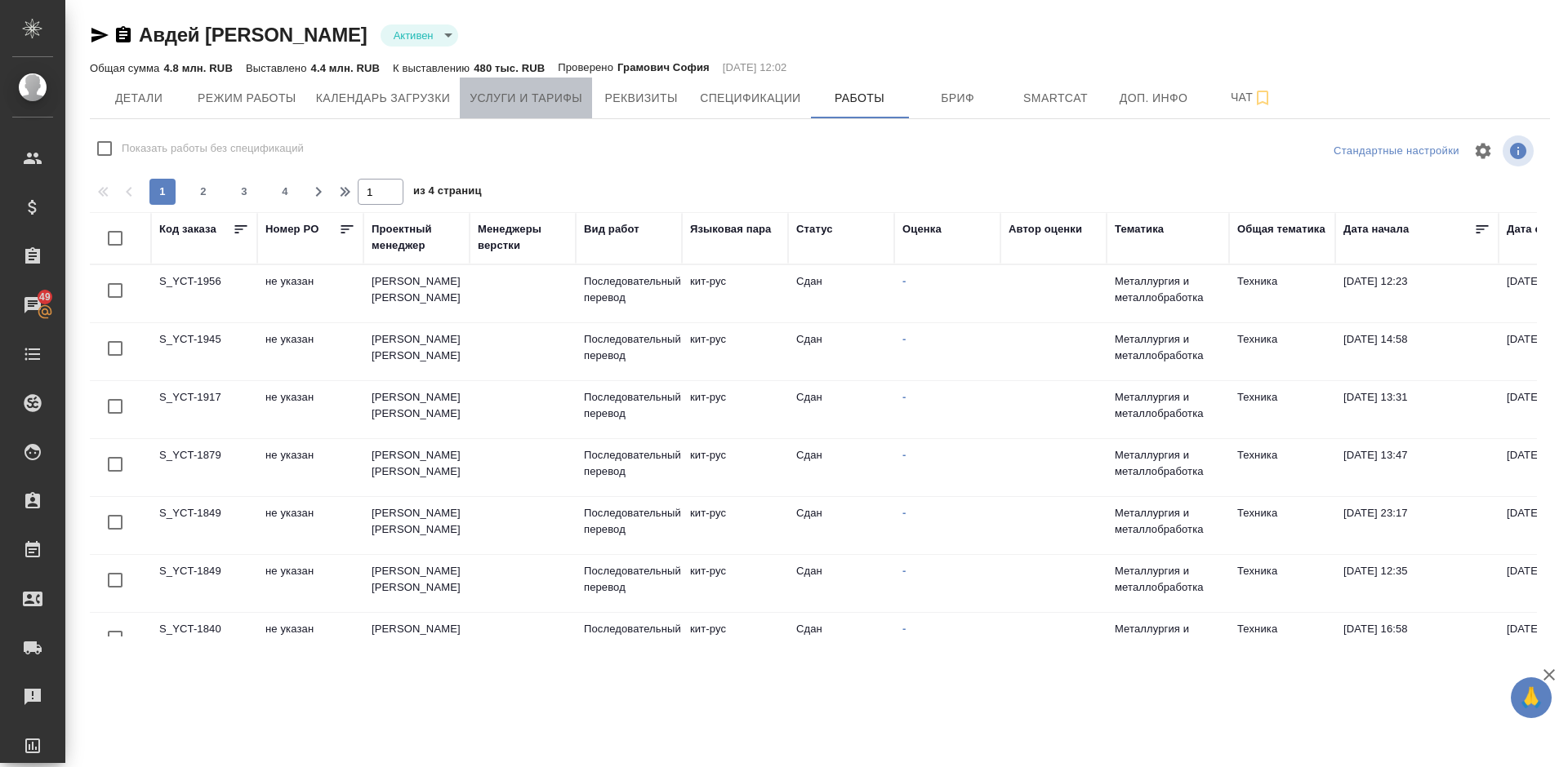
click at [506, 100] on span "Услуги и тарифы" at bounding box center [526, 98] width 112 height 20
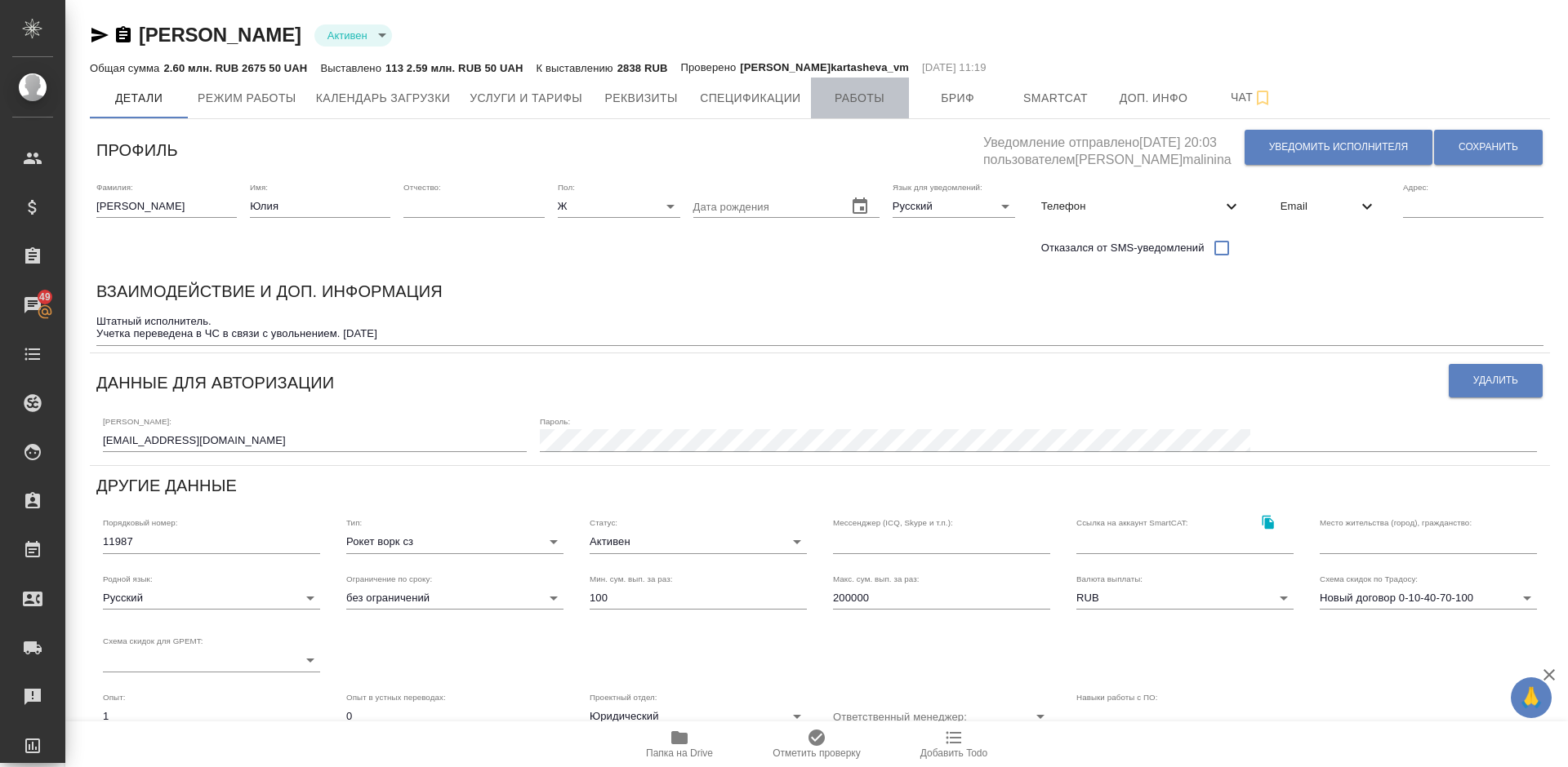
click at [861, 96] on span "Работы" at bounding box center [860, 98] width 78 height 20
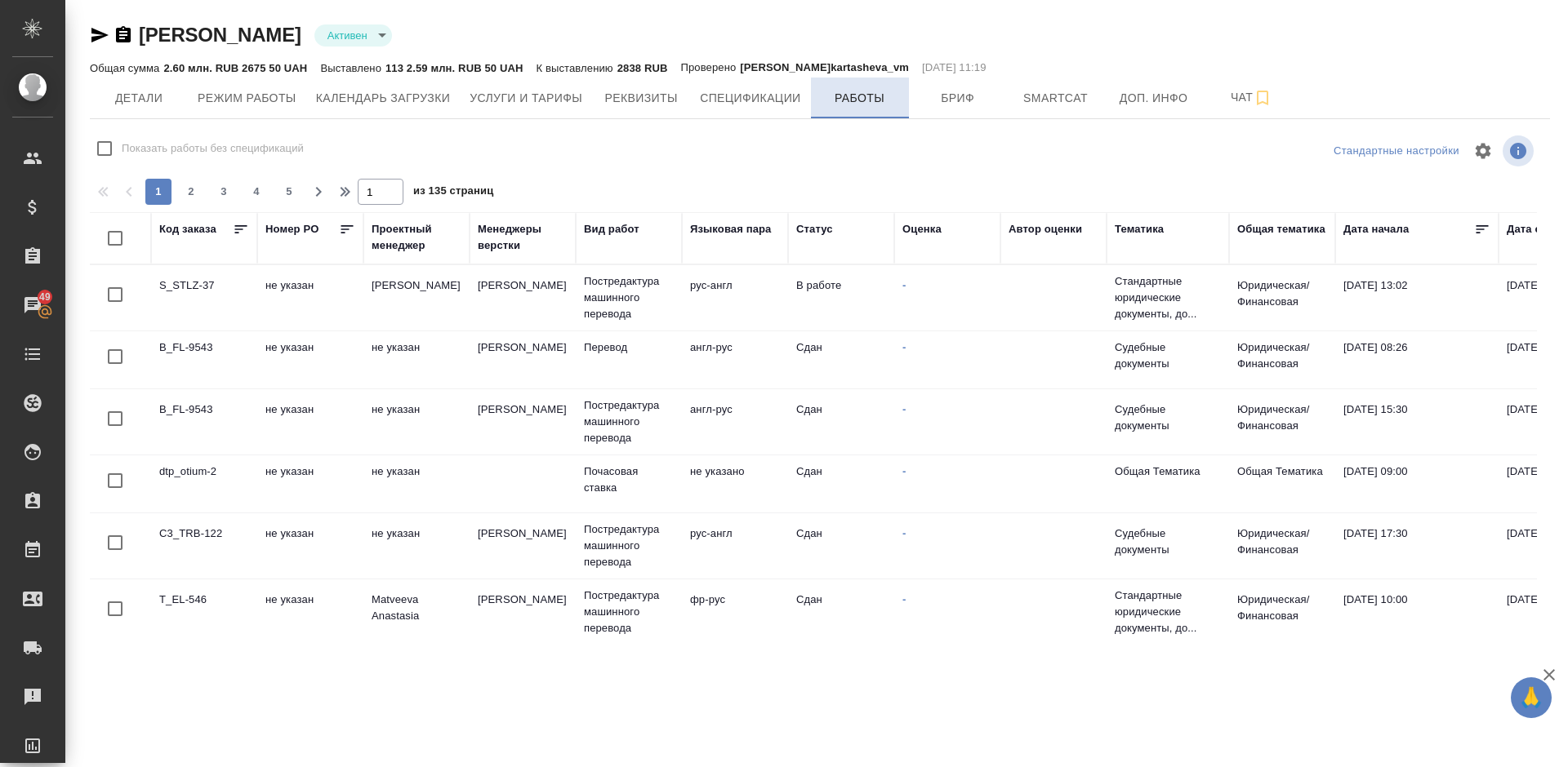
checkbox input "false"
click at [503, 106] on span "Услуги и тарифы" at bounding box center [526, 98] width 112 height 20
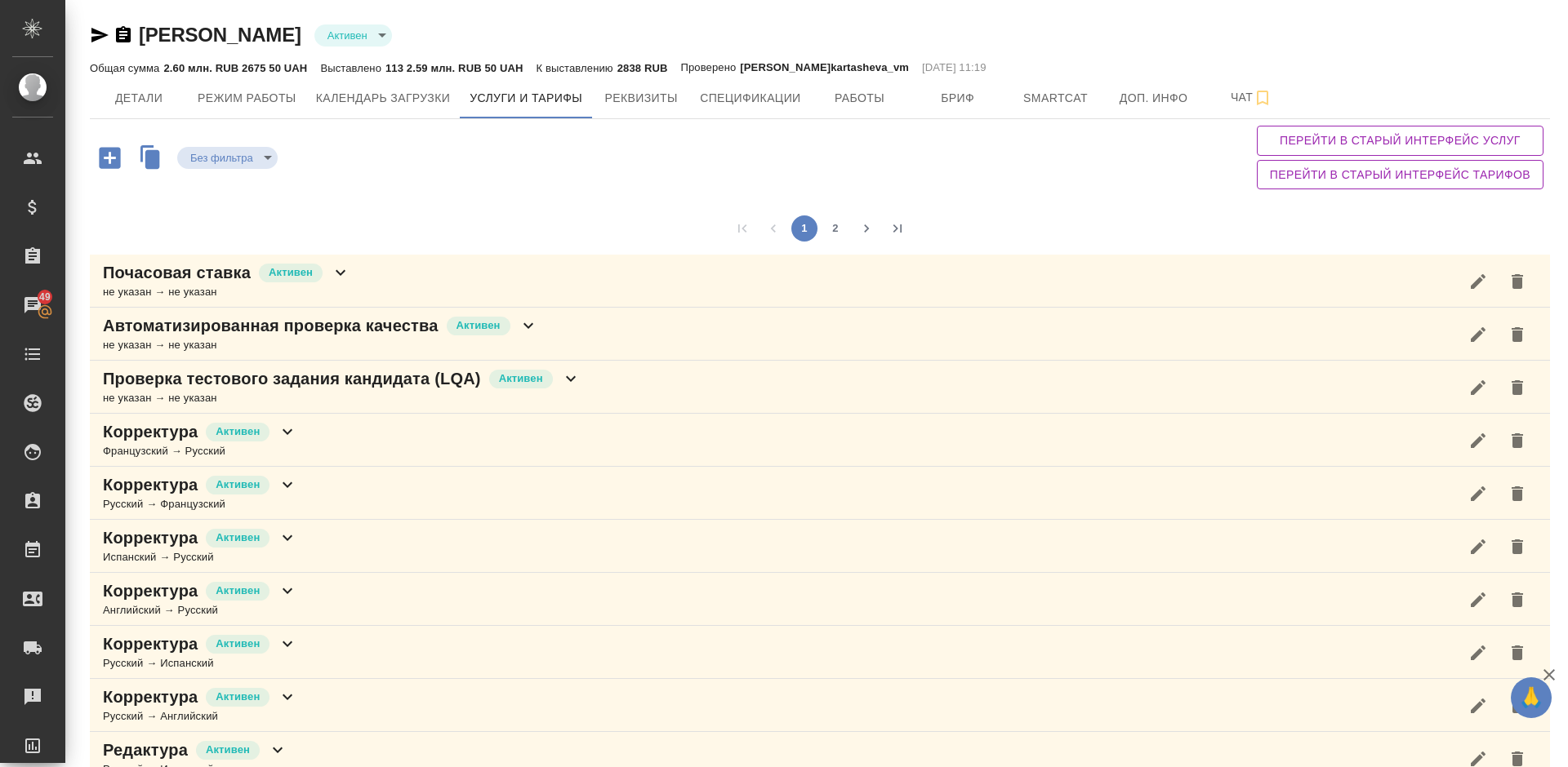
click at [1182, 208] on div "1 2" at bounding box center [820, 228] width 1460 height 52
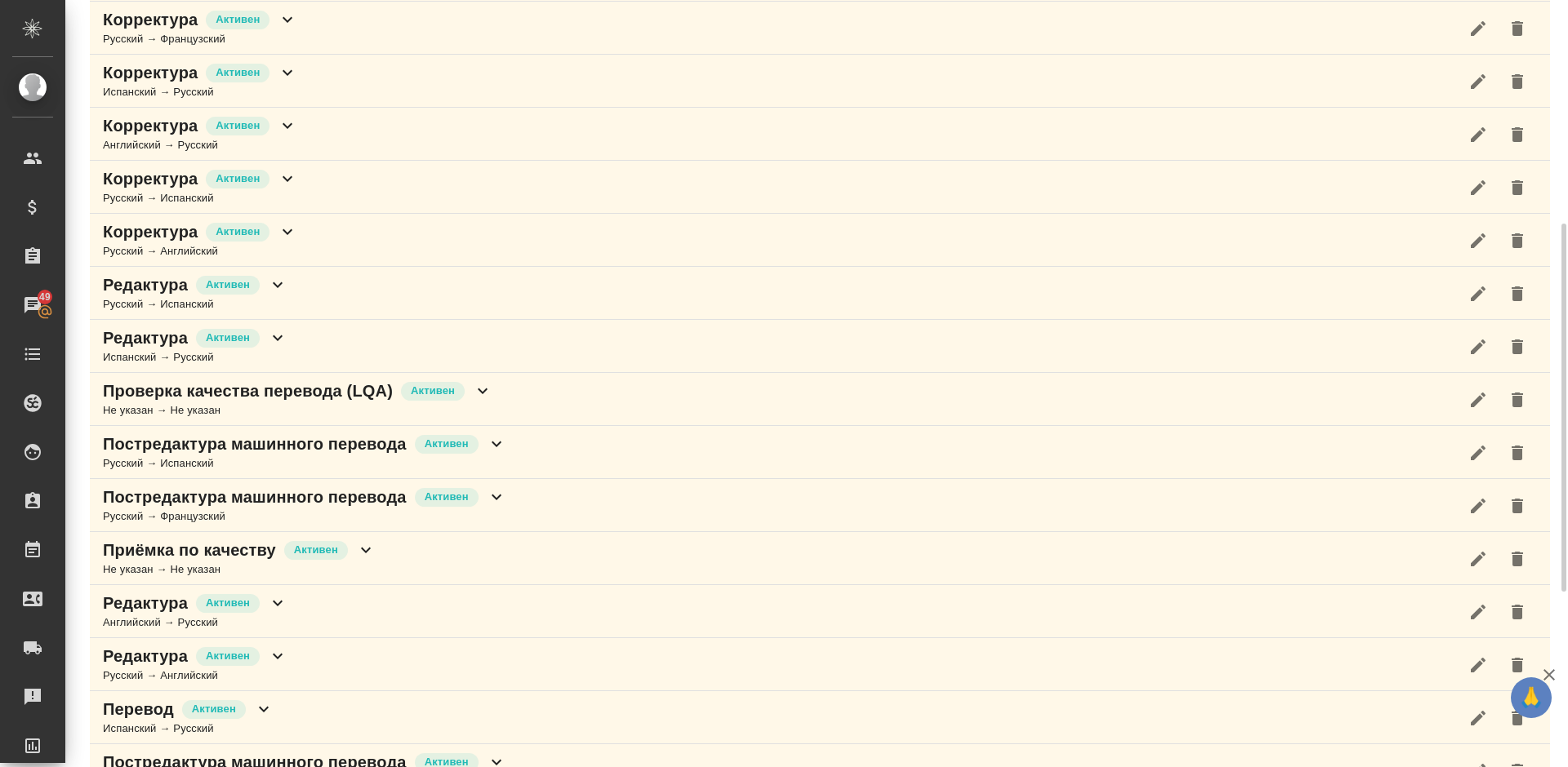
scroll to position [539, 0]
